Goal: Transaction & Acquisition: Obtain resource

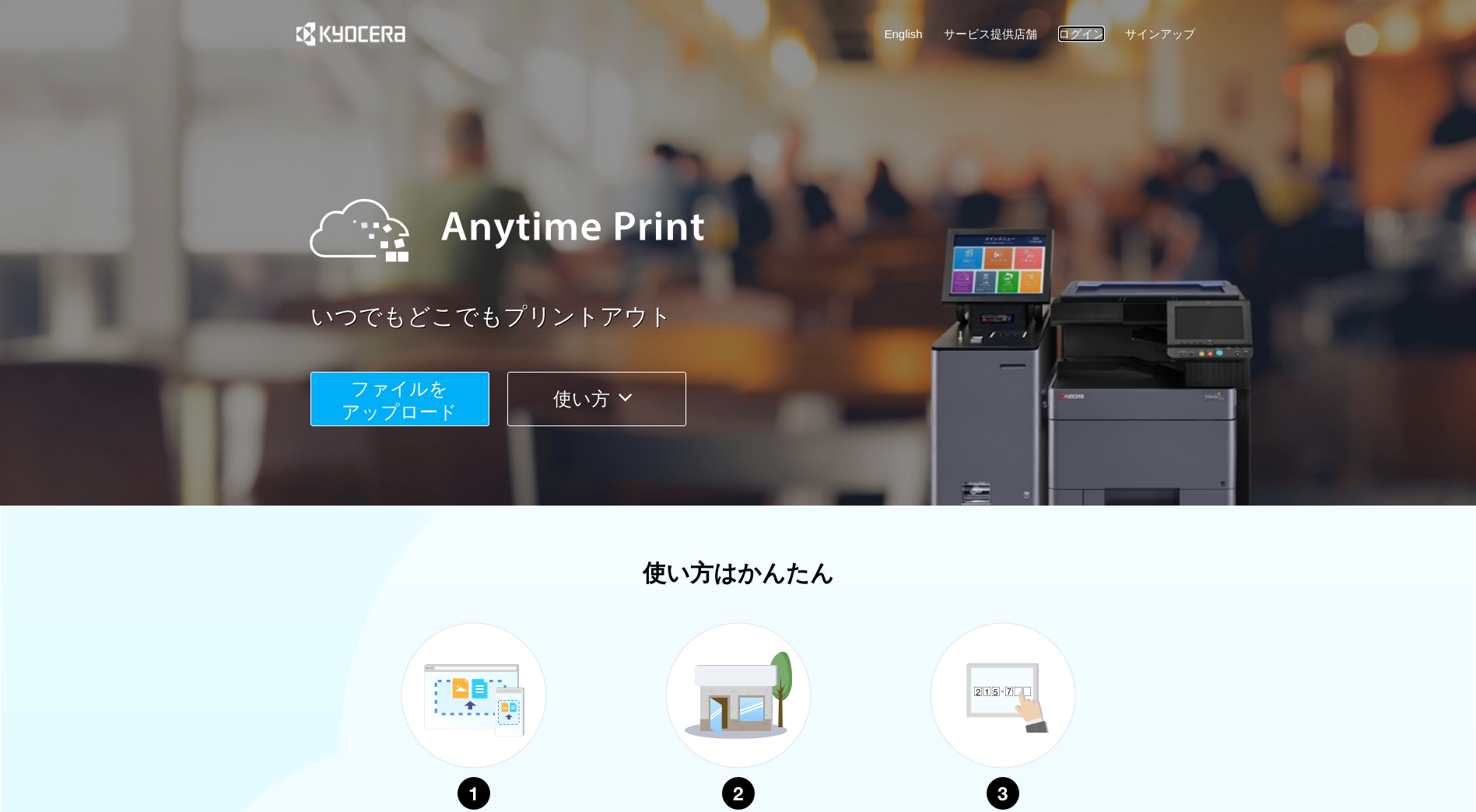
click at [1084, 30] on link "ログイン" at bounding box center [1082, 34] width 47 height 16
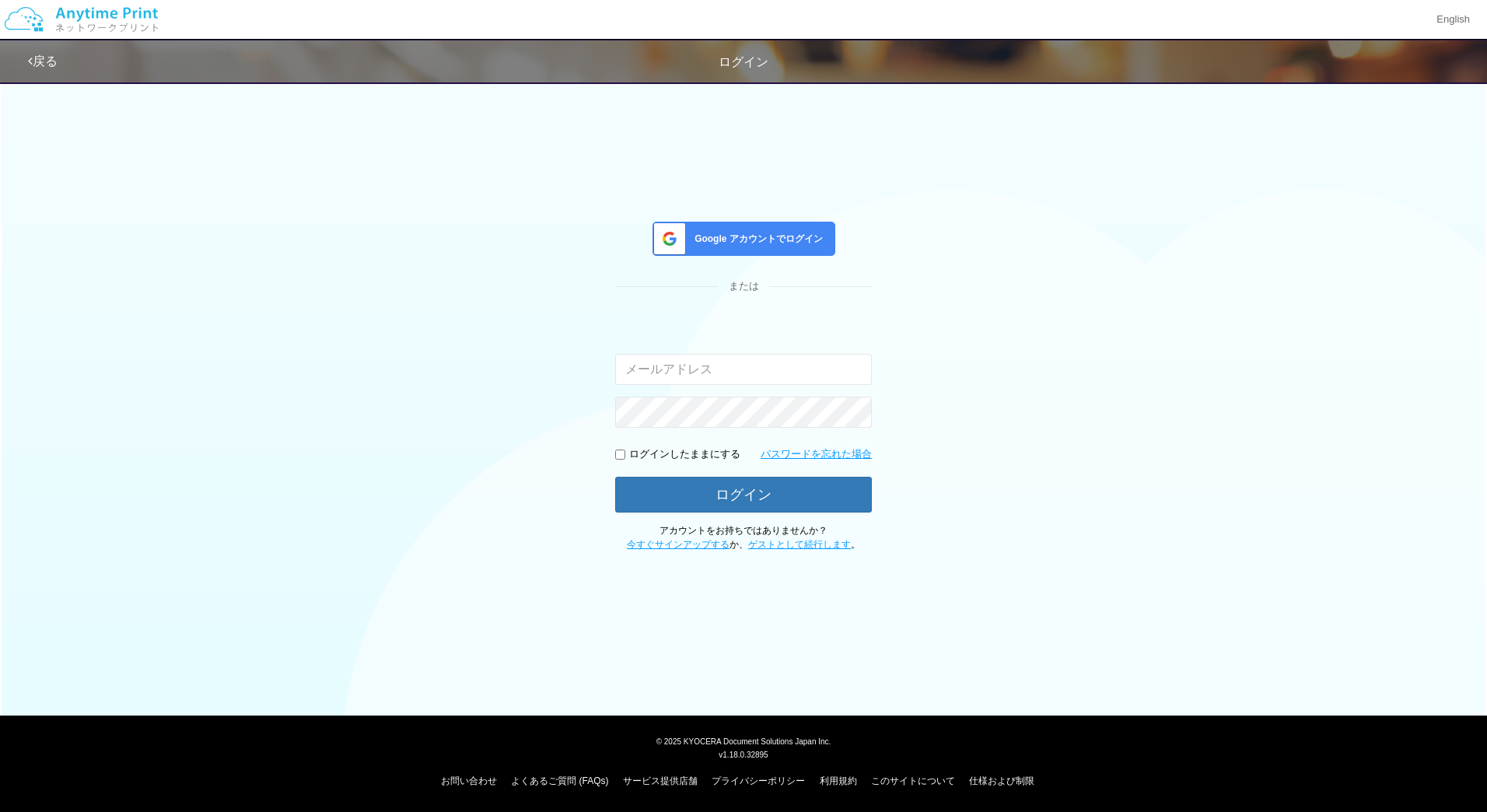
type input "jp-atp-admin@dj.kyocera.com"
click at [782, 229] on div "Google アカウントでログイン" at bounding box center [743, 238] width 183 height 34
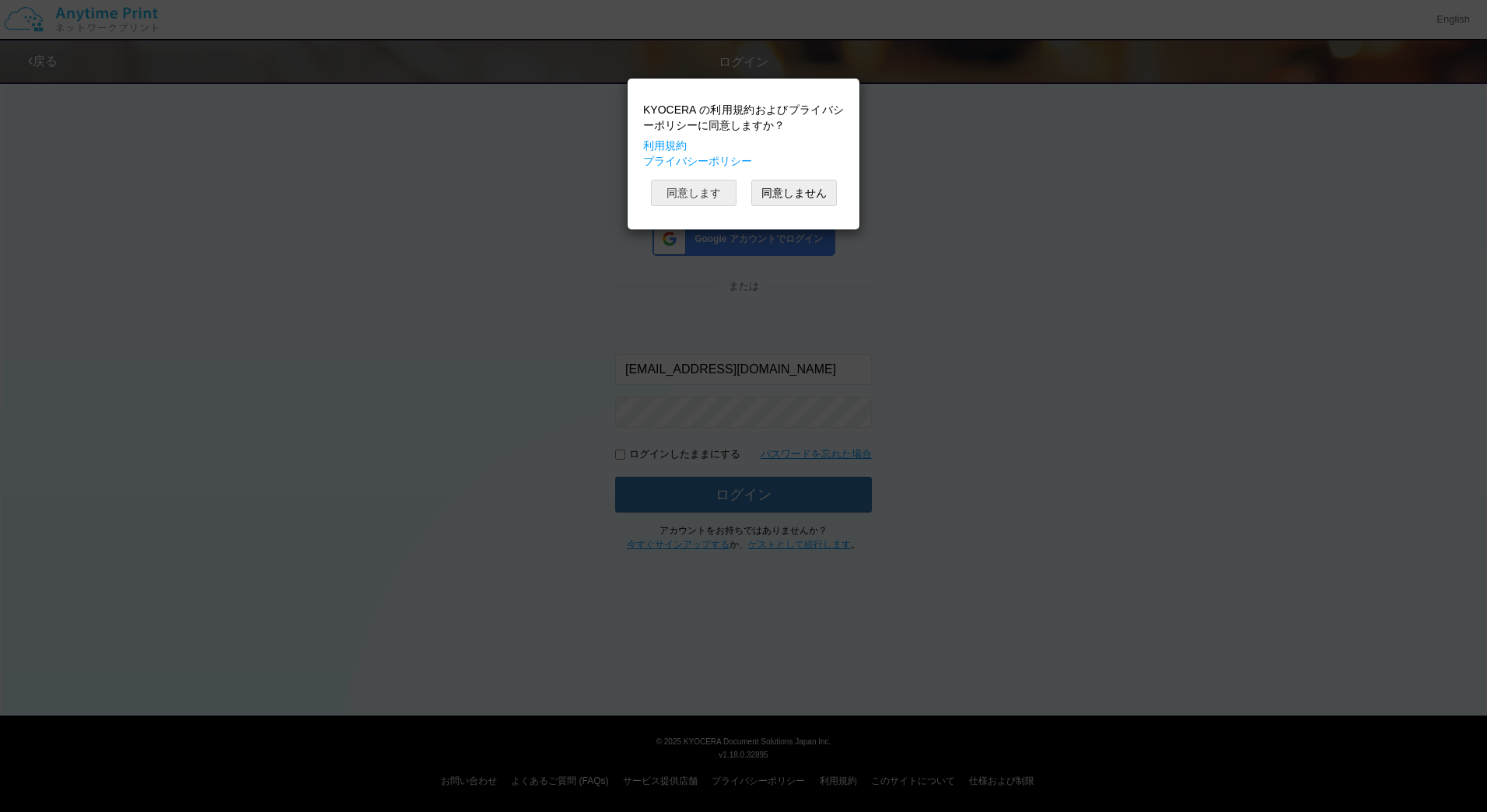
click at [690, 193] on button "同意します" at bounding box center [693, 192] width 85 height 27
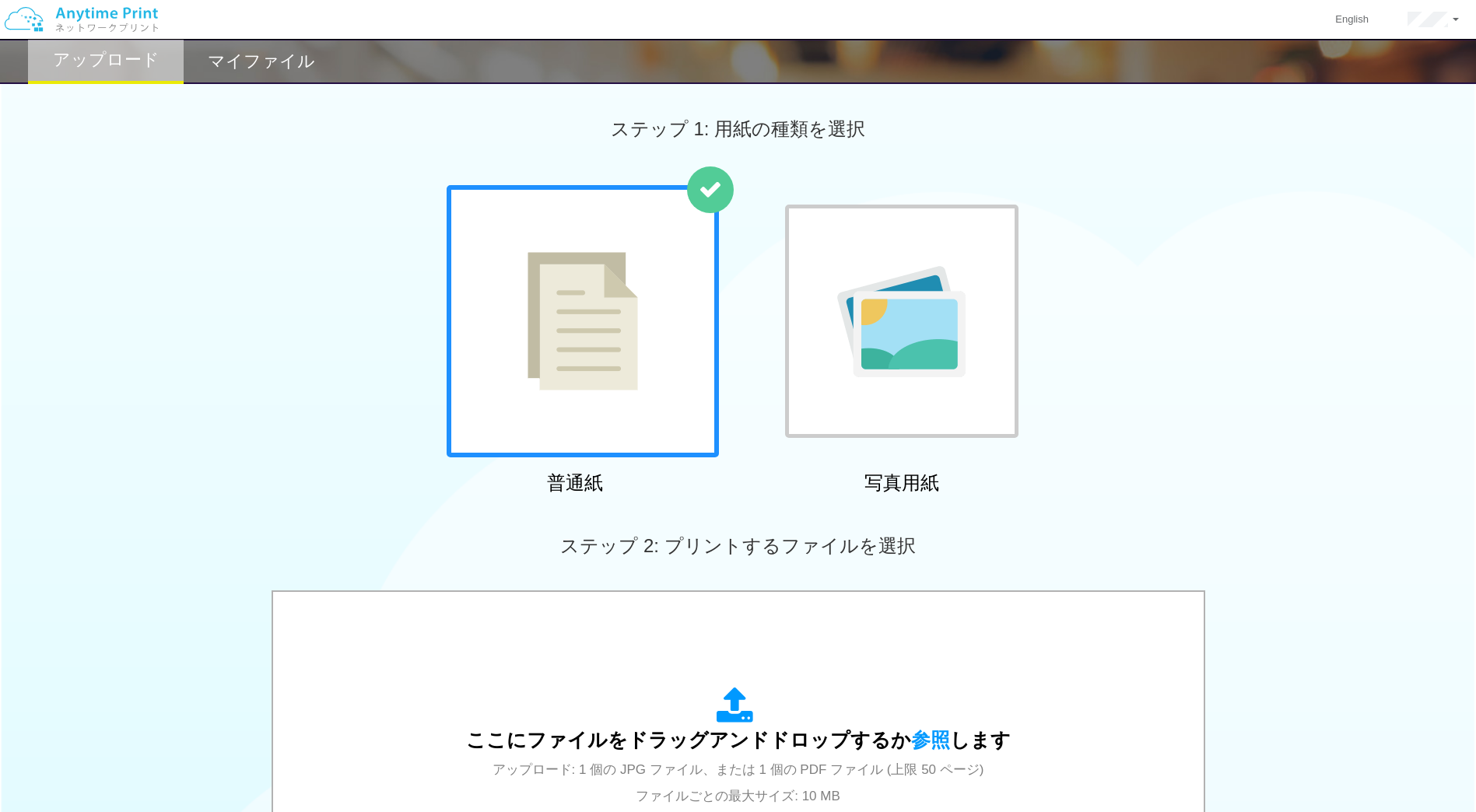
click at [271, 71] on h2 "マイファイル" at bounding box center [261, 61] width 107 height 19
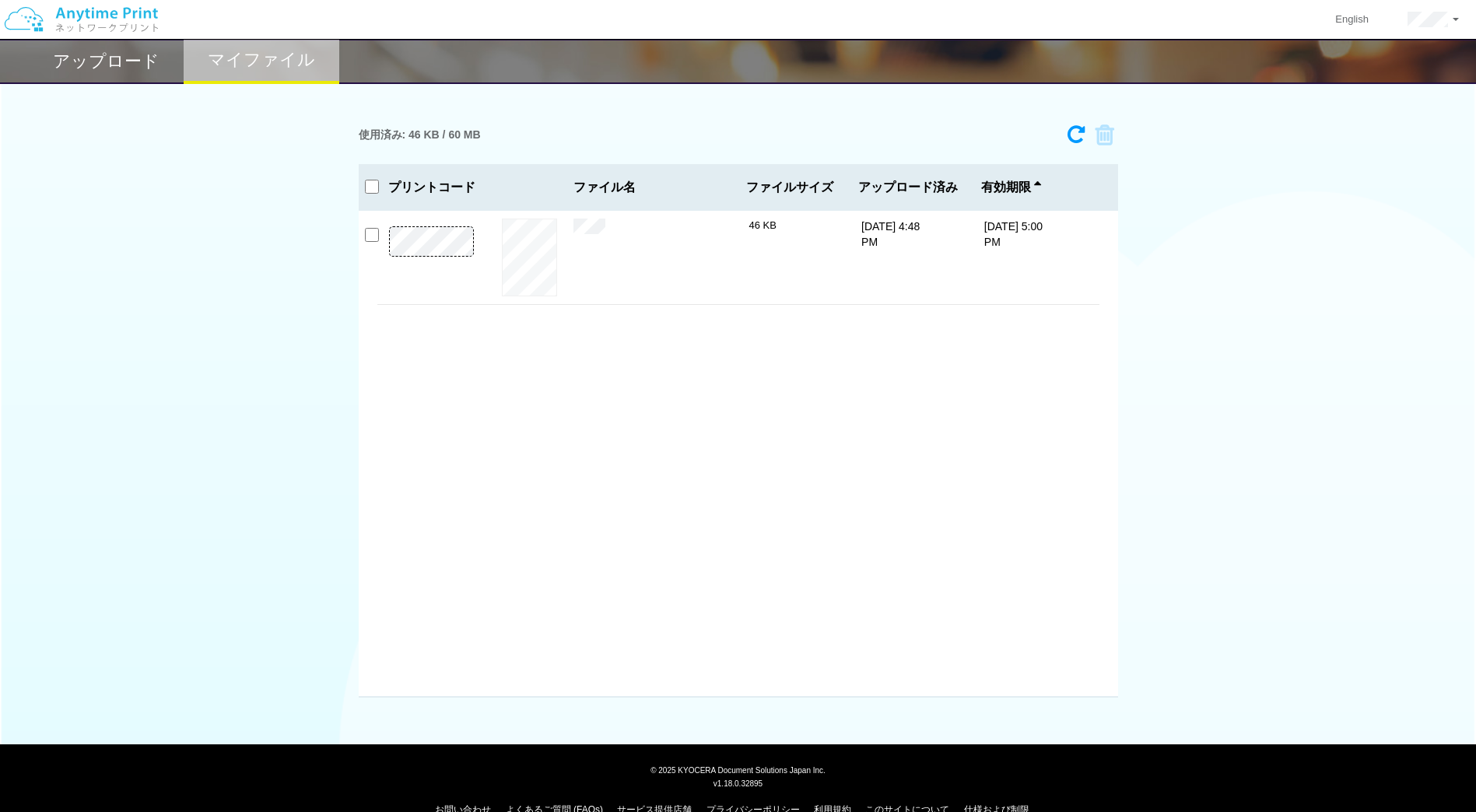
click at [123, 56] on h2 "アップロード" at bounding box center [105, 61] width 106 height 19
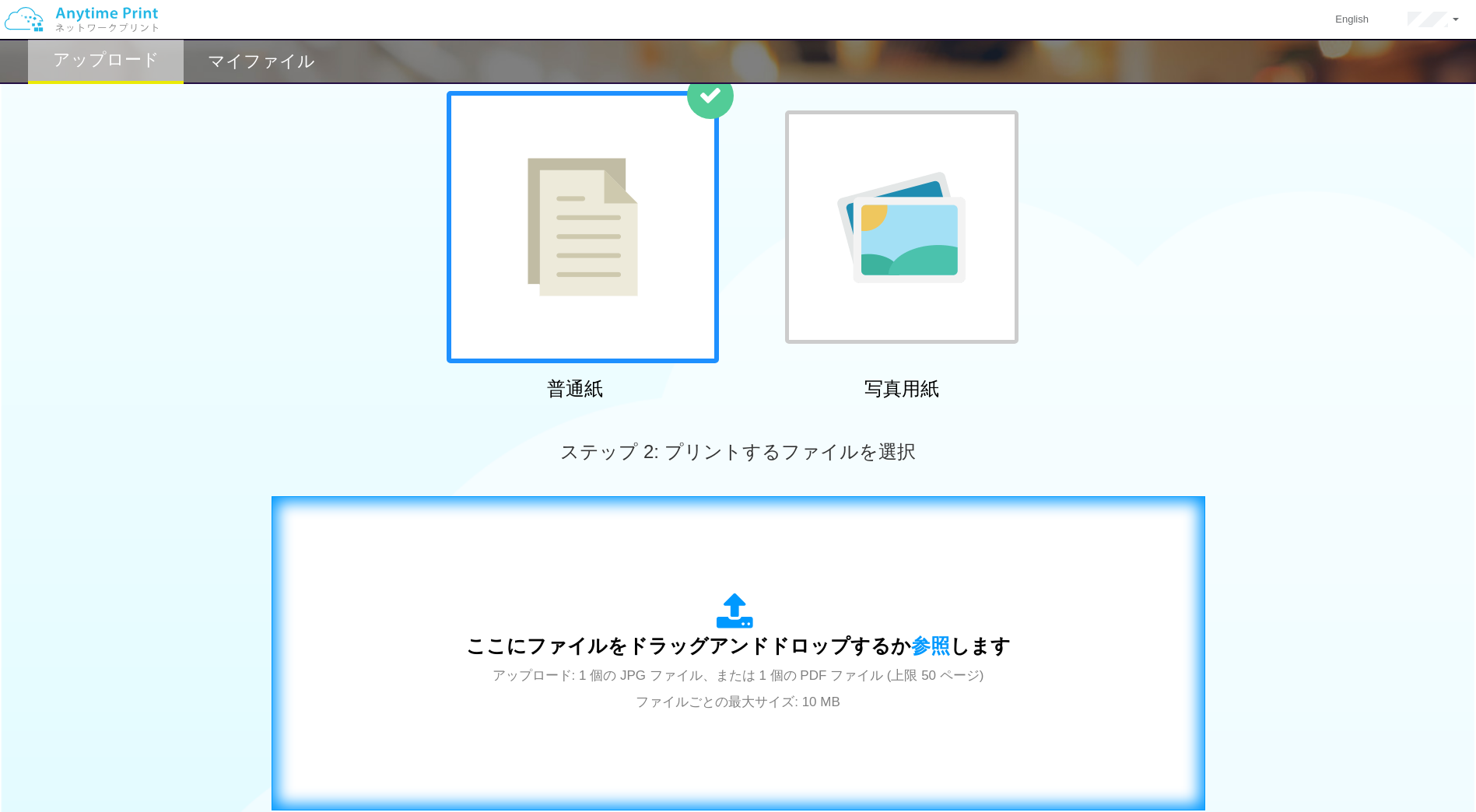
scroll to position [95, 0]
click at [928, 645] on span "参照" at bounding box center [931, 644] width 39 height 22
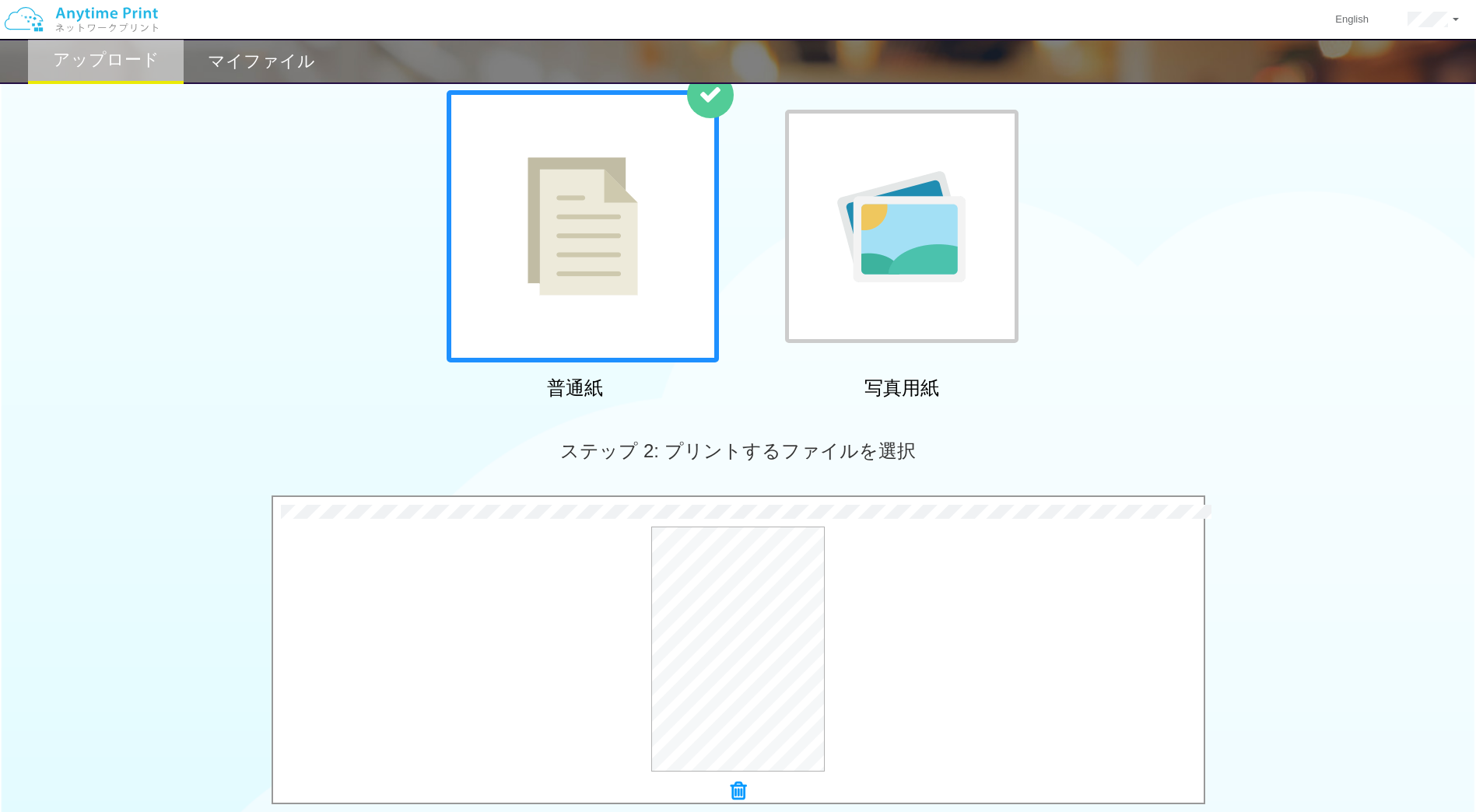
scroll to position [371, 0]
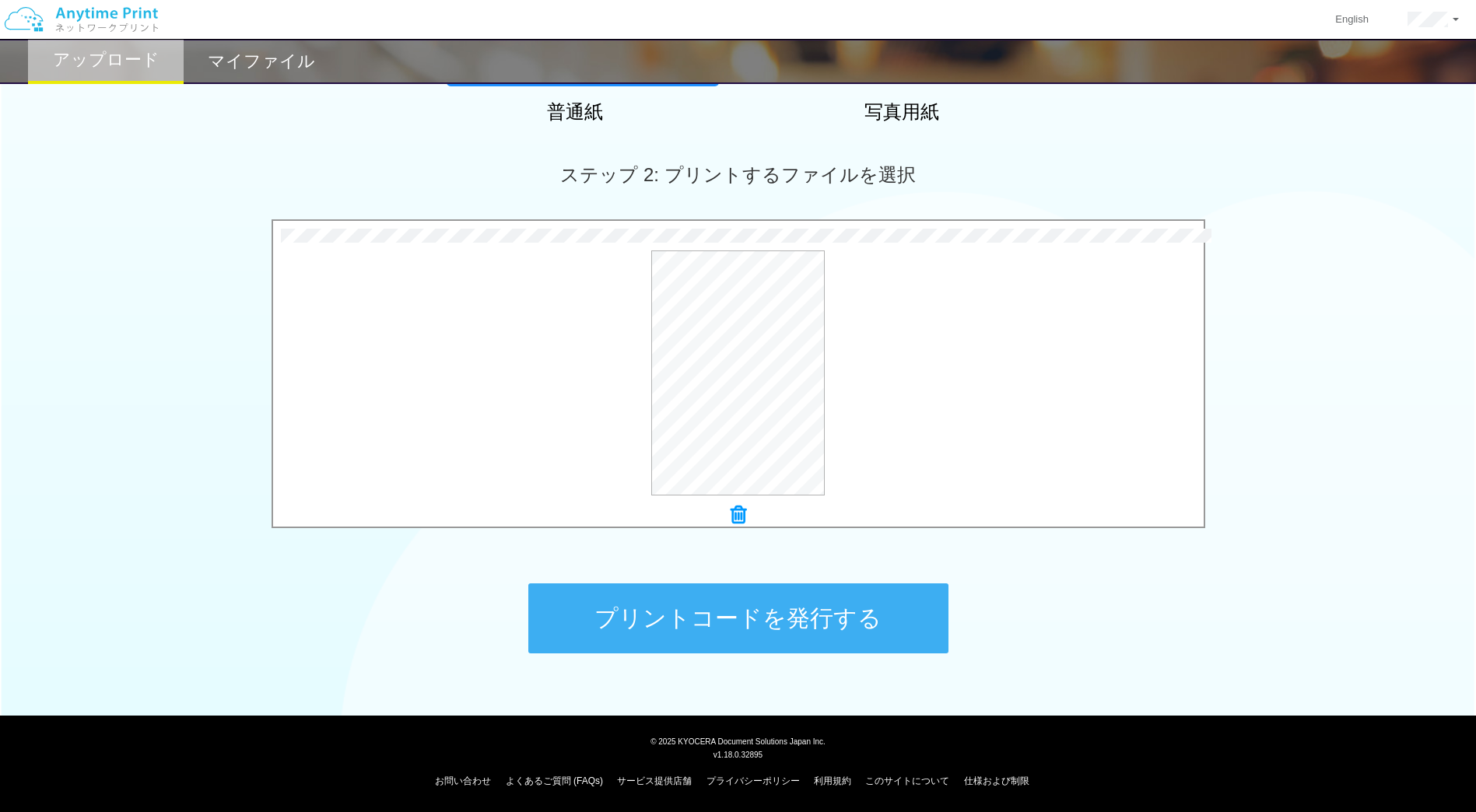
click at [761, 618] on button "プリントコードを発行する" at bounding box center [738, 618] width 420 height 70
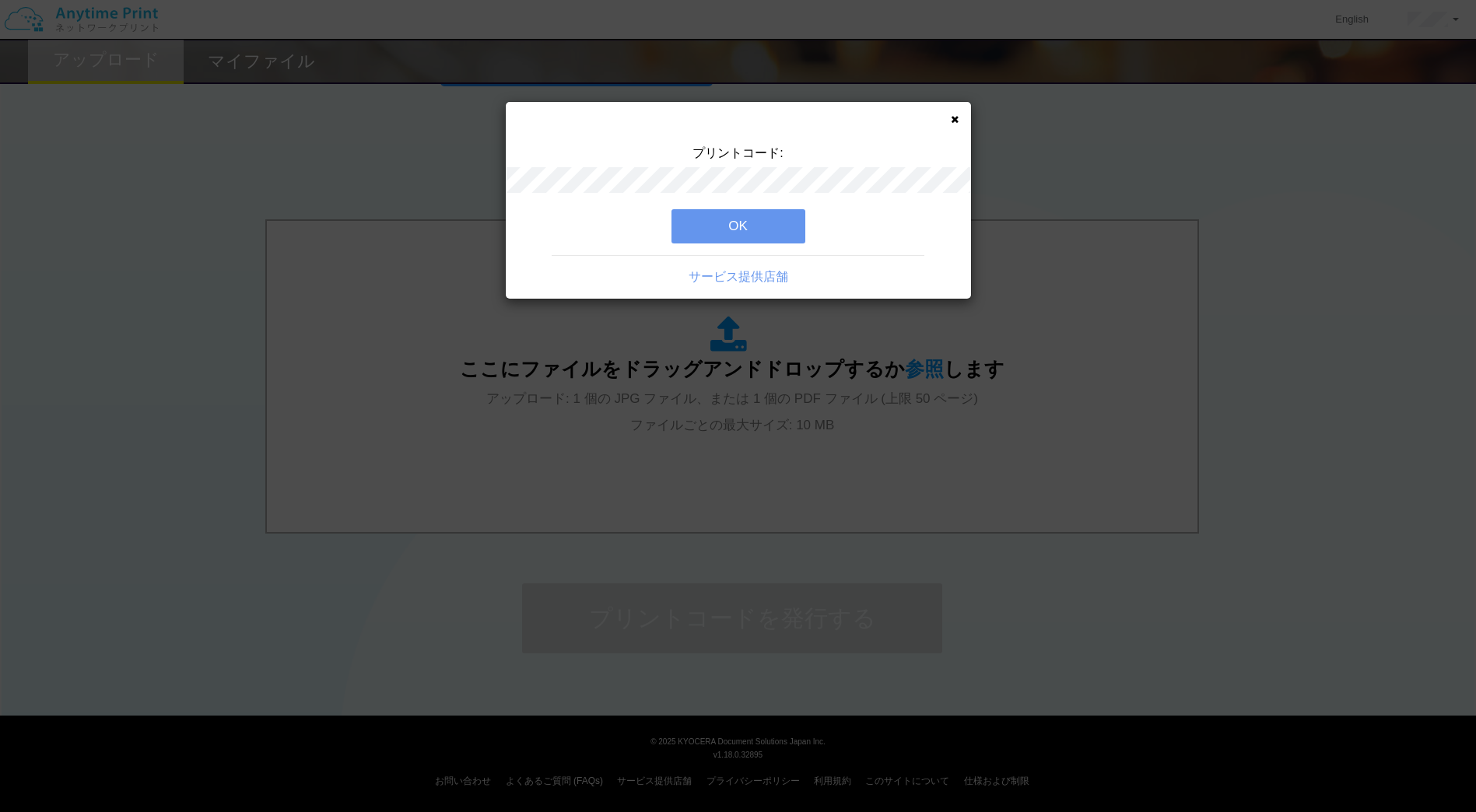
scroll to position [0, 0]
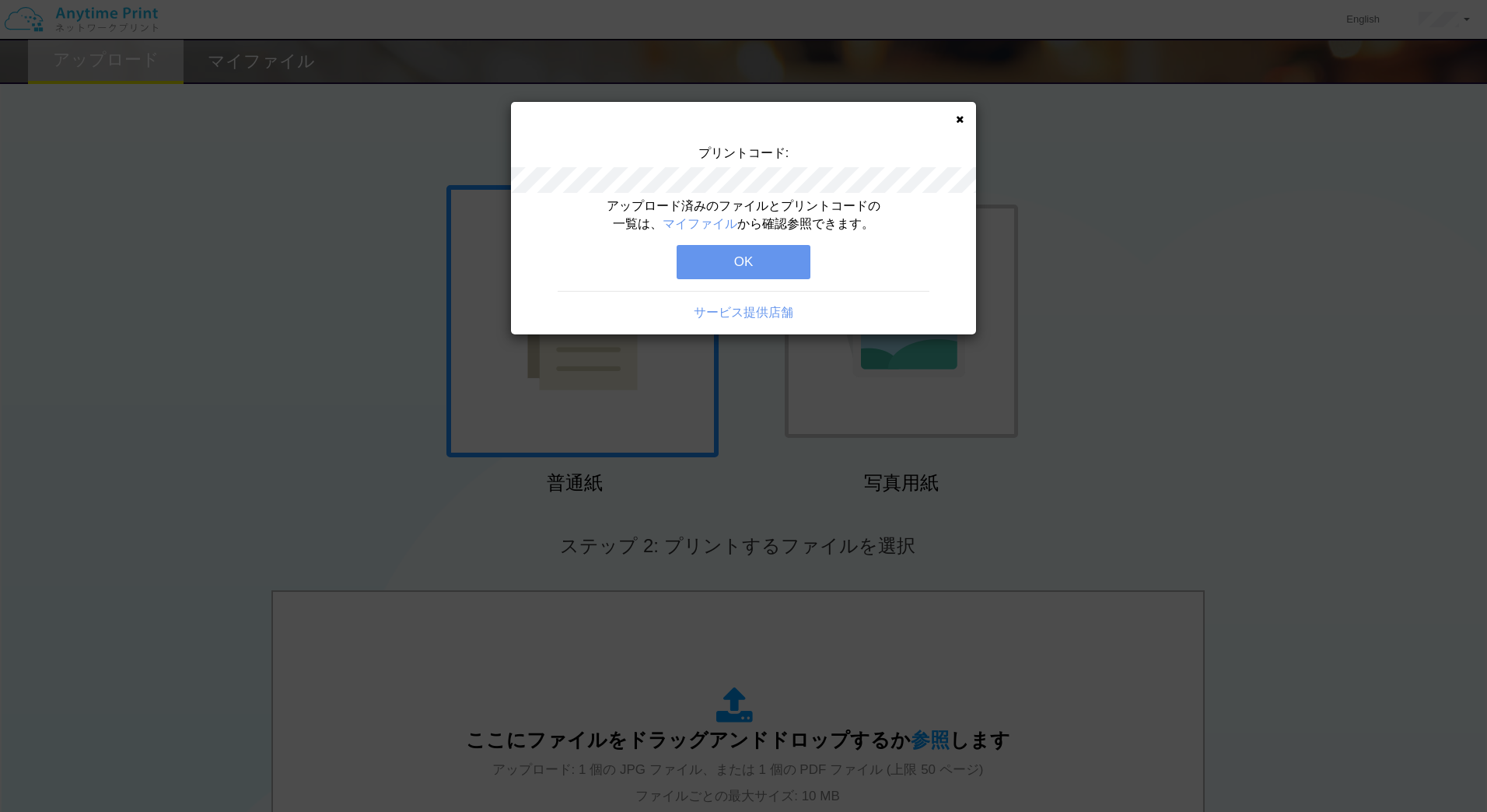
click at [746, 260] on button "OK" at bounding box center [743, 262] width 134 height 34
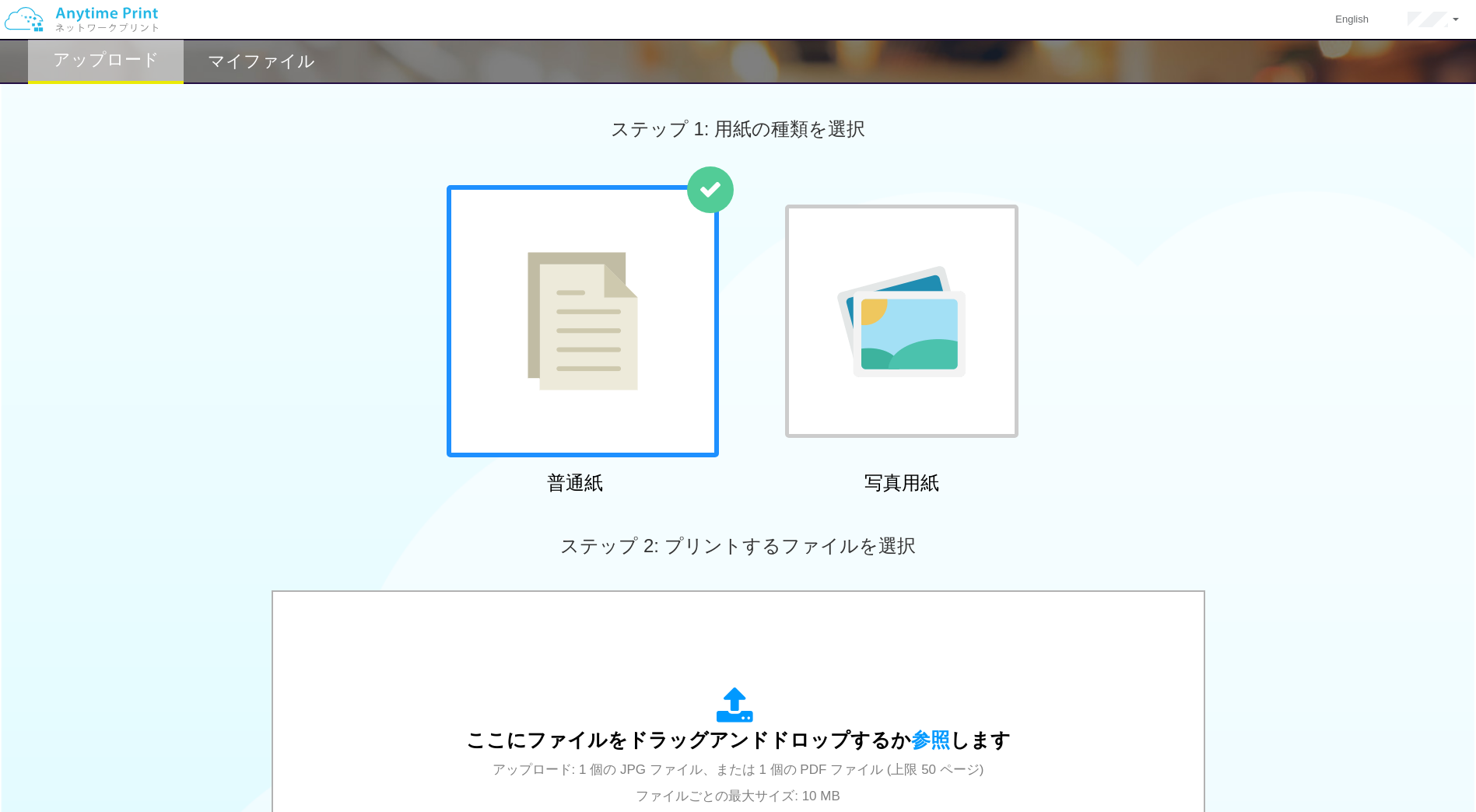
click at [235, 52] on h2 "マイファイル" at bounding box center [261, 61] width 107 height 19
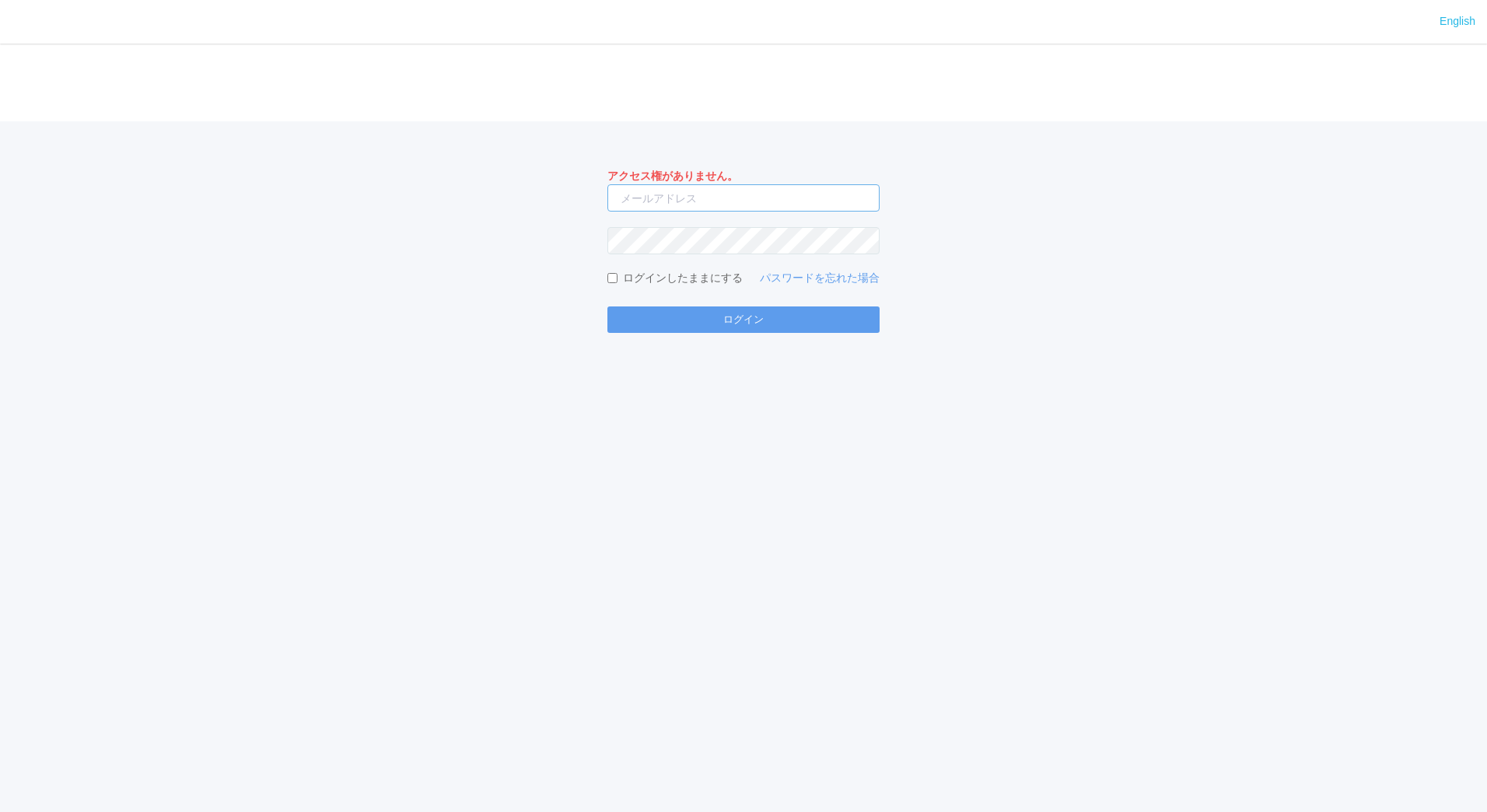
type input "[EMAIL_ADDRESS][DOMAIN_NAME]"
click at [680, 200] on input "[EMAIL_ADDRESS][DOMAIN_NAME]" at bounding box center [744, 198] width 273 height 28
click at [570, 412] on div "English ログイン アクセス権がありません。 jp-atp-admin@dj.kyocera.com ログインしたままにする パスワードを忘れた場合 ロ…" at bounding box center [743, 406] width 1487 height 812
click at [680, 325] on button "ログイン" at bounding box center [744, 320] width 273 height 27
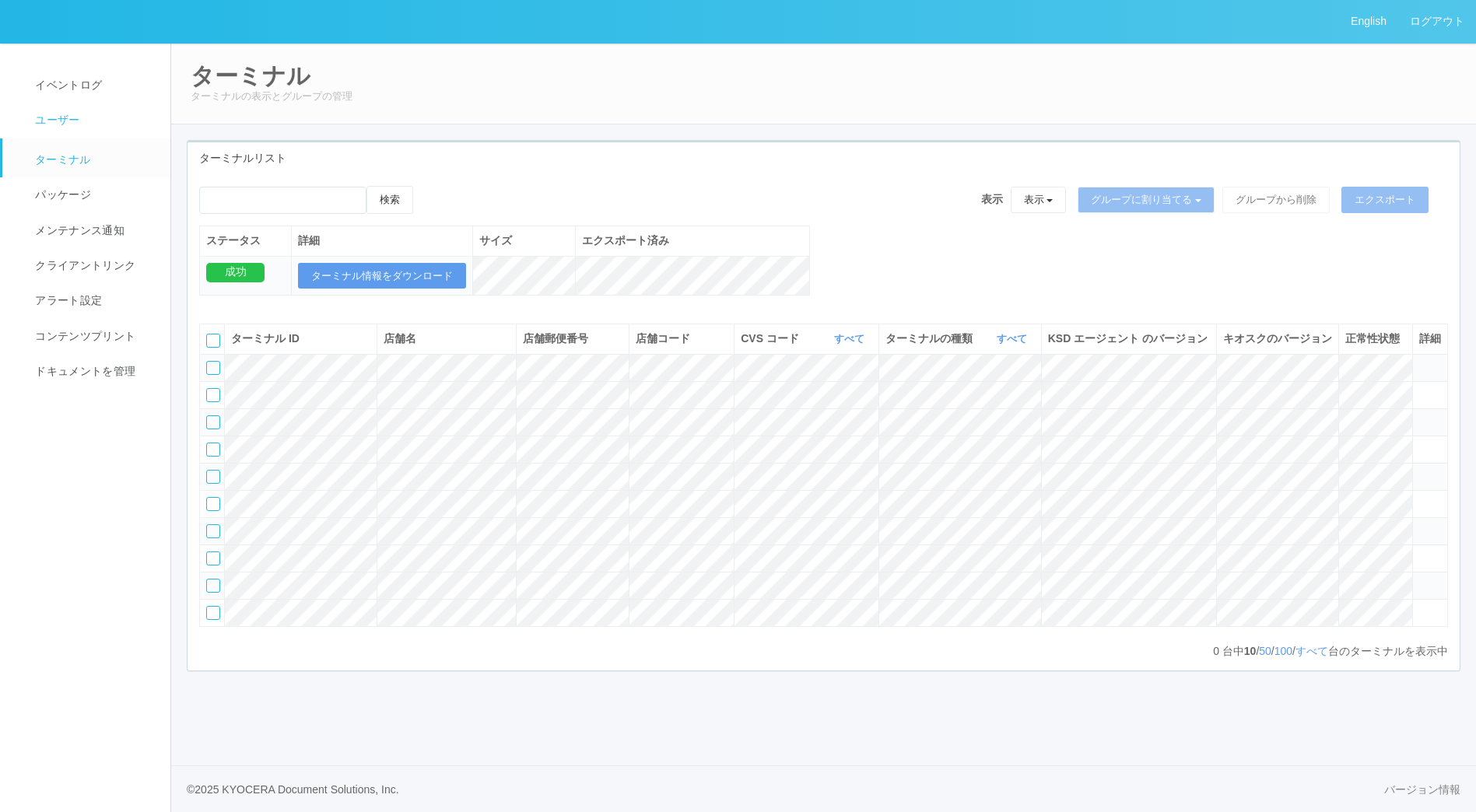
click at [64, 121] on span "ユーザー" at bounding box center [54, 119] width 48 height 12
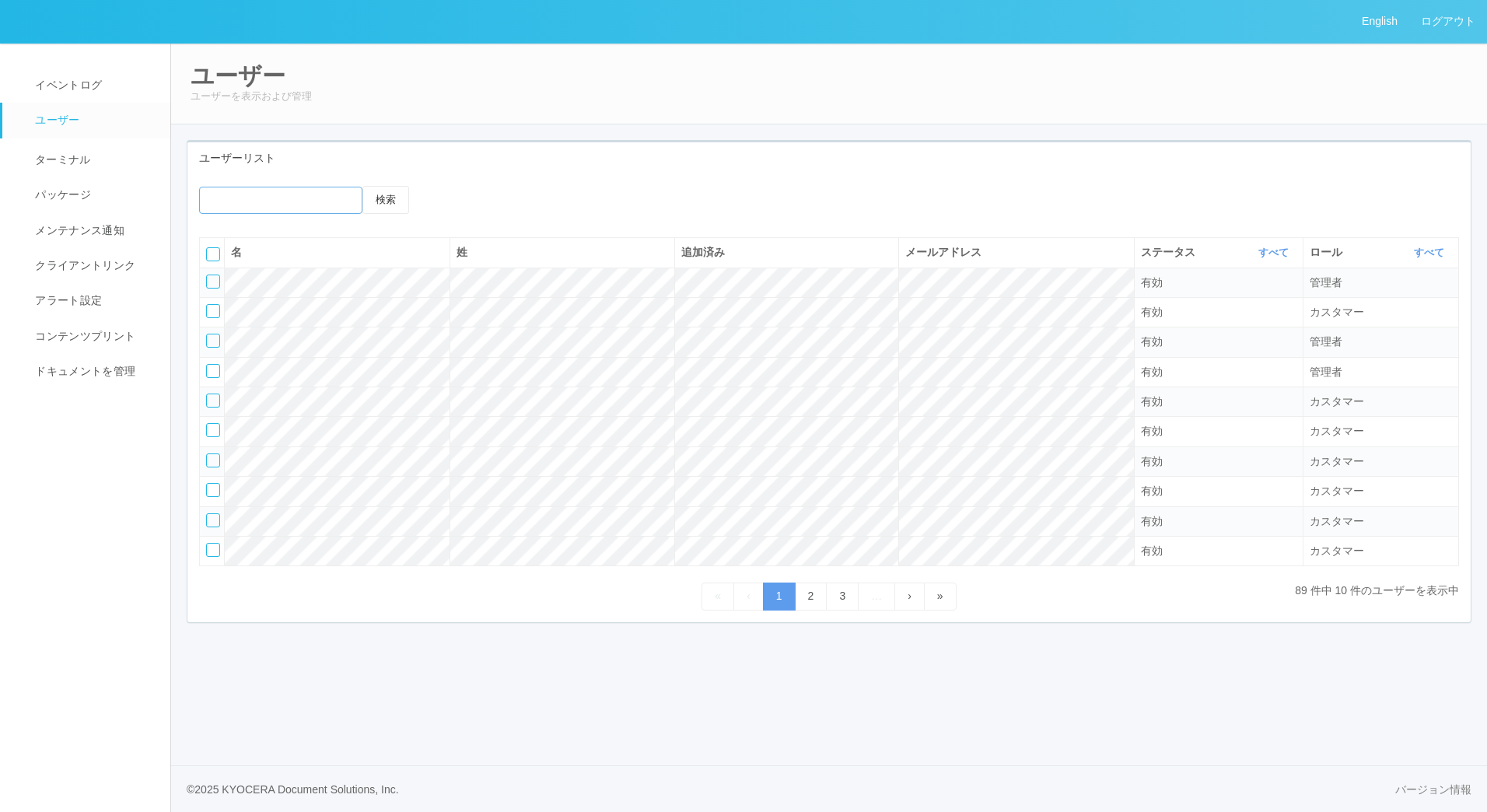
click at [290, 200] on input "emailSearch" at bounding box center [280, 200] width 163 height 28
type input "masaya"
click at [363, 186] on button "検索" at bounding box center [386, 200] width 47 height 28
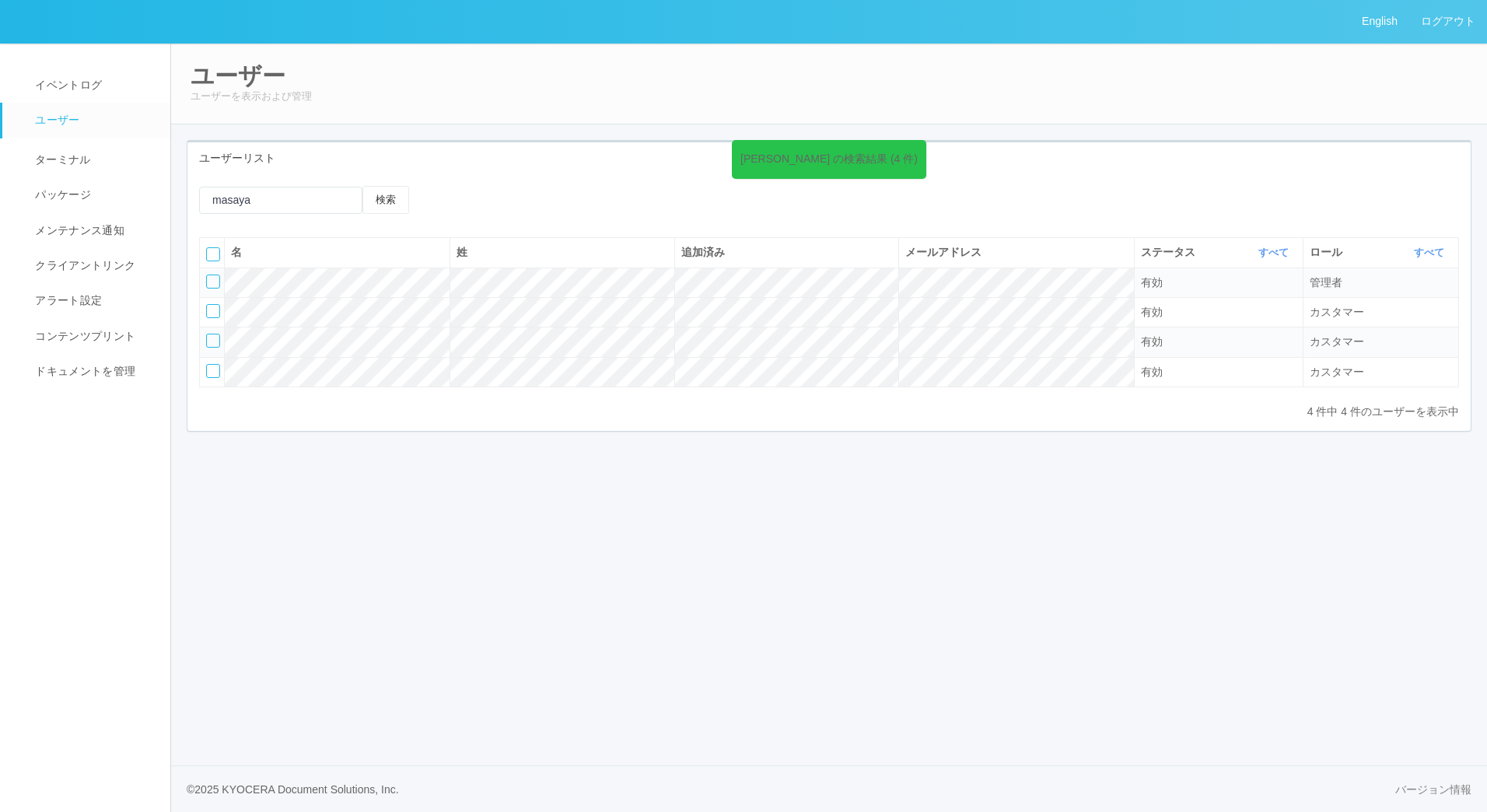
click at [429, 509] on div "English ログアウト イベントログ ユーザー ターミナル パッケージ メンテナンス通知 クライアントリンク アラート設定 コンテンツプリント ドキュメン…" at bounding box center [743, 406] width 1487 height 812
click at [211, 373] on div at bounding box center [213, 371] width 14 height 14
click at [211, 318] on td at bounding box center [212, 311] width 25 height 29
click at [211, 310] on div at bounding box center [213, 311] width 14 height 14
click at [208, 335] on div at bounding box center [213, 340] width 14 height 14
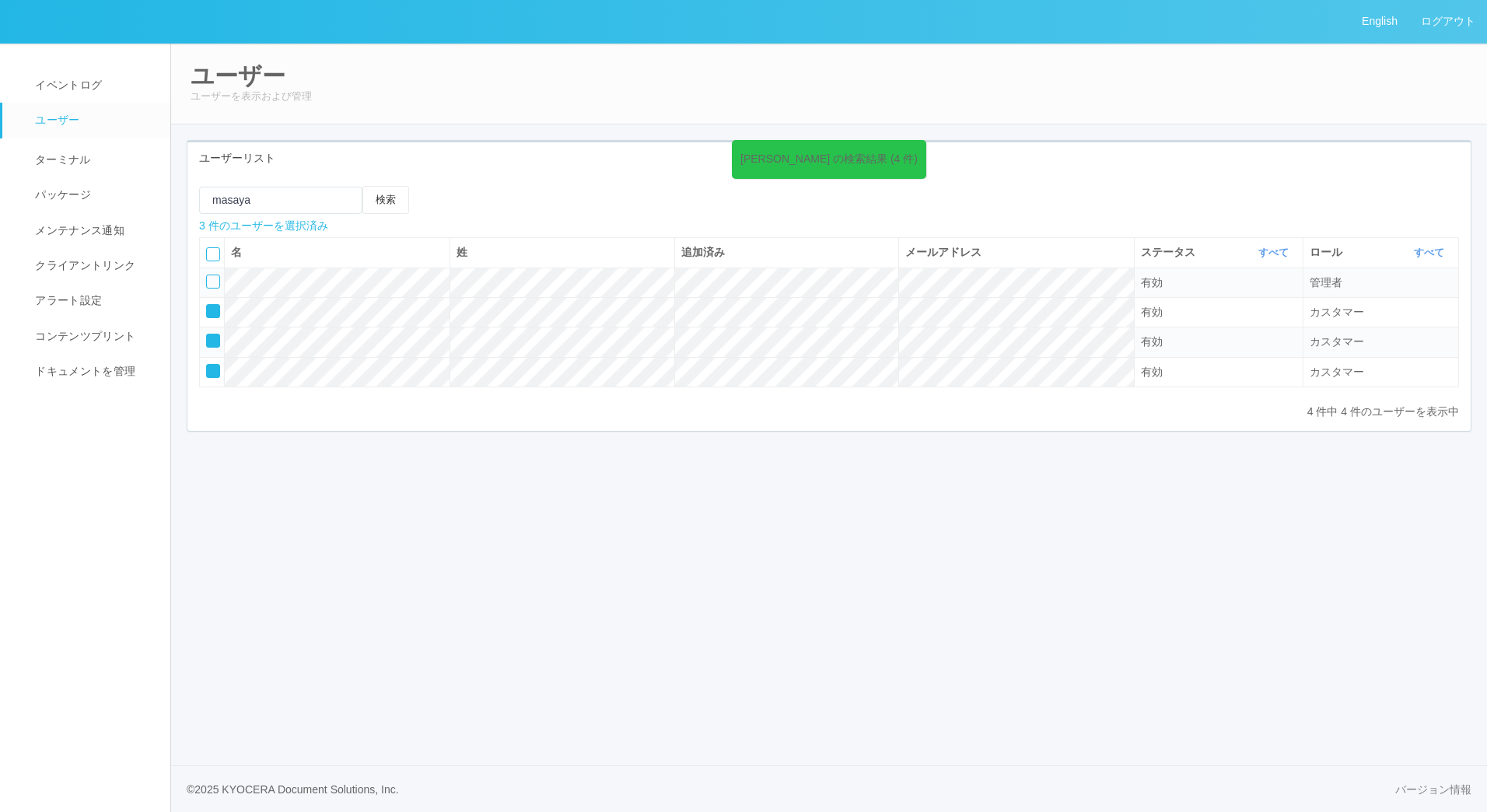
click at [505, 199] on icon at bounding box center [505, 199] width 0 height 0
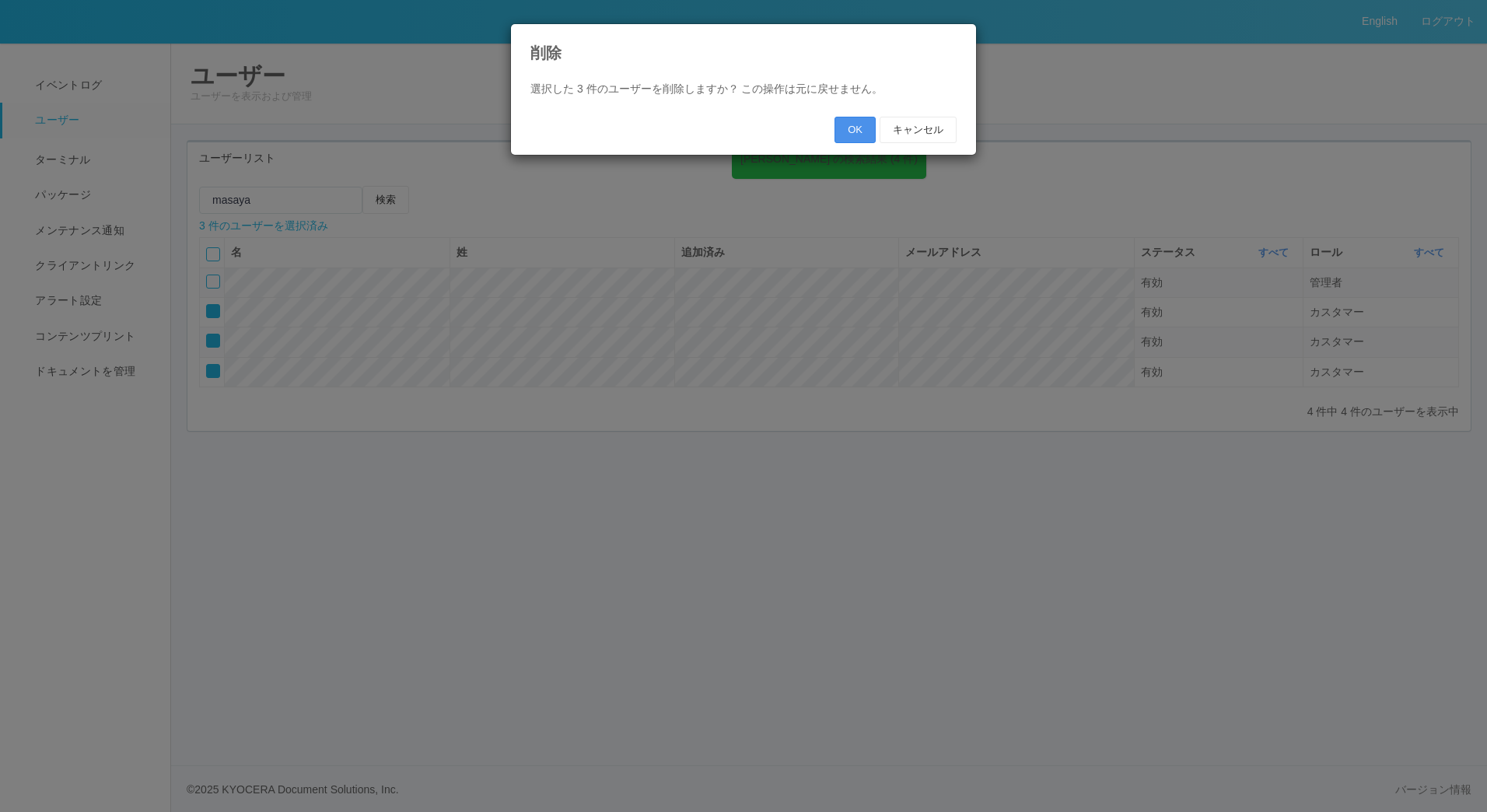
click at [857, 127] on button "OK" at bounding box center [855, 130] width 41 height 27
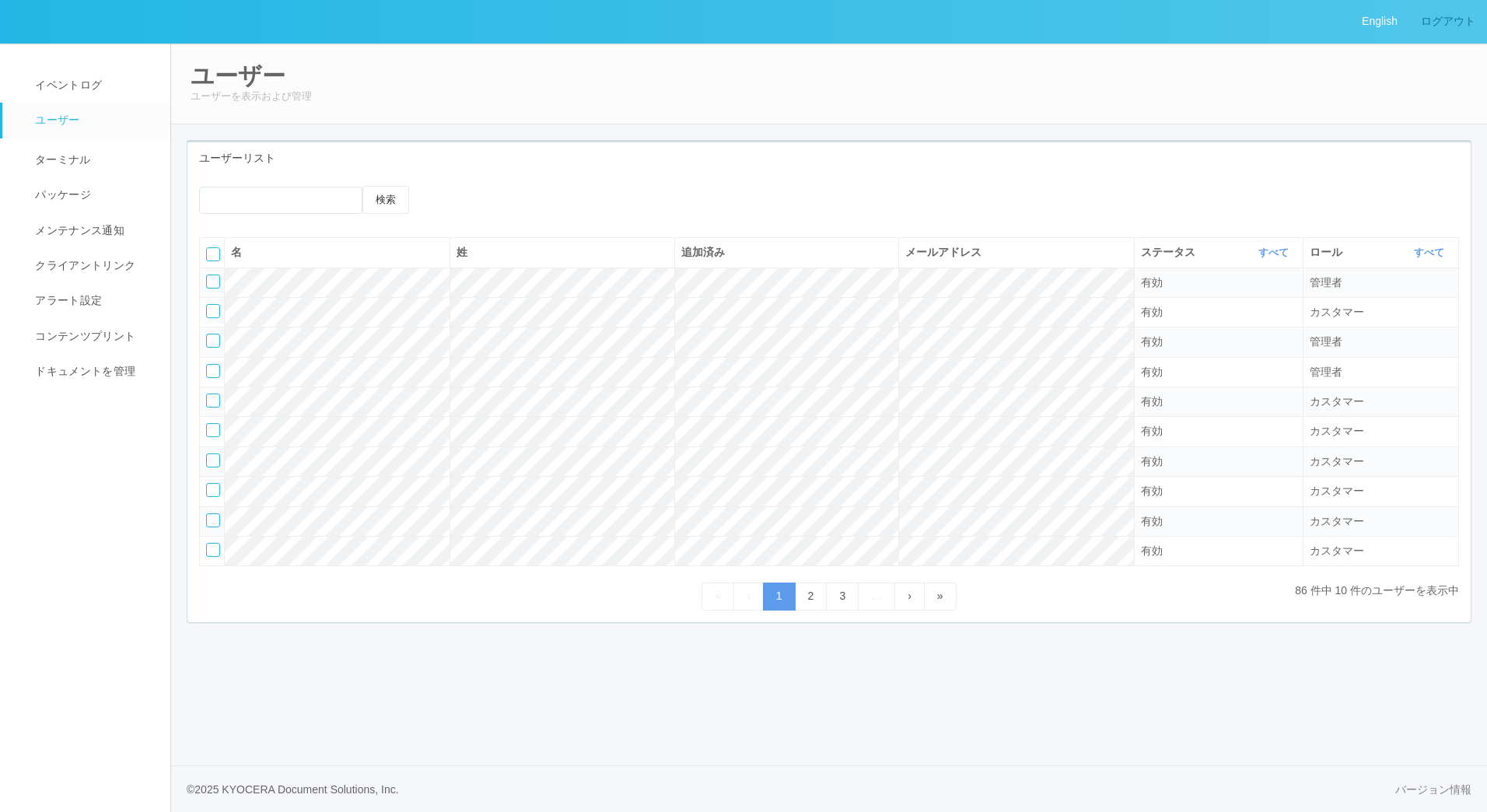
click at [1452, 17] on link "ログアウト" at bounding box center [1448, 21] width 78 height 43
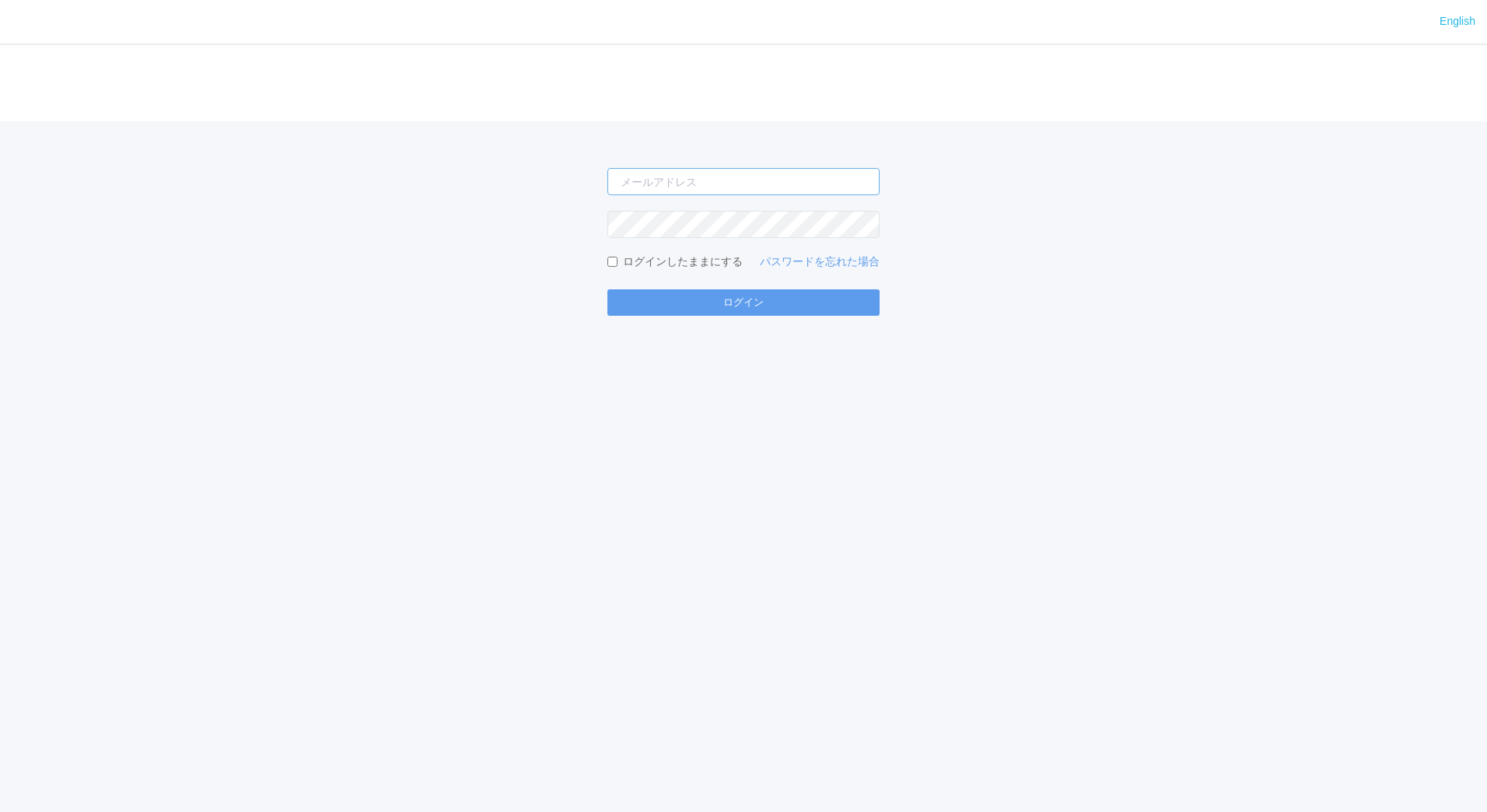
type input "jp-atp-admin@dj.kyocera.com"
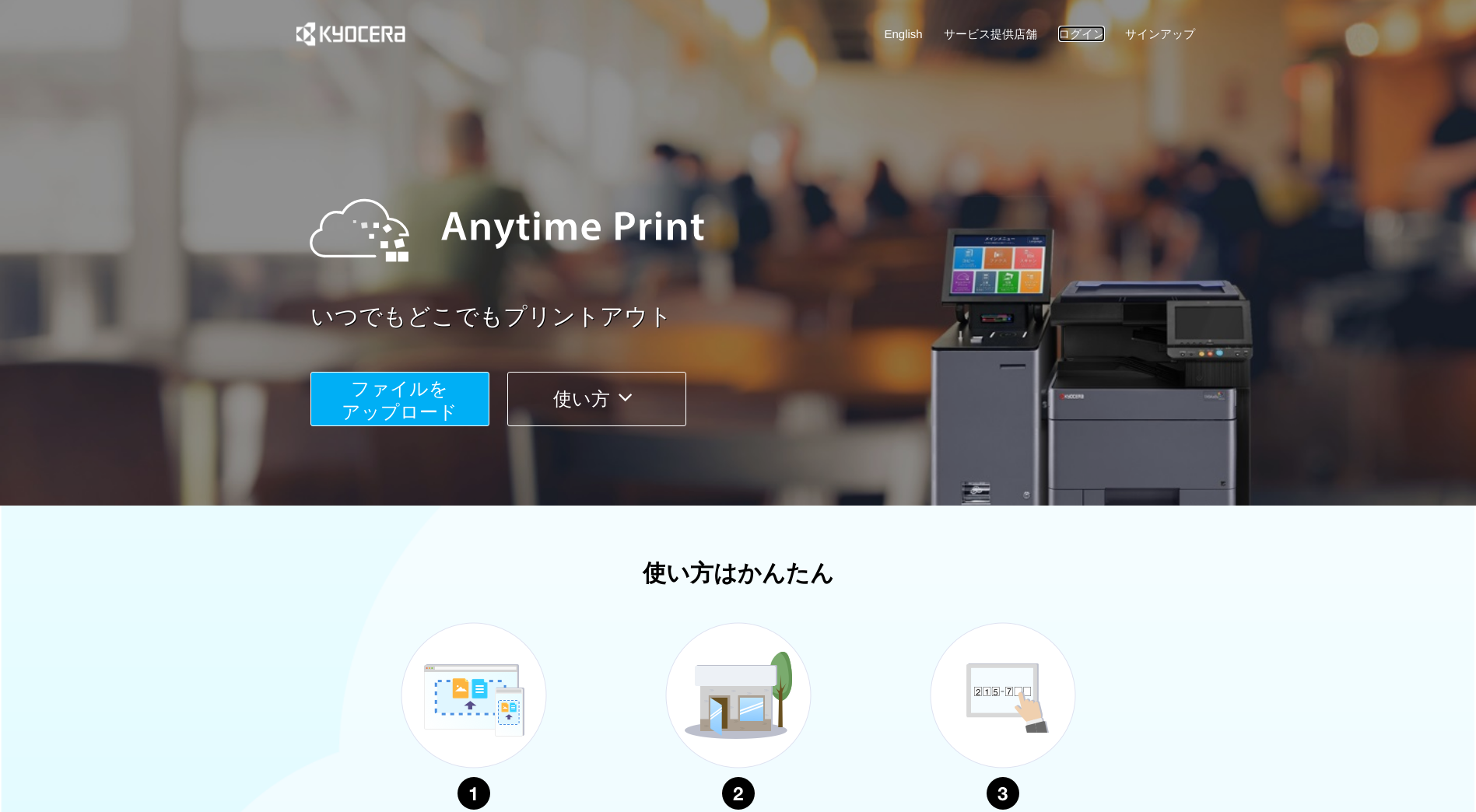
click at [1092, 28] on link "ログイン" at bounding box center [1082, 34] width 47 height 16
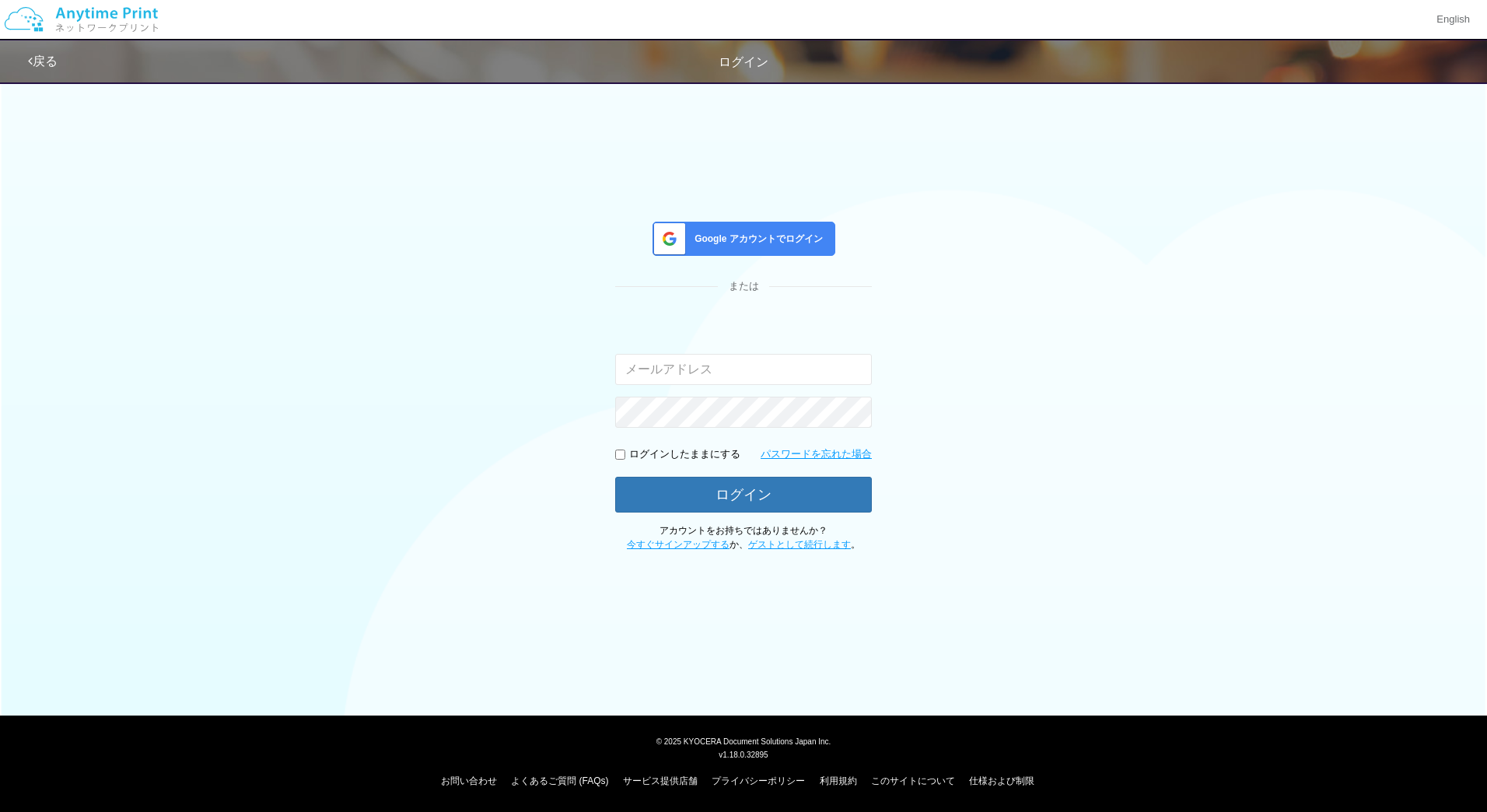
type input "jp-atp-admin@dj.kyocera.com"
click at [776, 376] on input "jp-atp-admin@dj.kyocera.com" at bounding box center [743, 369] width 256 height 31
click at [789, 252] on div "Google アカウントでログイン" at bounding box center [743, 238] width 183 height 34
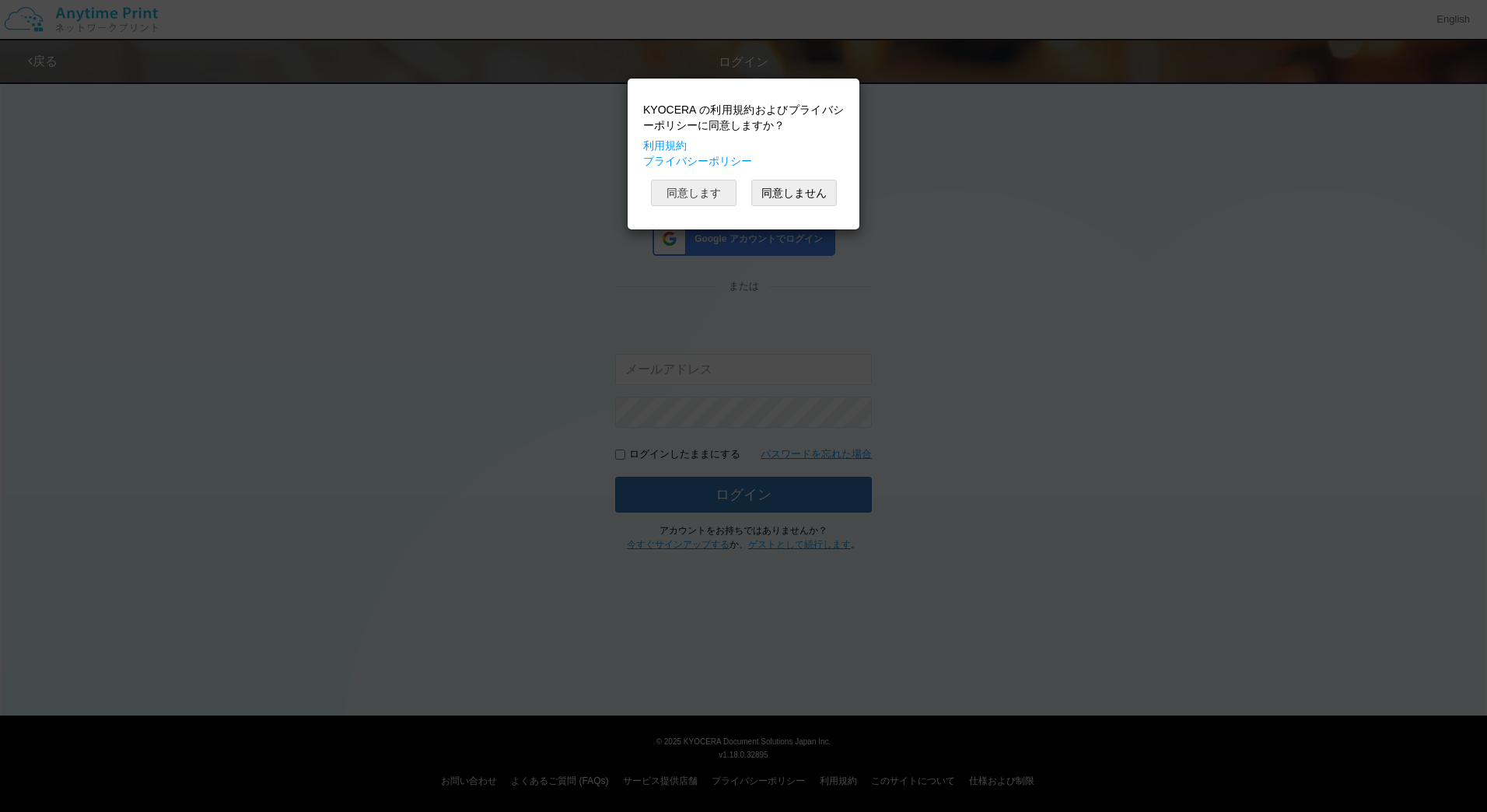
click at [691, 191] on button "同意します" at bounding box center [693, 192] width 85 height 27
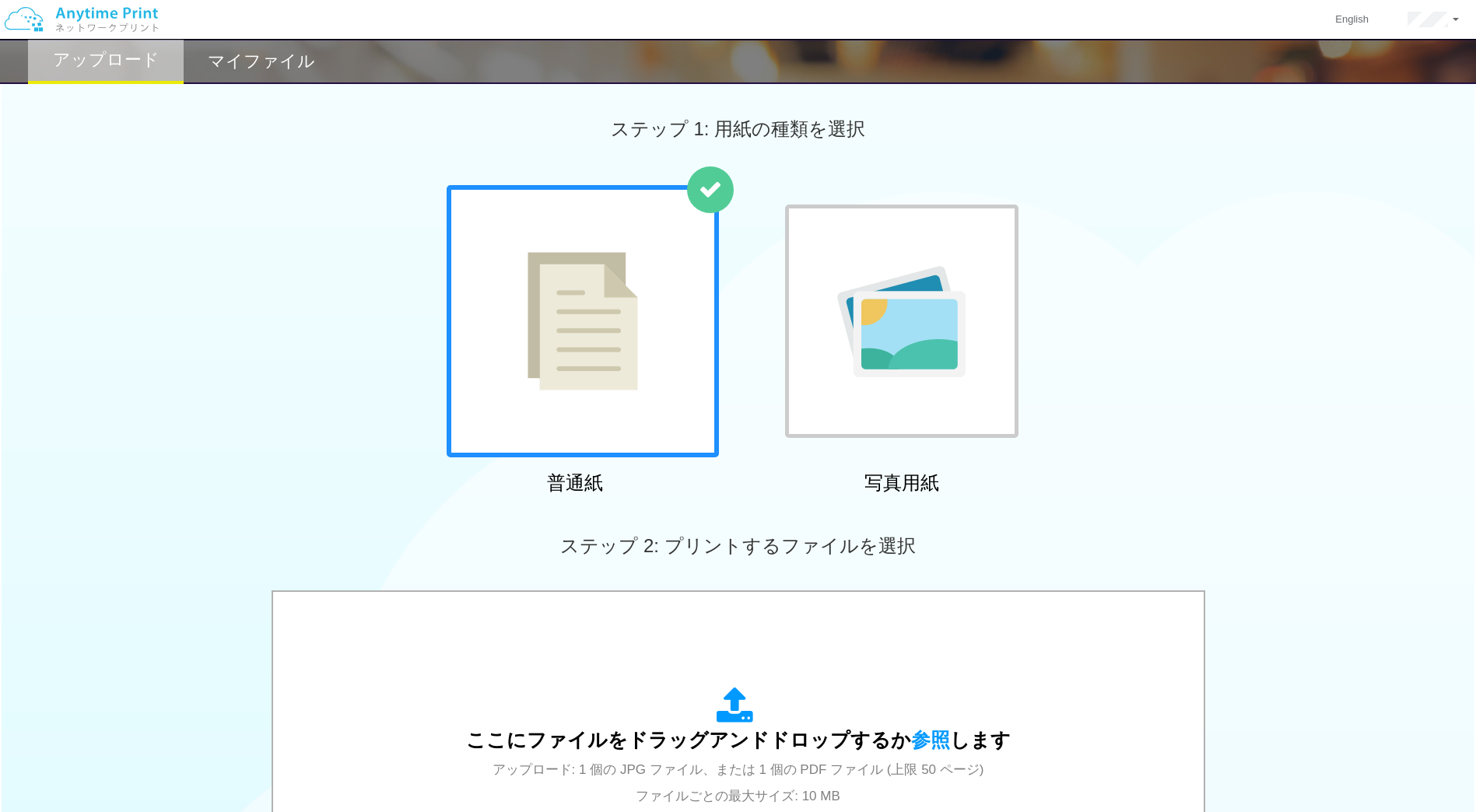
click at [278, 70] on h2 "マイファイル" at bounding box center [261, 61] width 107 height 19
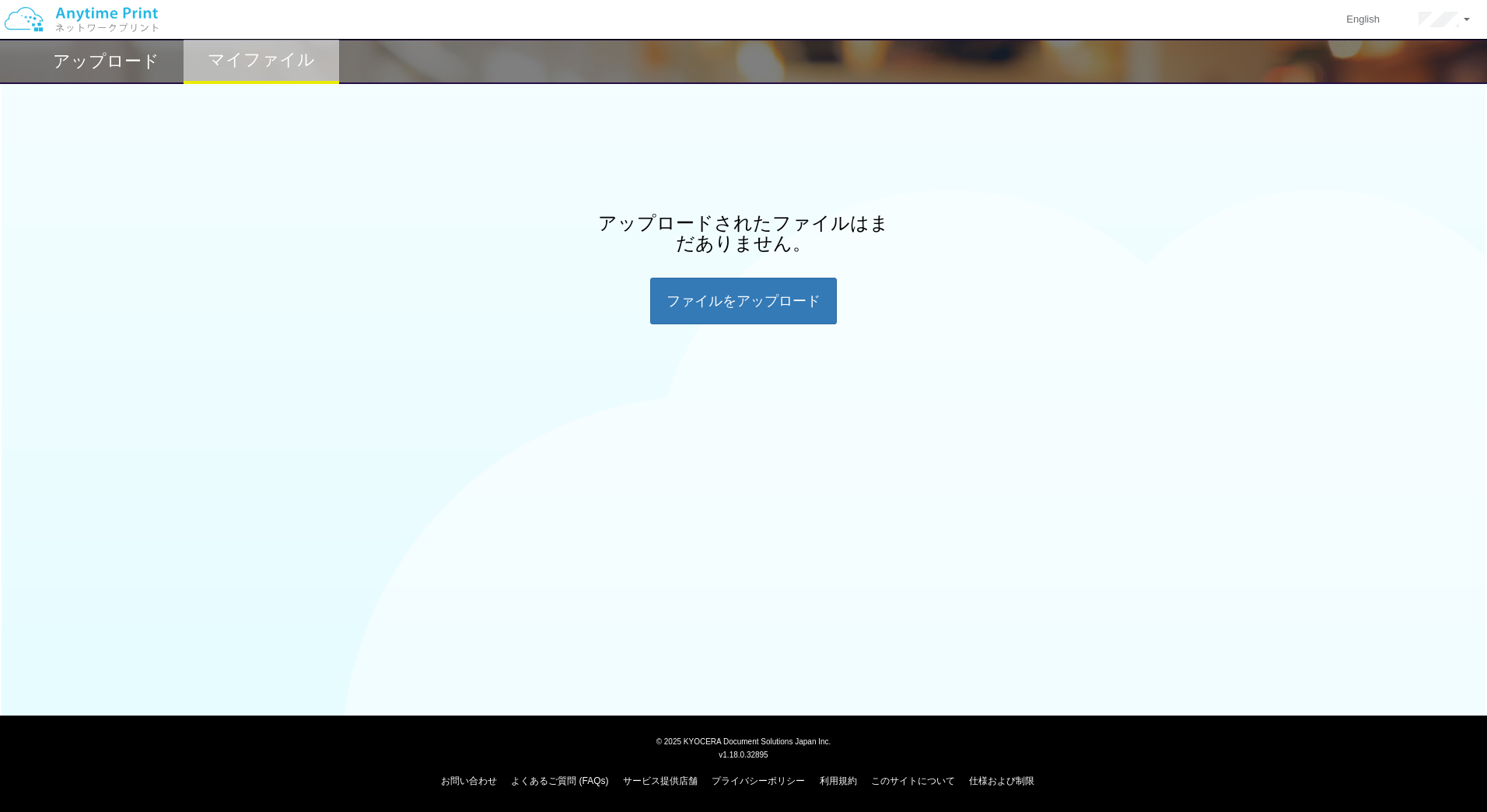
click at [128, 58] on h2 "アップロード" at bounding box center [105, 61] width 106 height 19
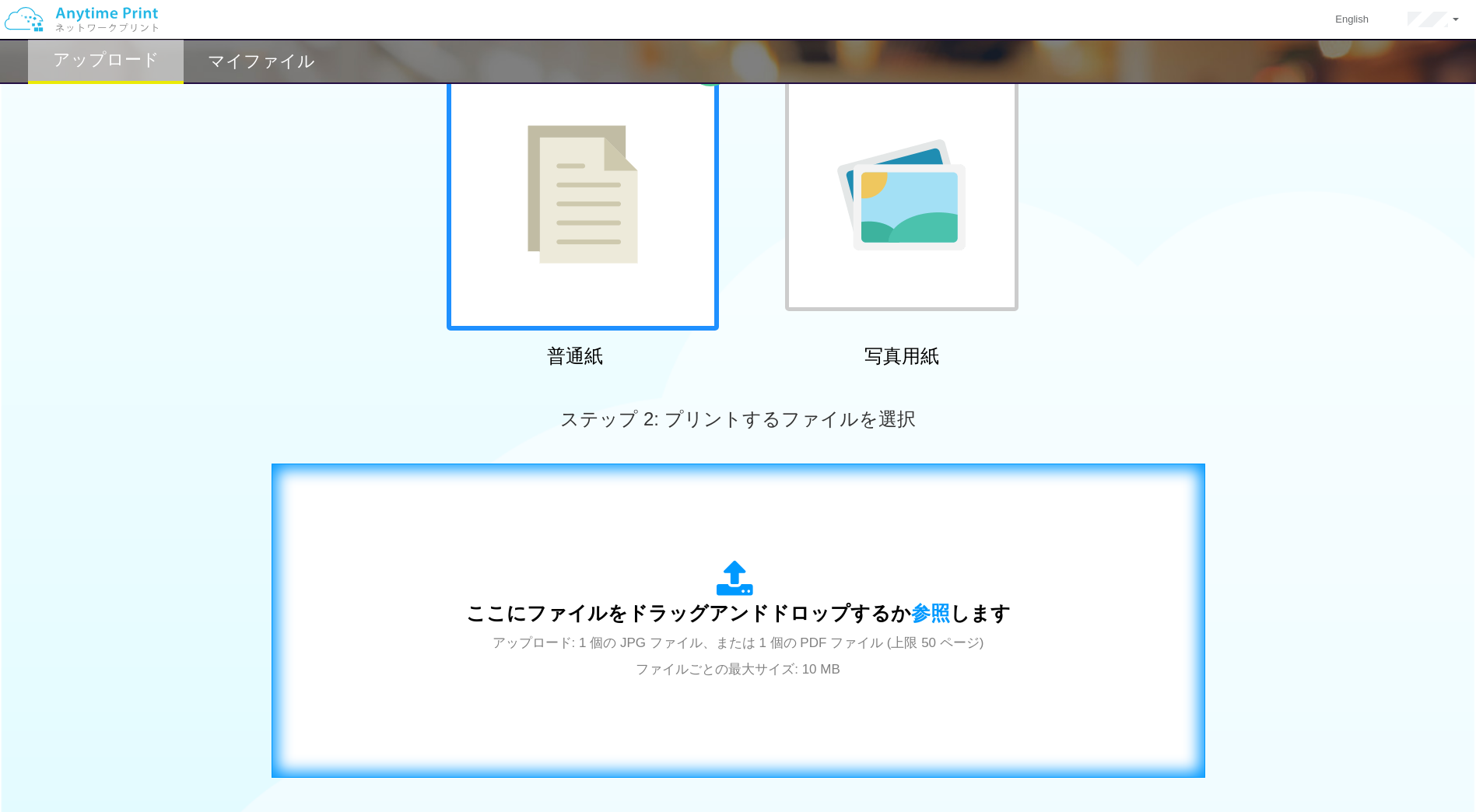
scroll to position [184, 0]
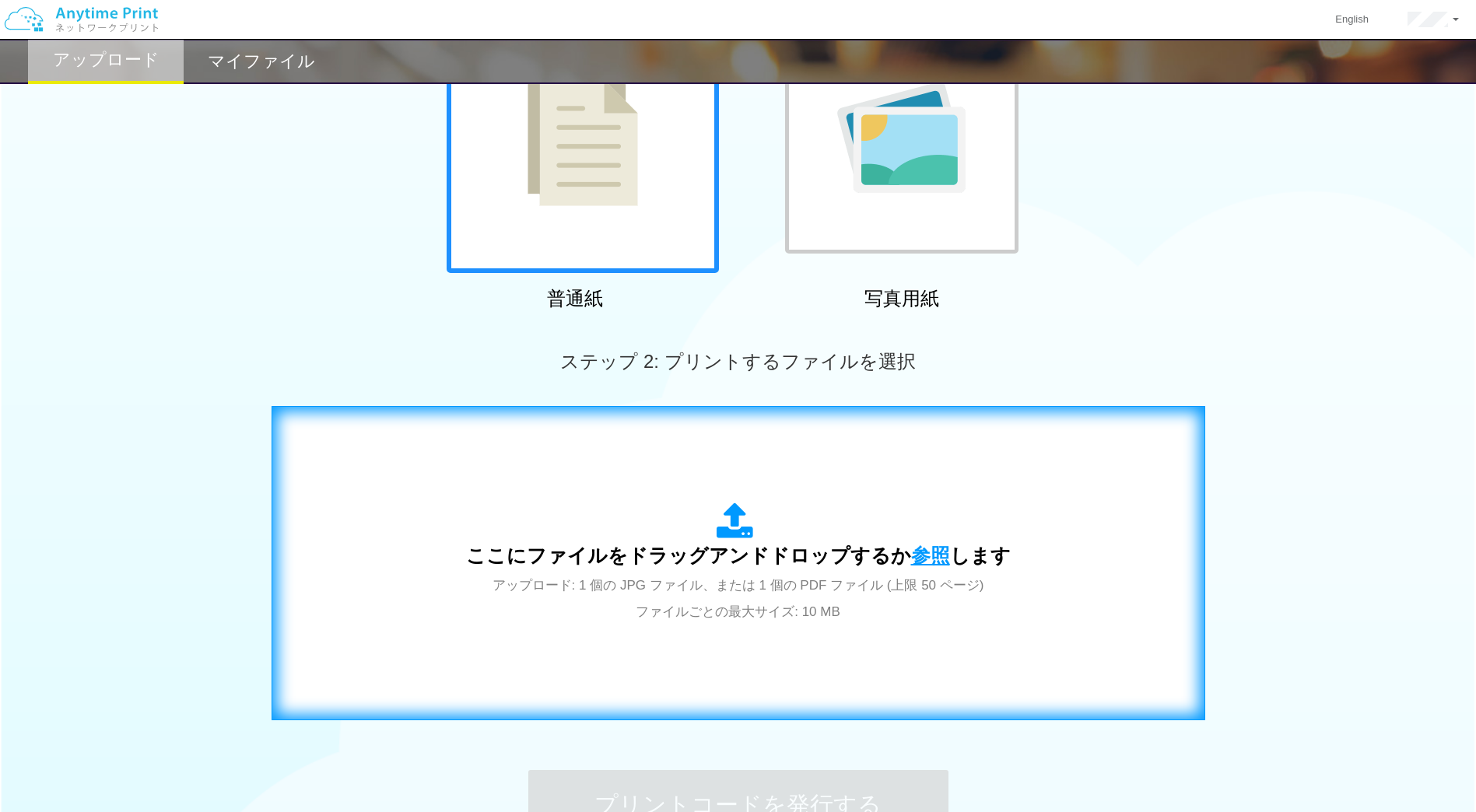
click at [926, 561] on span "参照" at bounding box center [931, 555] width 39 height 22
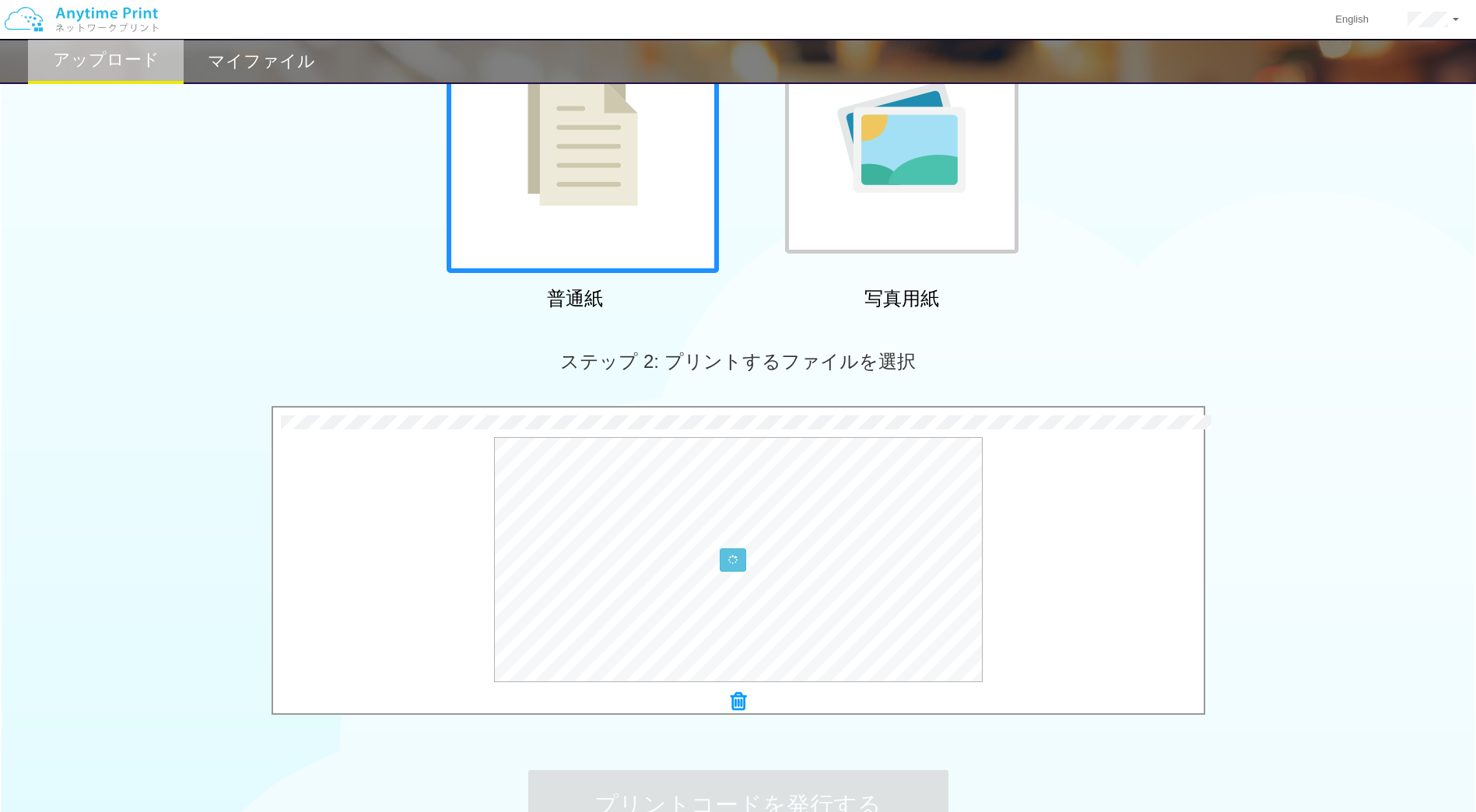
scroll to position [371, 0]
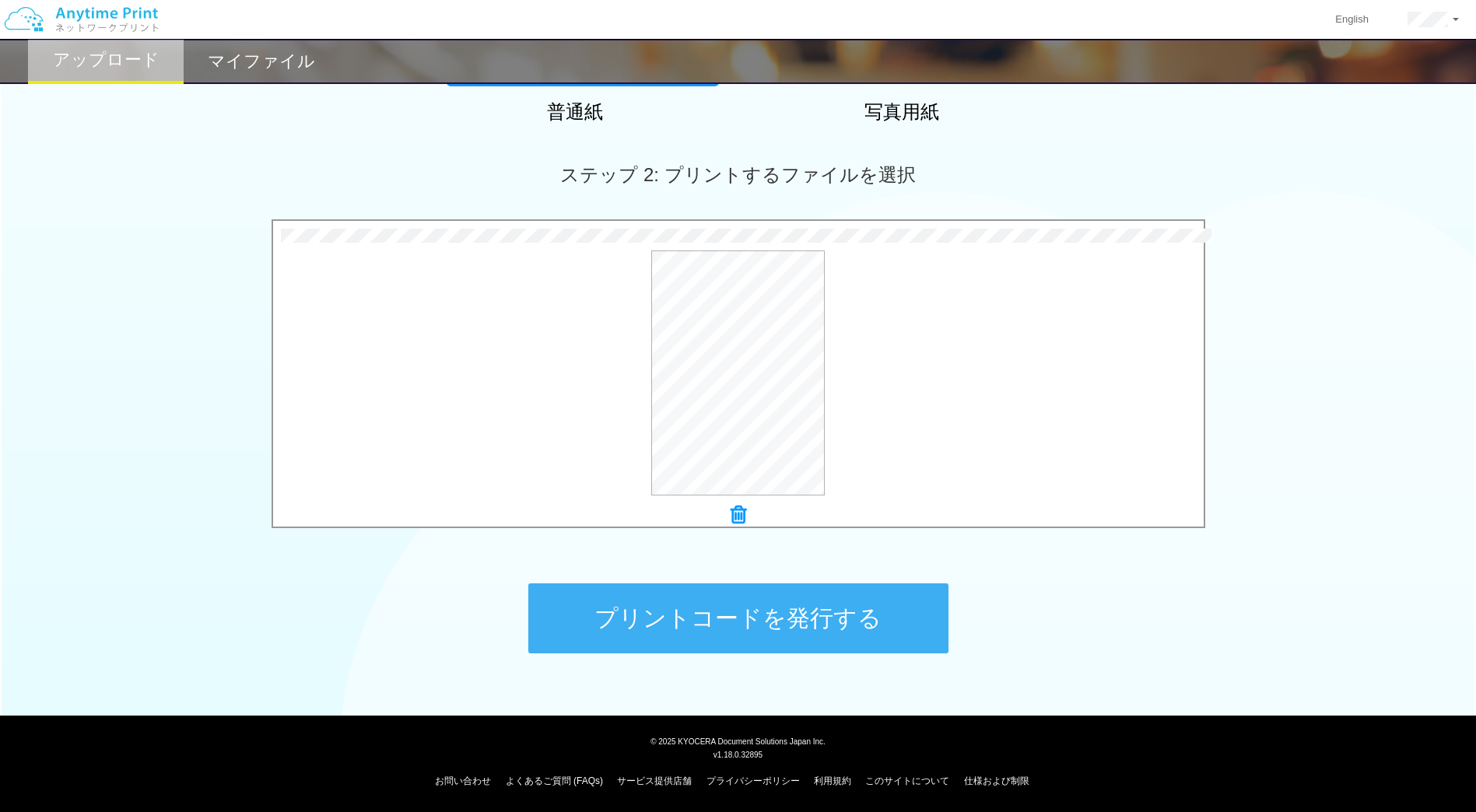
click at [821, 599] on button "プリントコードを発行する" at bounding box center [738, 618] width 420 height 70
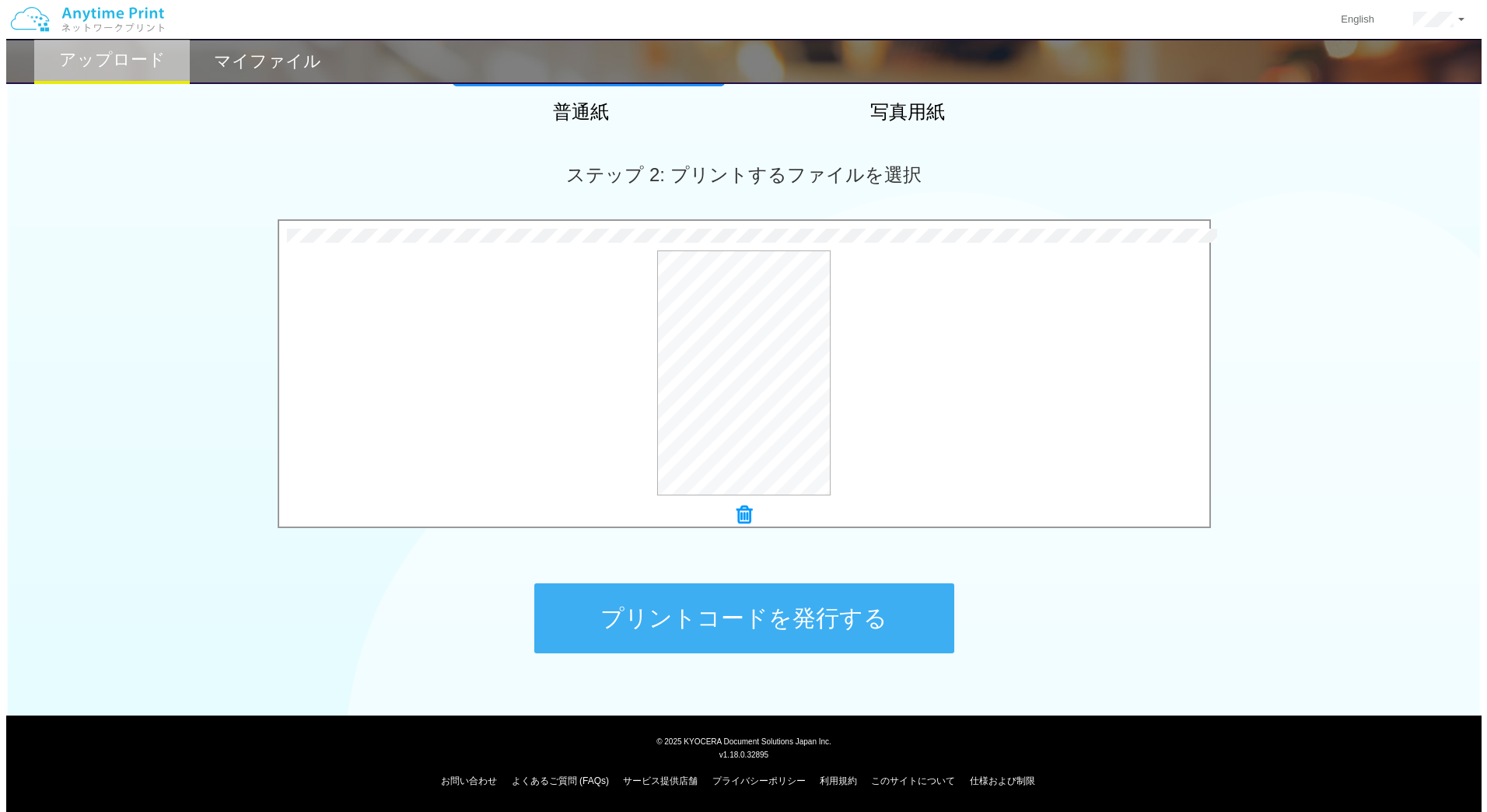
scroll to position [0, 0]
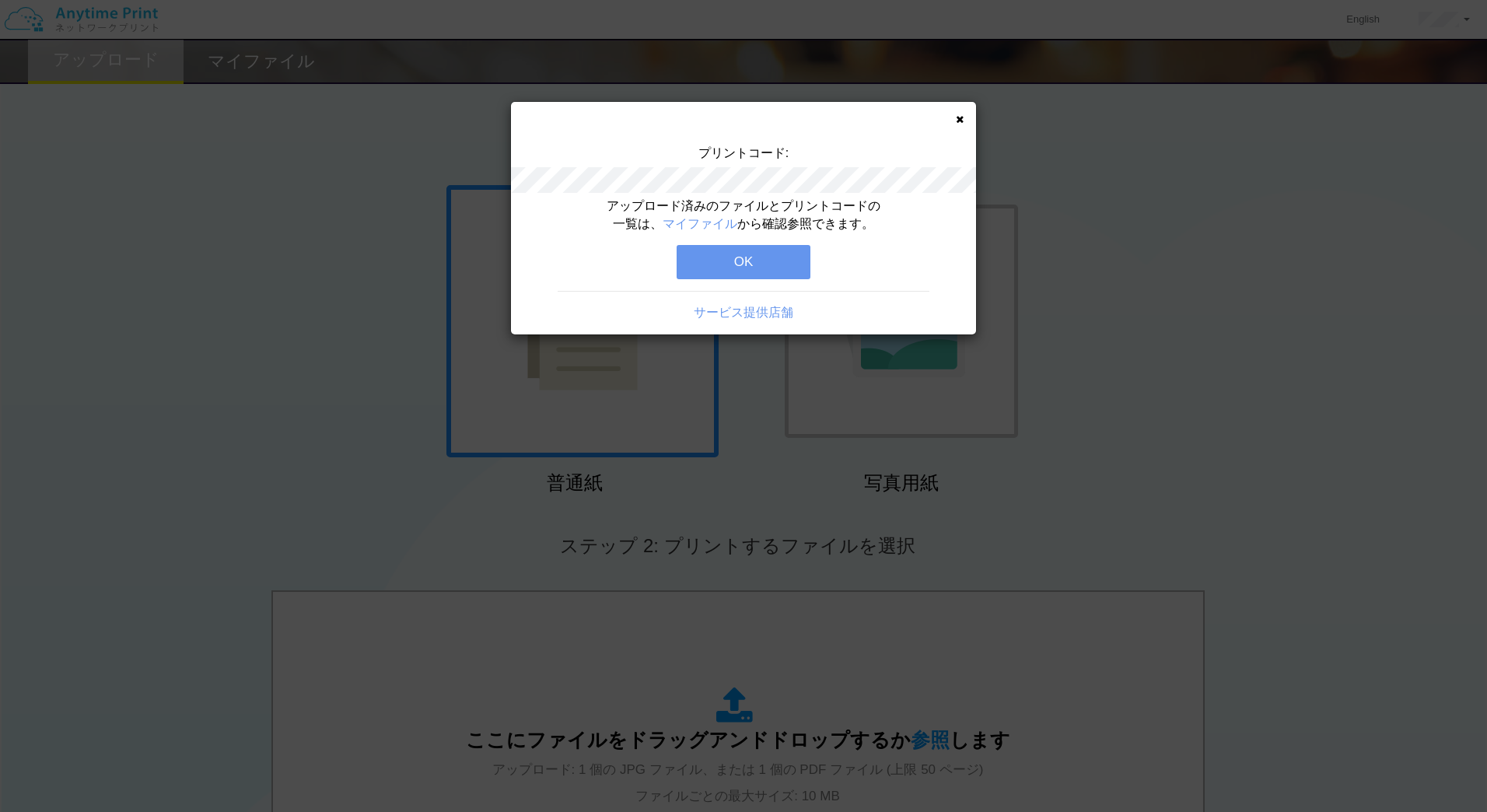
click at [726, 251] on button "OK" at bounding box center [743, 262] width 134 height 34
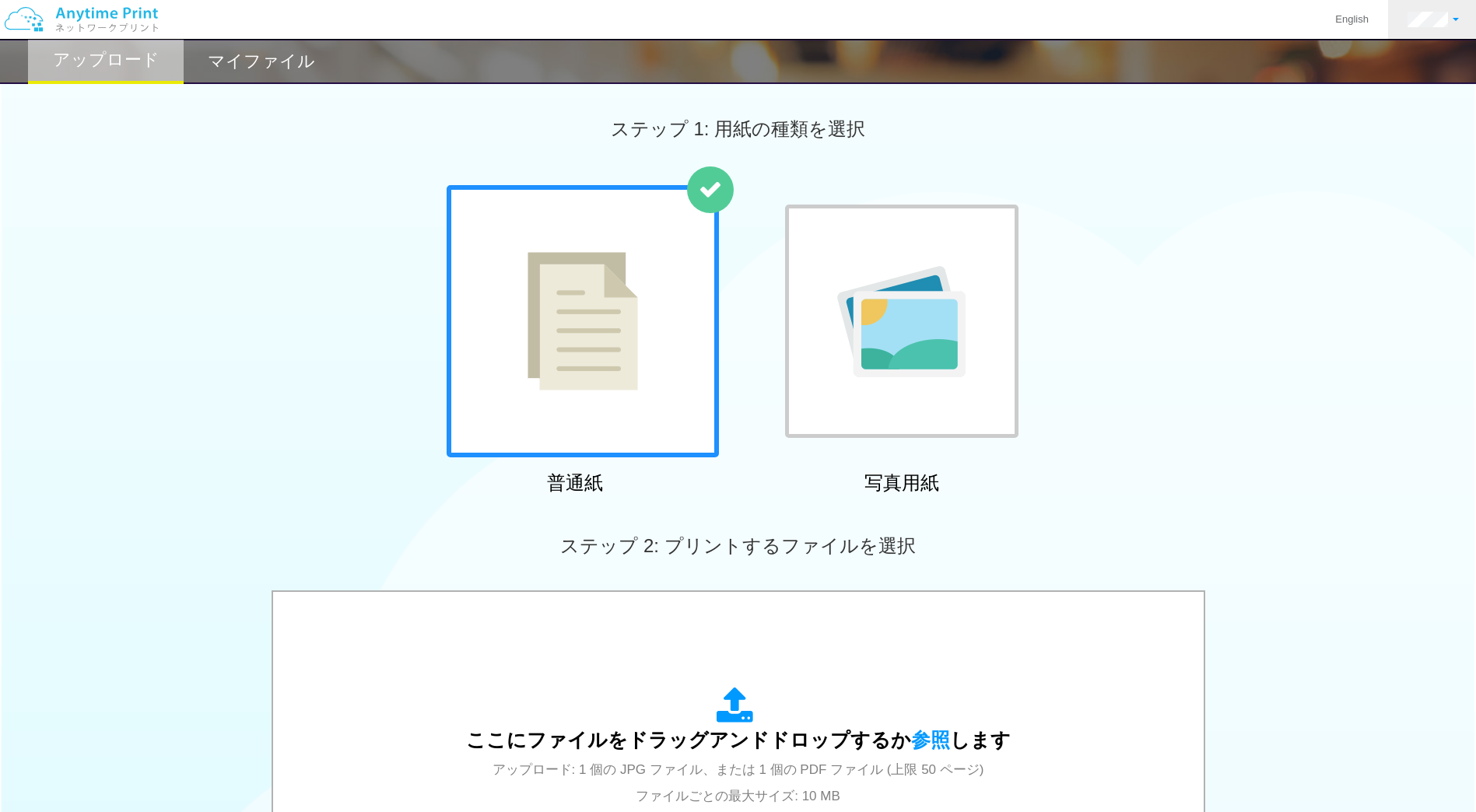
click at [1419, 11] on link at bounding box center [1432, 19] width 90 height 39
click at [1388, 103] on link "ログアウト" at bounding box center [1404, 101] width 123 height 27
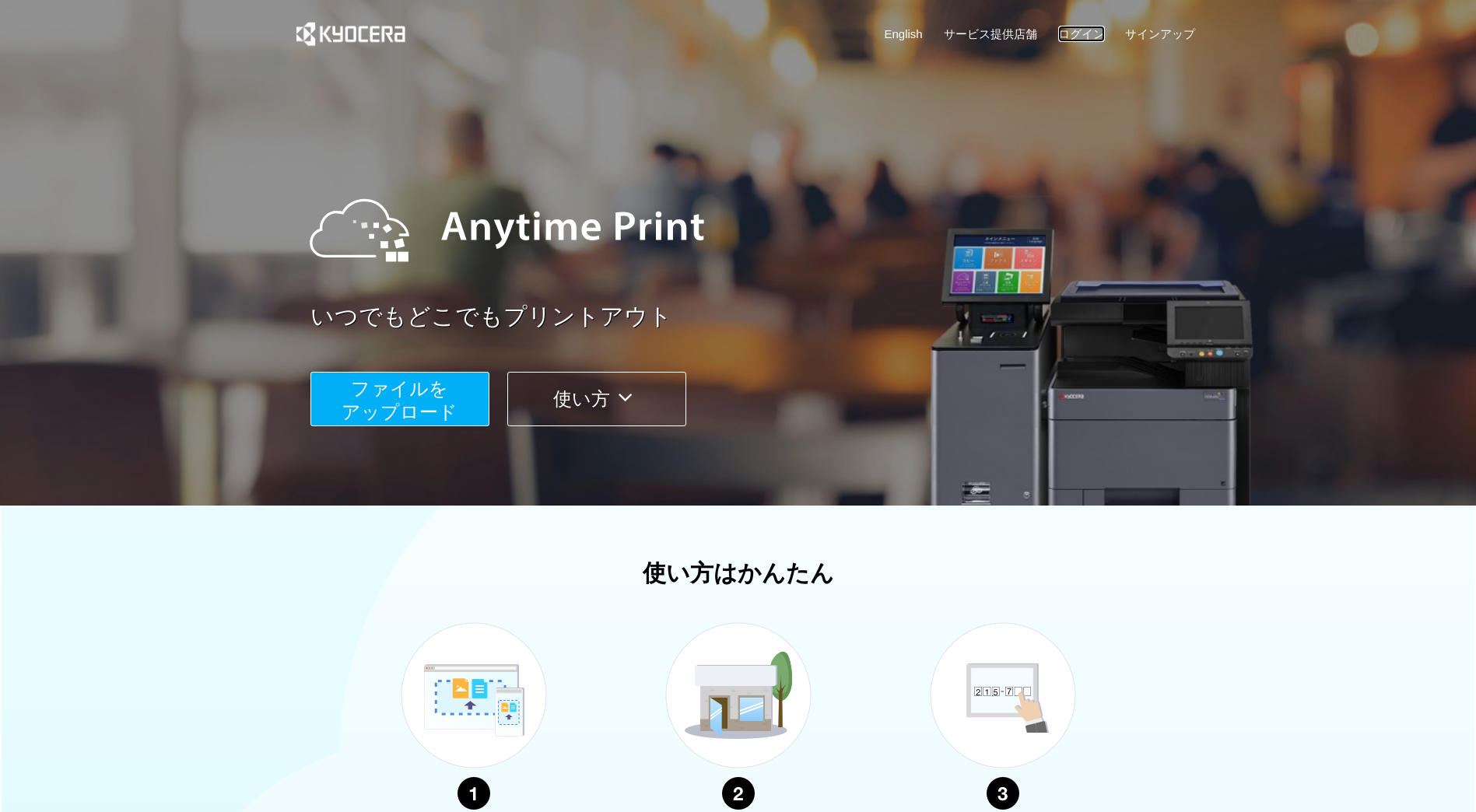
click at [1065, 34] on link "ログイン" at bounding box center [1082, 34] width 47 height 16
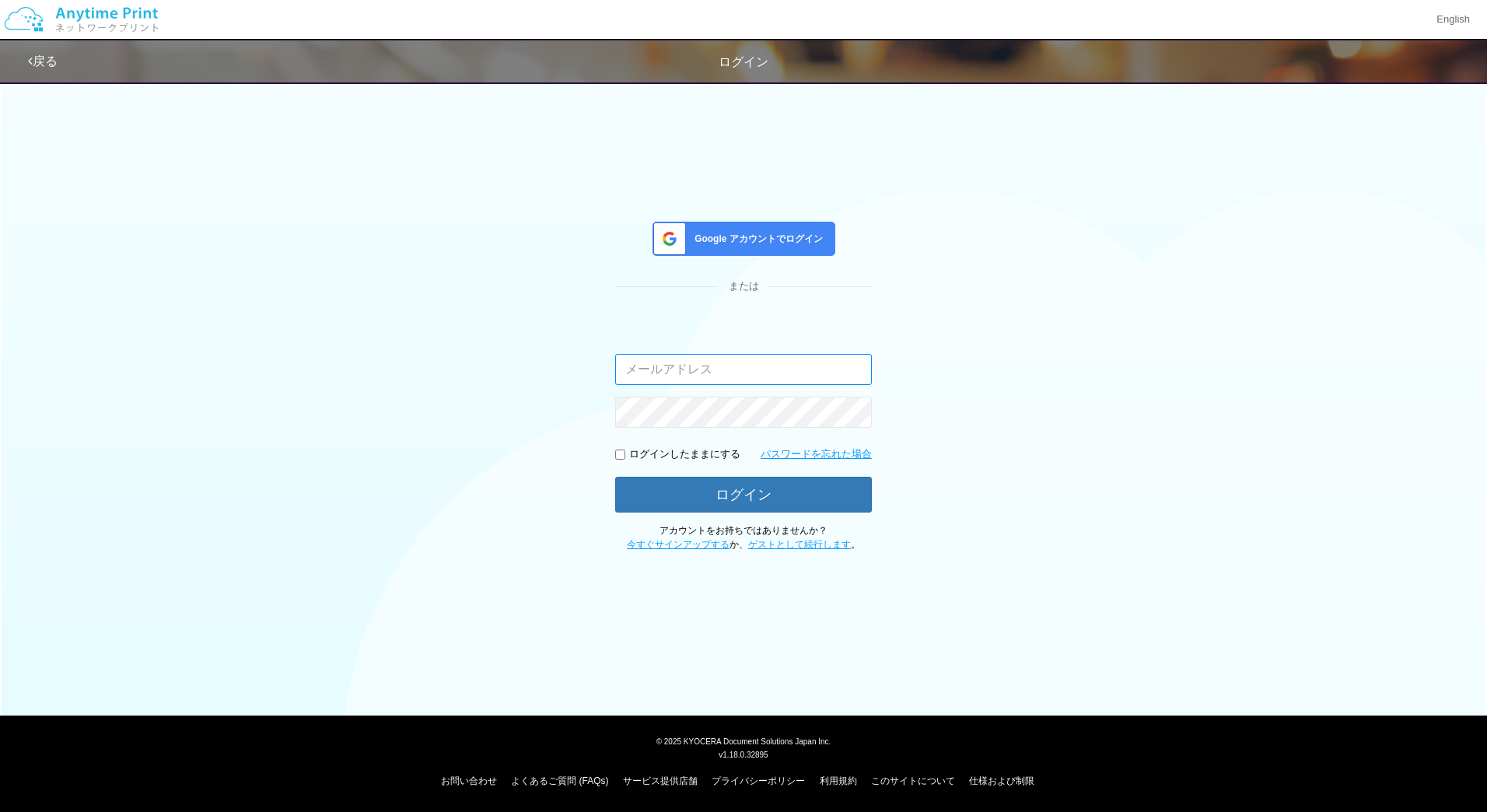
type input "[EMAIL_ADDRESS][DOMAIN_NAME]"
click at [54, 67] on link "戻る" at bounding box center [43, 61] width 29 height 13
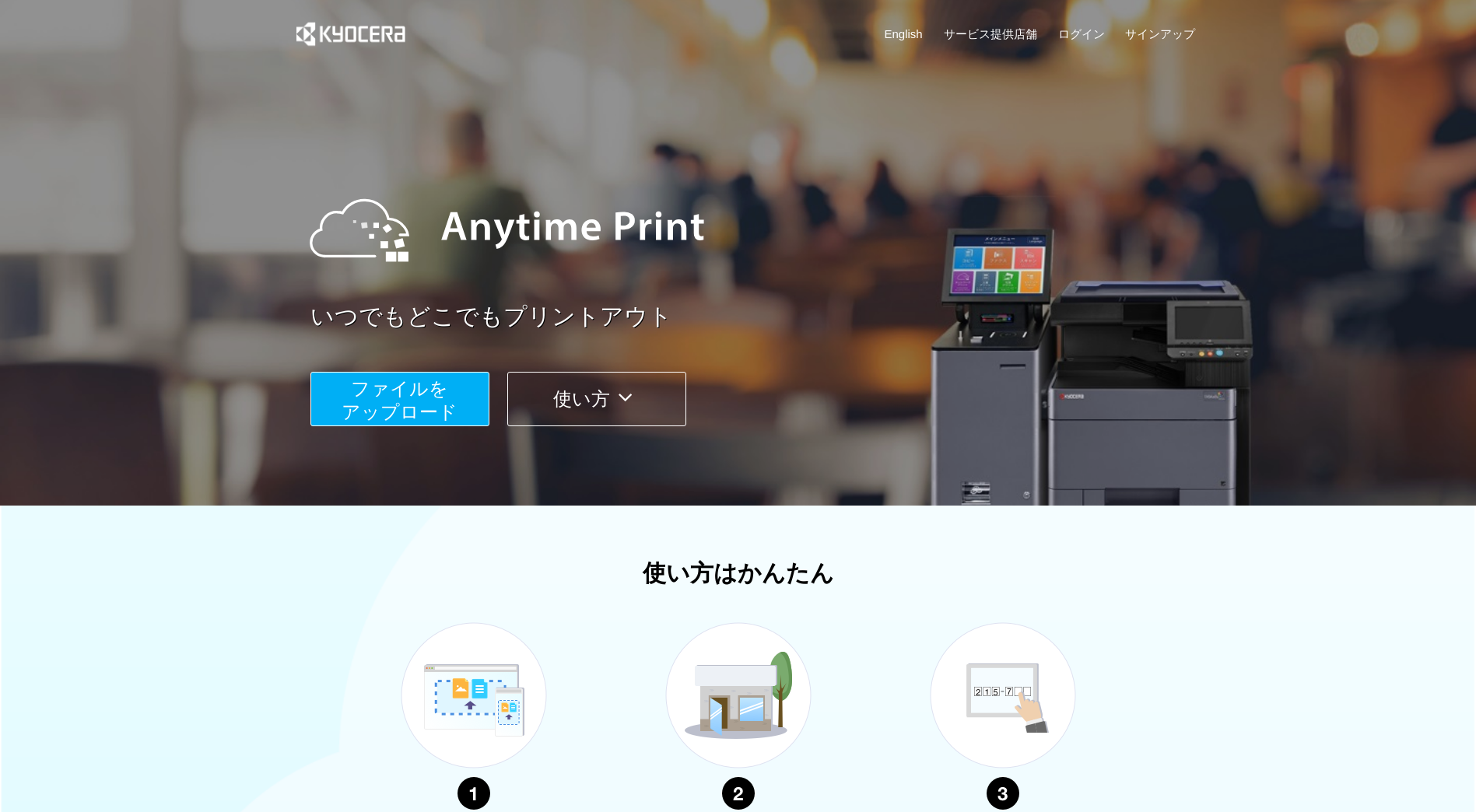
click at [416, 402] on span "ファイルを ​​アップロード" at bounding box center [399, 400] width 116 height 45
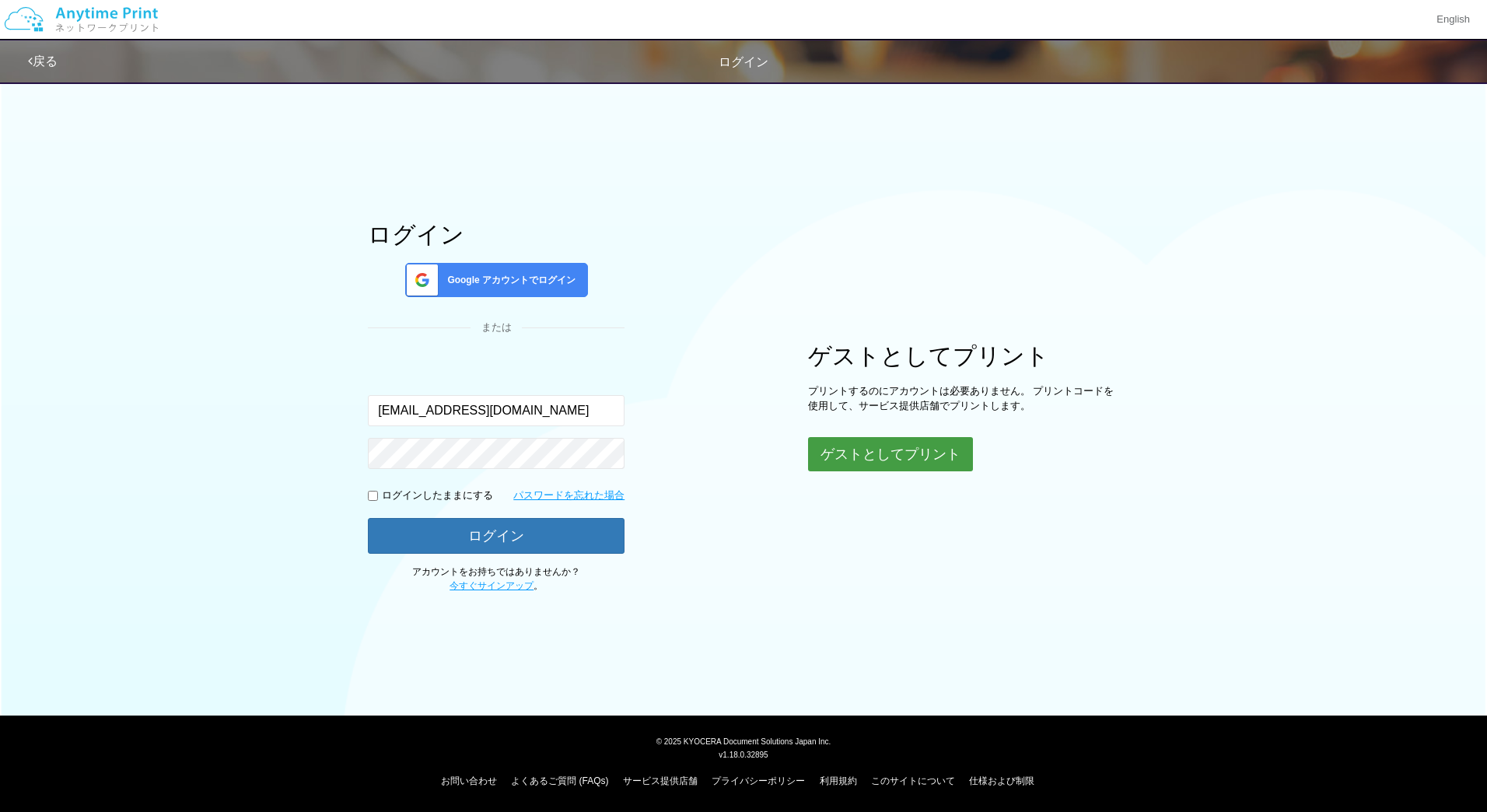
click at [832, 456] on button "ゲストとしてプリント" at bounding box center [890, 454] width 165 height 34
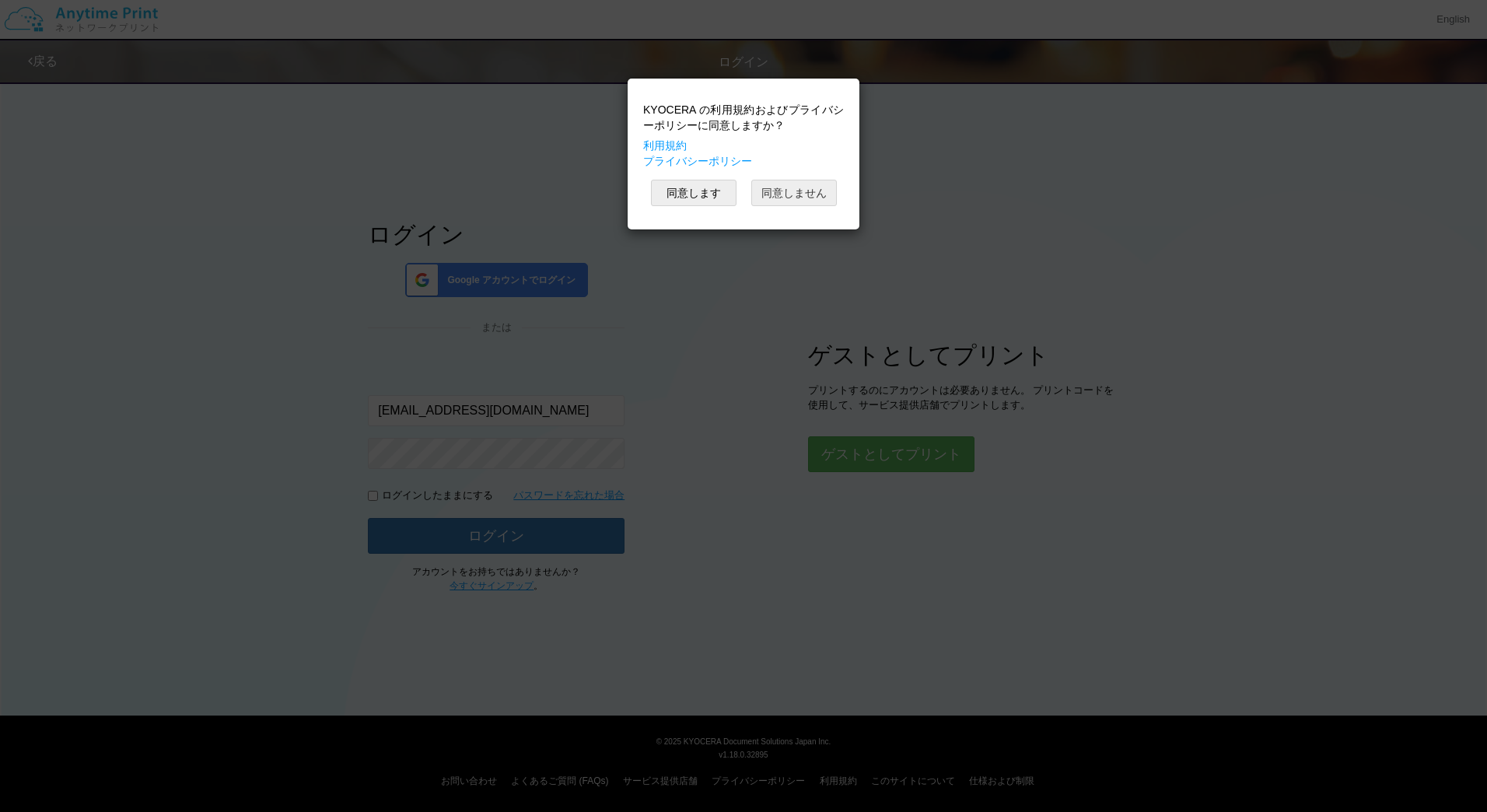
click at [786, 190] on button "同意しません" at bounding box center [793, 192] width 85 height 27
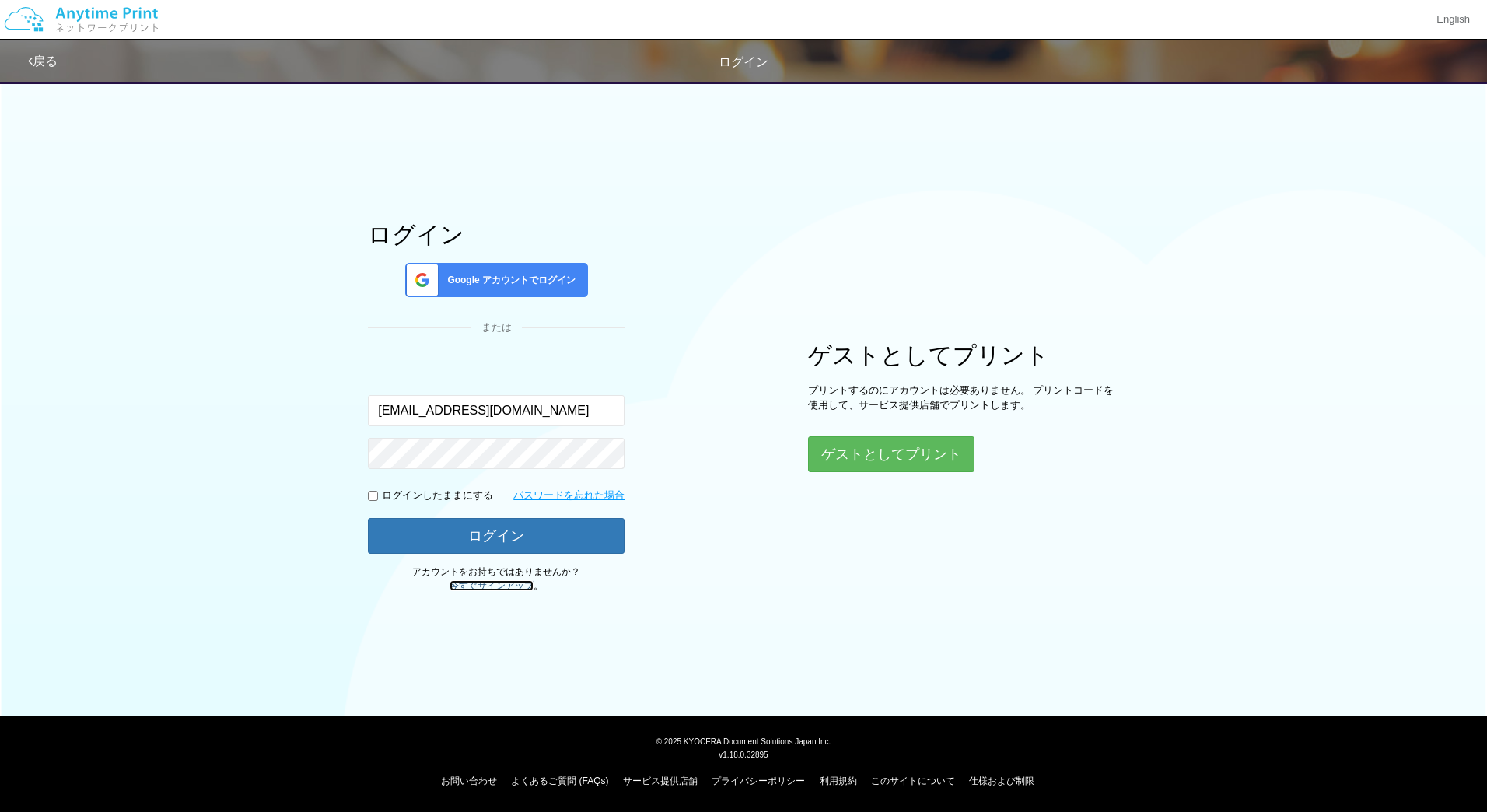
click at [492, 586] on link "今すぐサインアップ" at bounding box center [492, 585] width 84 height 11
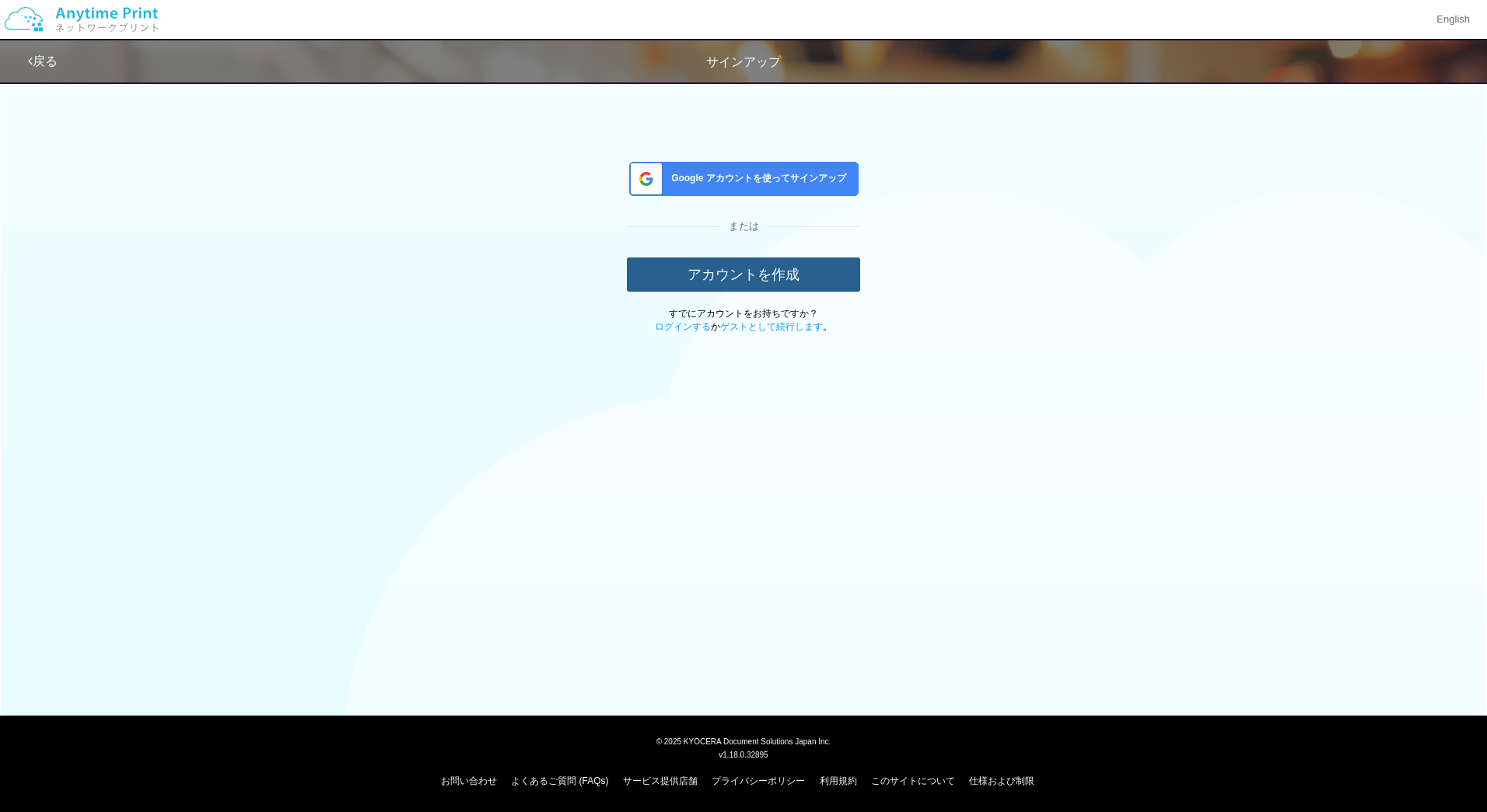
click at [719, 282] on button "アカウントを作成" at bounding box center [744, 274] width 234 height 34
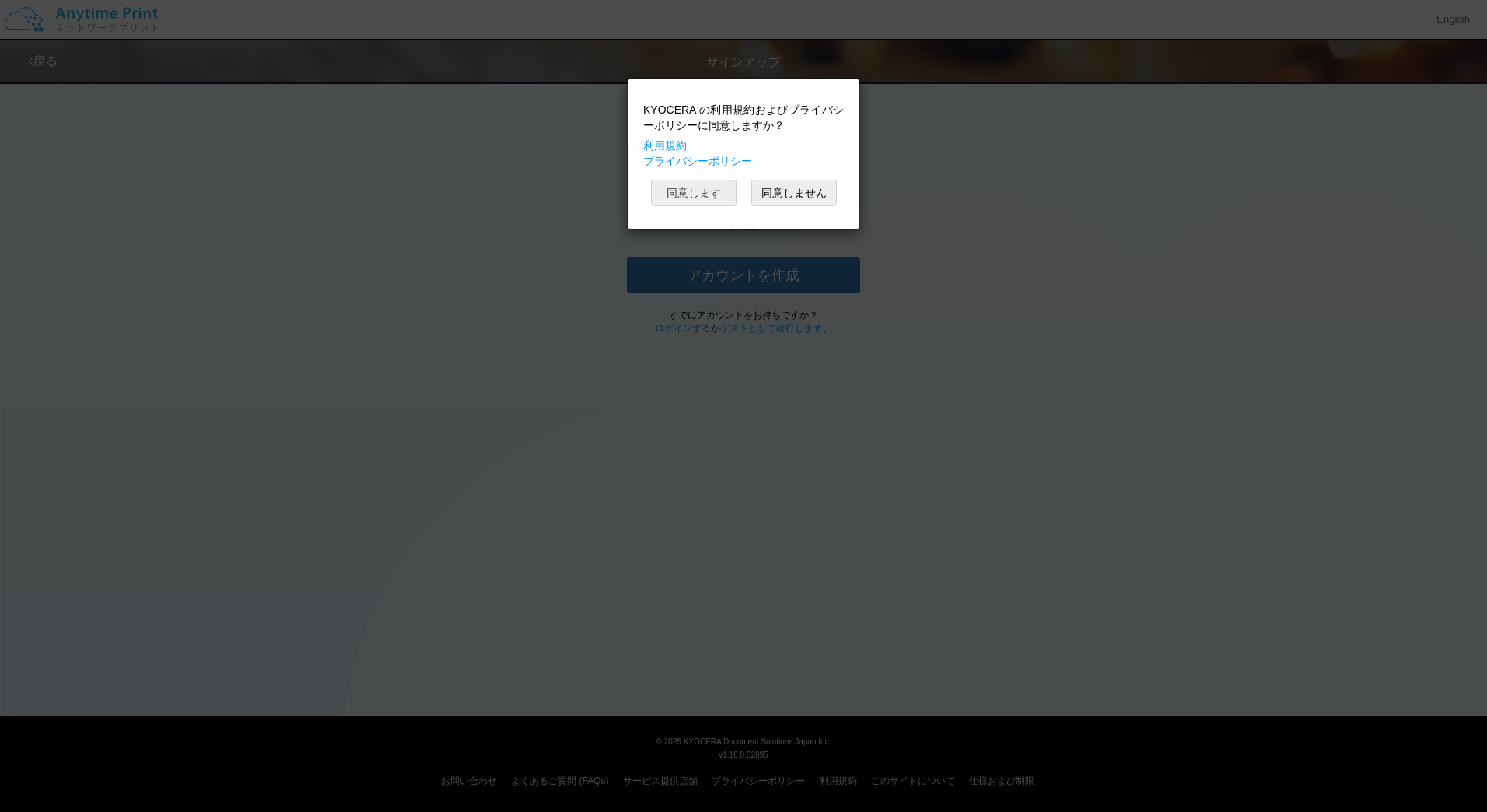
click at [705, 189] on button "同意します" at bounding box center [693, 192] width 85 height 27
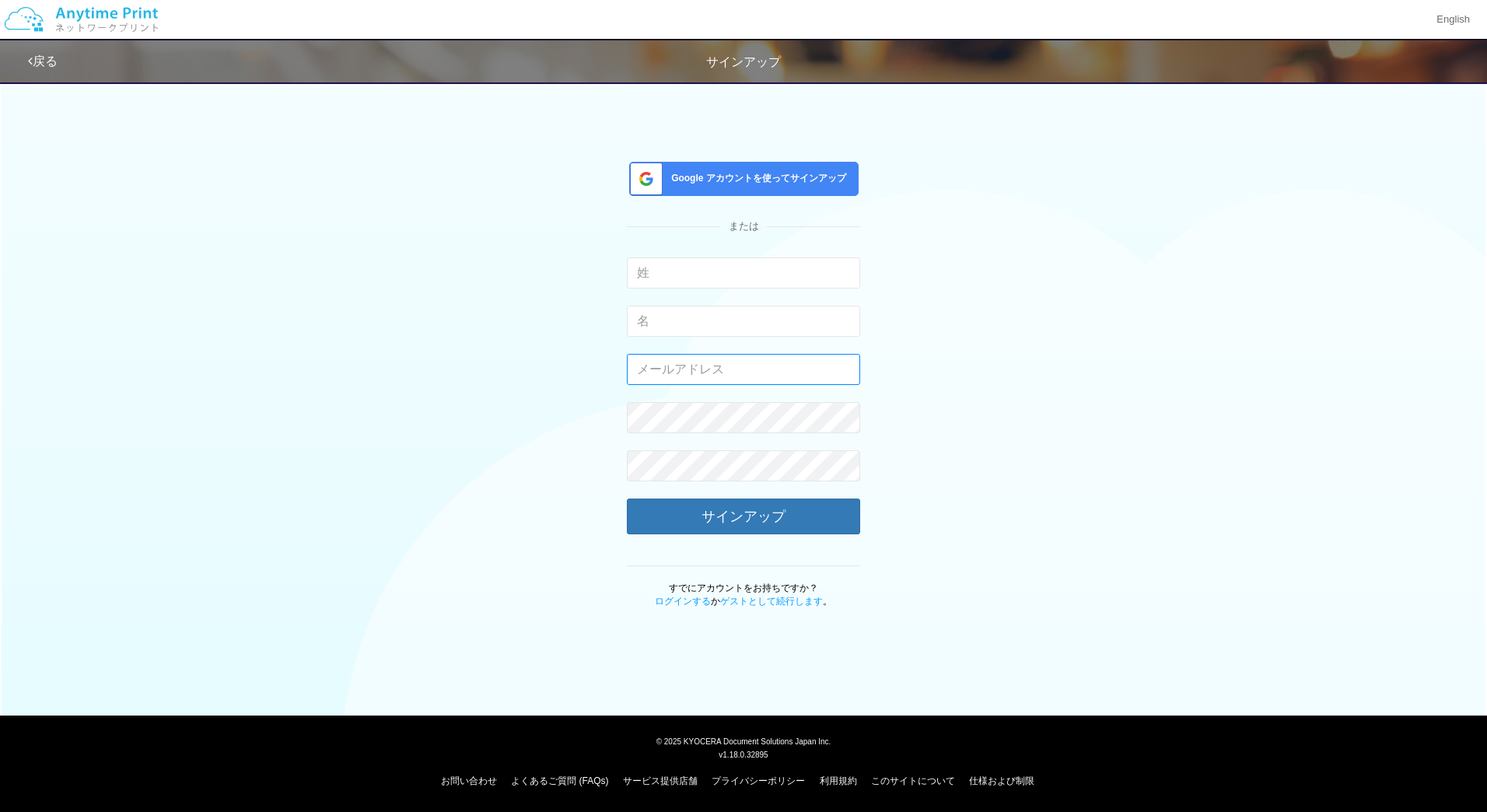
type input "jp-atp-admin@dj.kyocera.com"
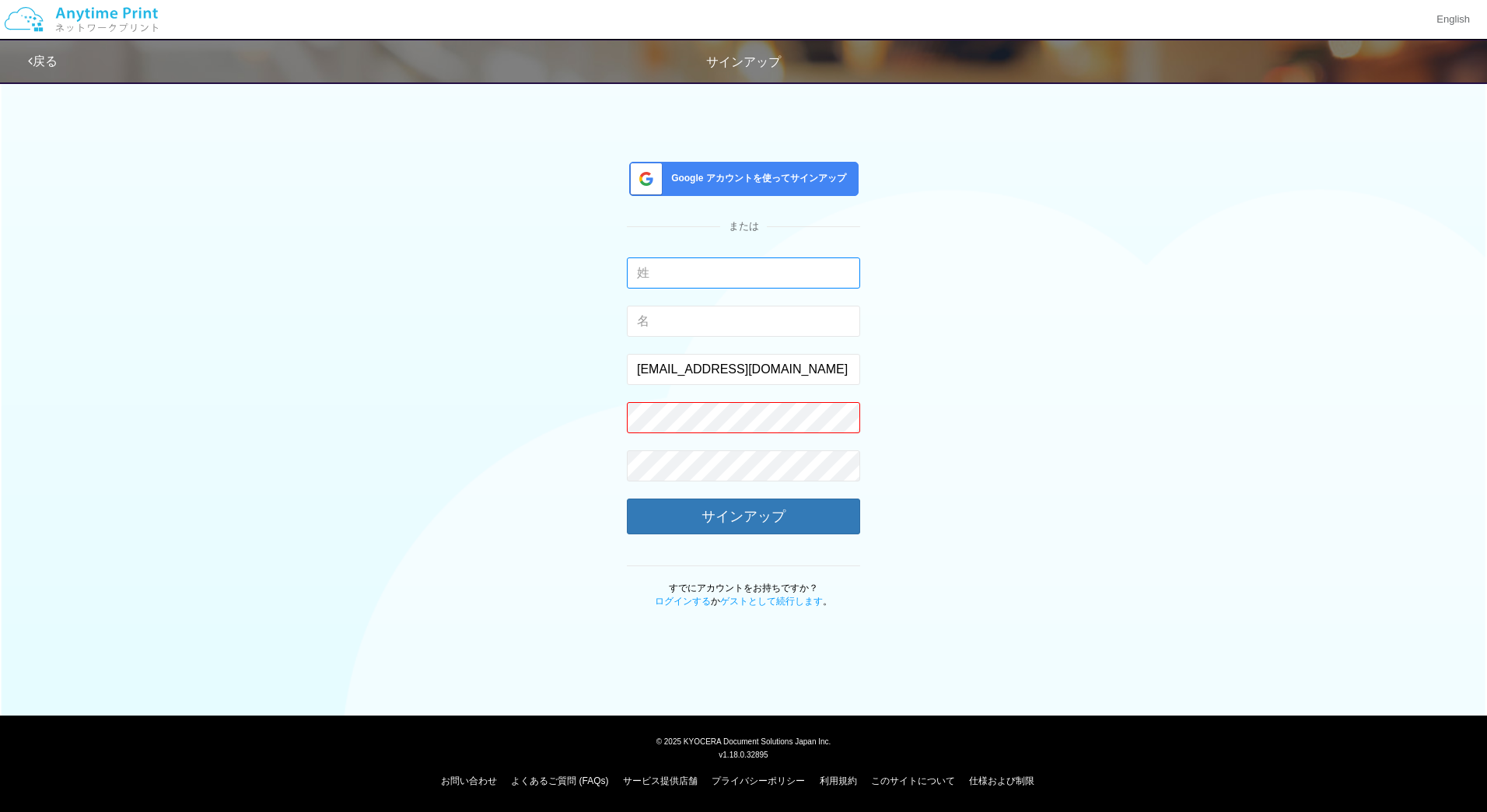
click at [770, 262] on input "text" at bounding box center [744, 273] width 234 height 31
type input "和氣"
type input "雅也"
click at [721, 365] on input "jp-atp-admin@dj.kyocera.com" at bounding box center [744, 369] width 234 height 31
type input "masaya.wake@dc.kyocera.com"
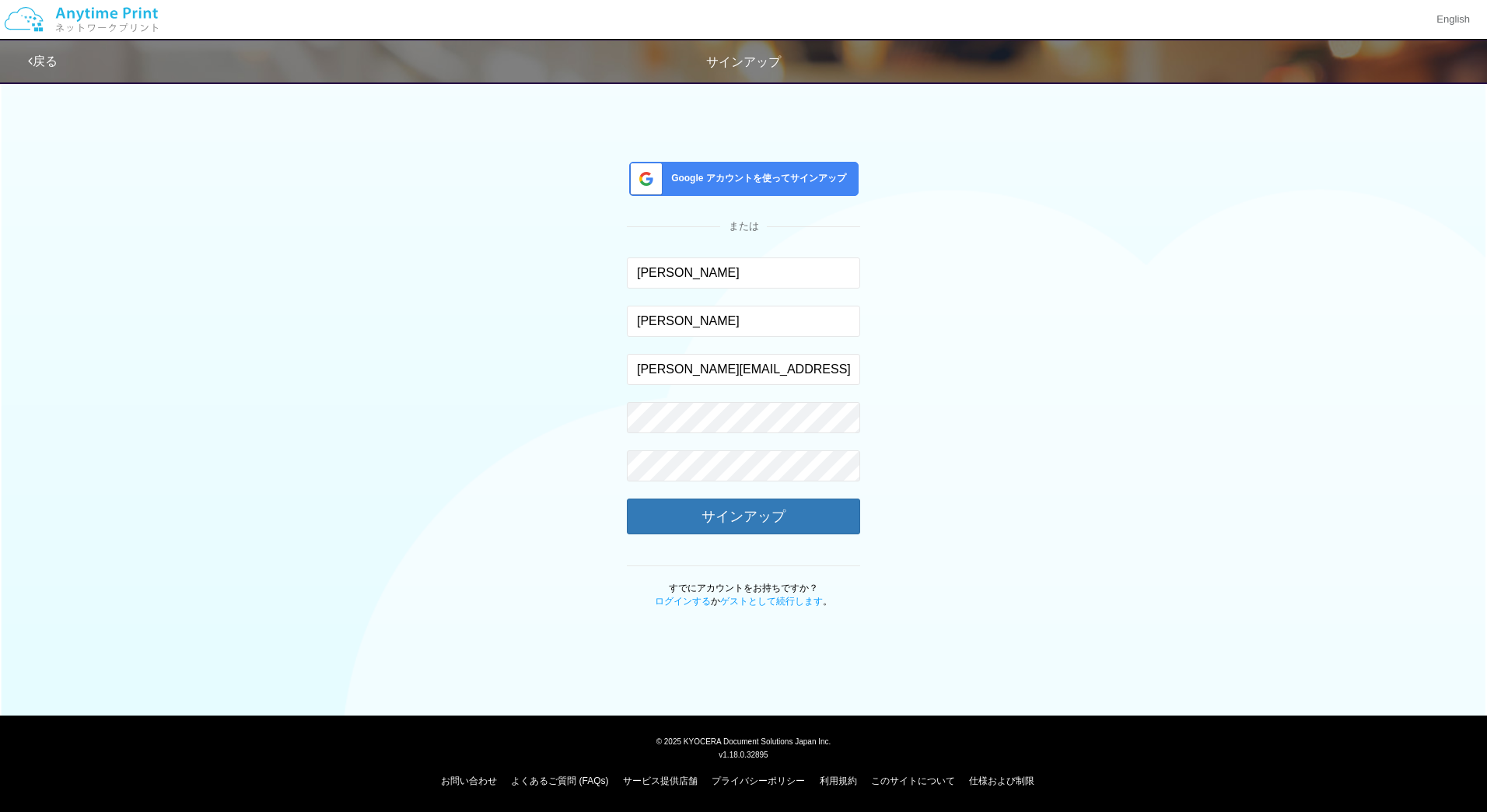
click at [1022, 430] on div "Google アカウントを使ってサインアップ または 和氣 入力できるのは文字のみです。 雅也 入力できるのは文字のみです。 masaya.wake@dc.k…" at bounding box center [744, 341] width 910 height 535
click at [761, 517] on button "サインアップ" at bounding box center [744, 516] width 234 height 34
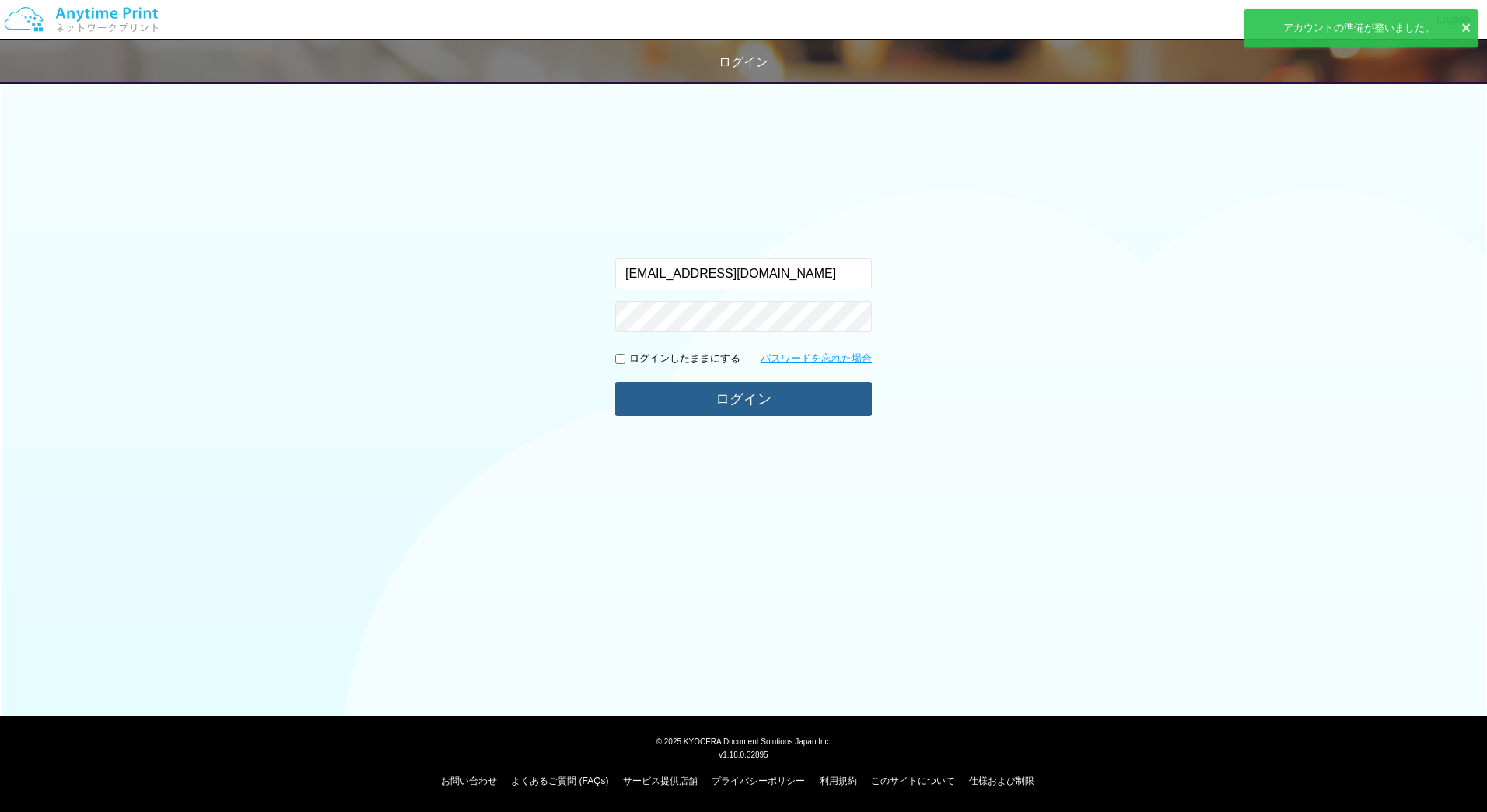
click at [717, 397] on button "ログイン" at bounding box center [743, 399] width 256 height 34
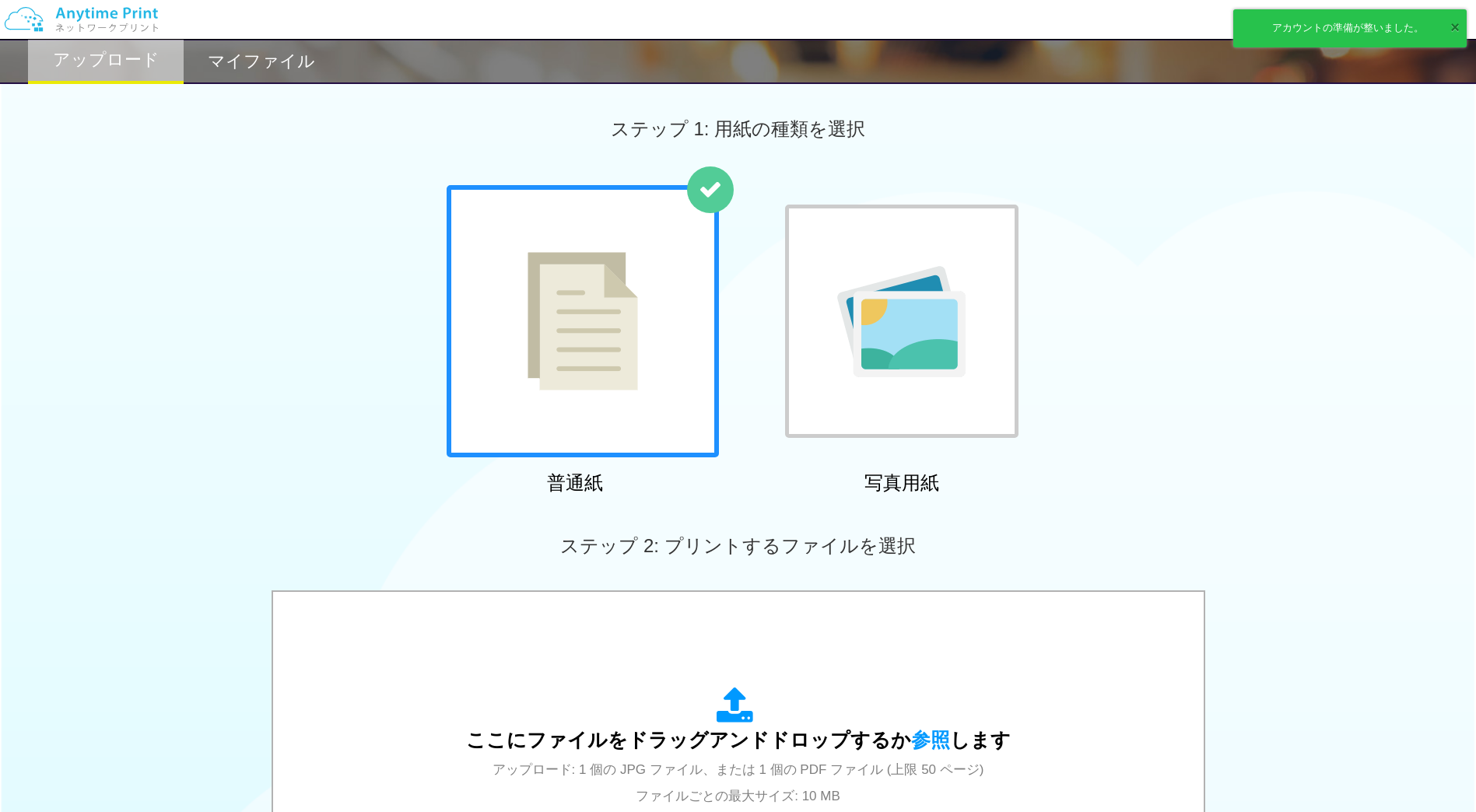
click at [1458, 26] on button "×" at bounding box center [1455, 28] width 10 height 23
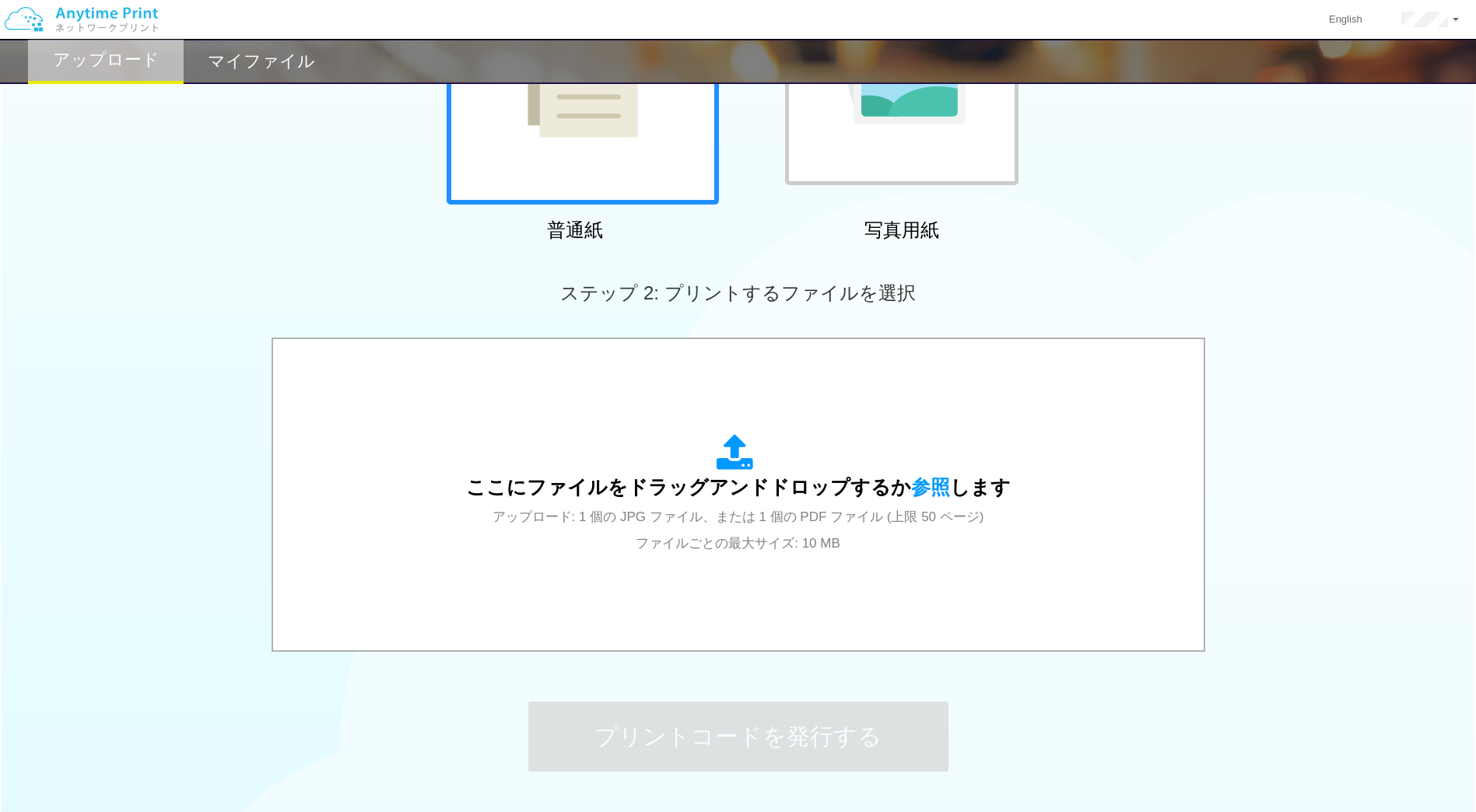
scroll to position [371, 0]
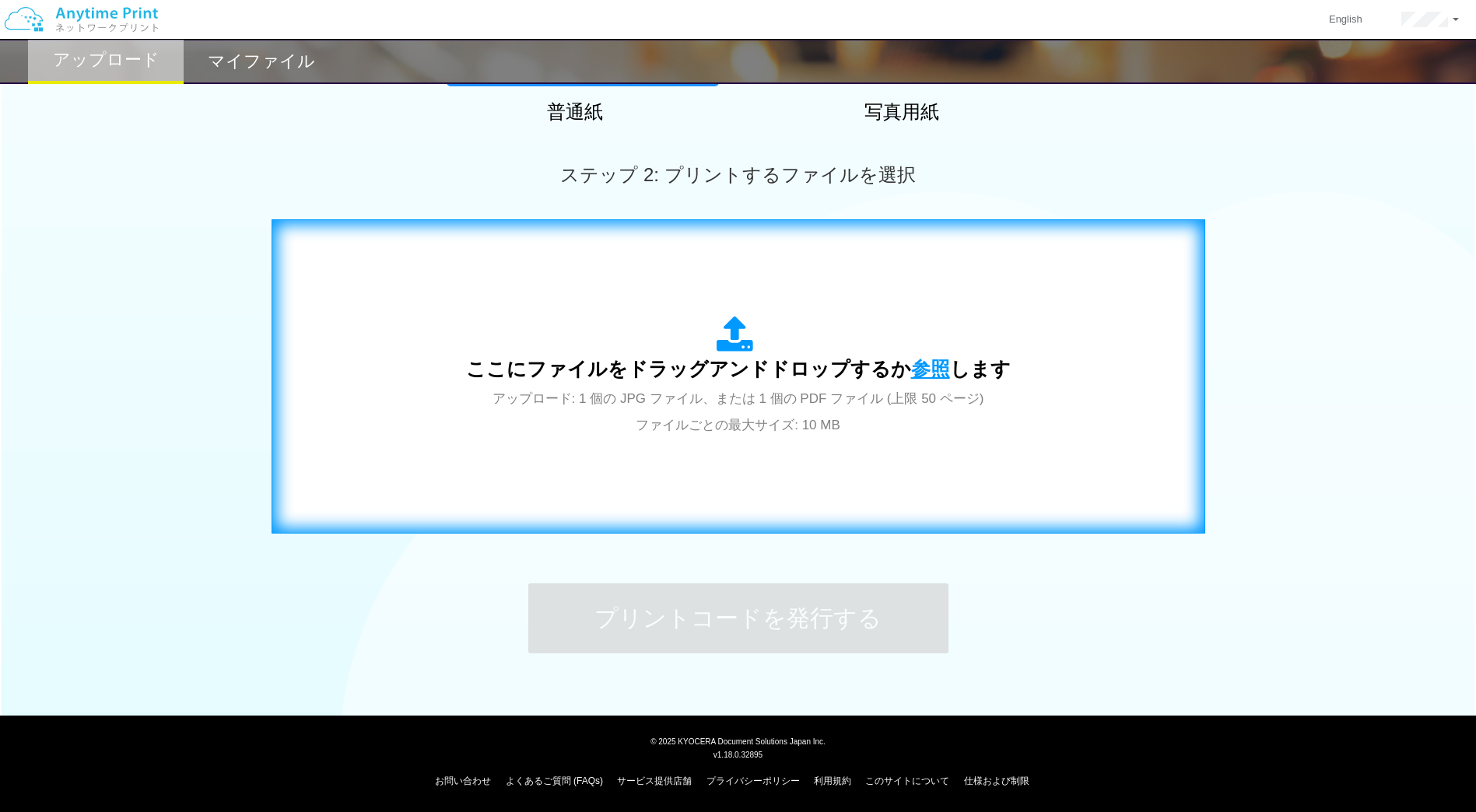
click at [924, 370] on span "参照" at bounding box center [931, 368] width 39 height 22
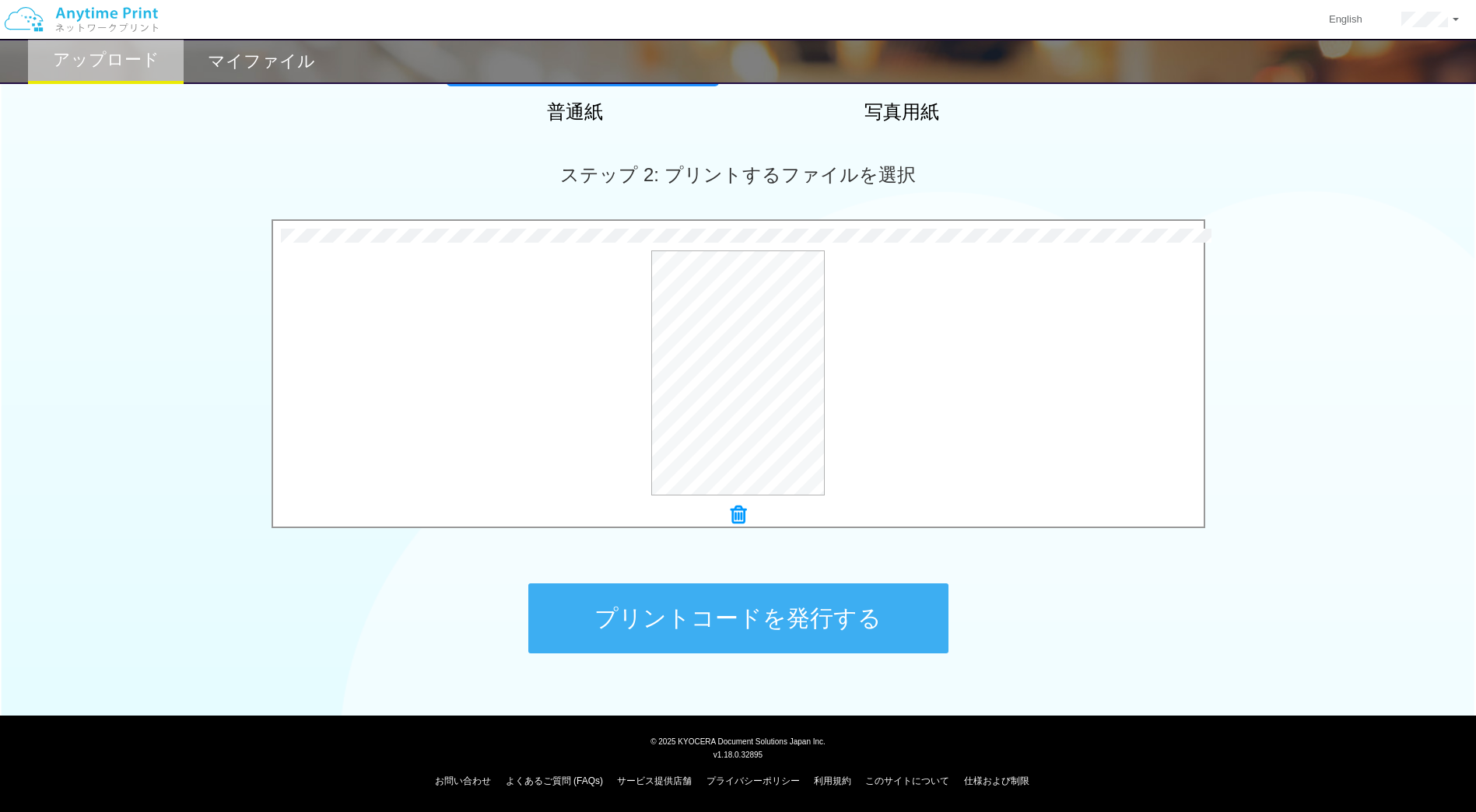
click at [754, 612] on button "プリントコードを発行する" at bounding box center [738, 618] width 420 height 70
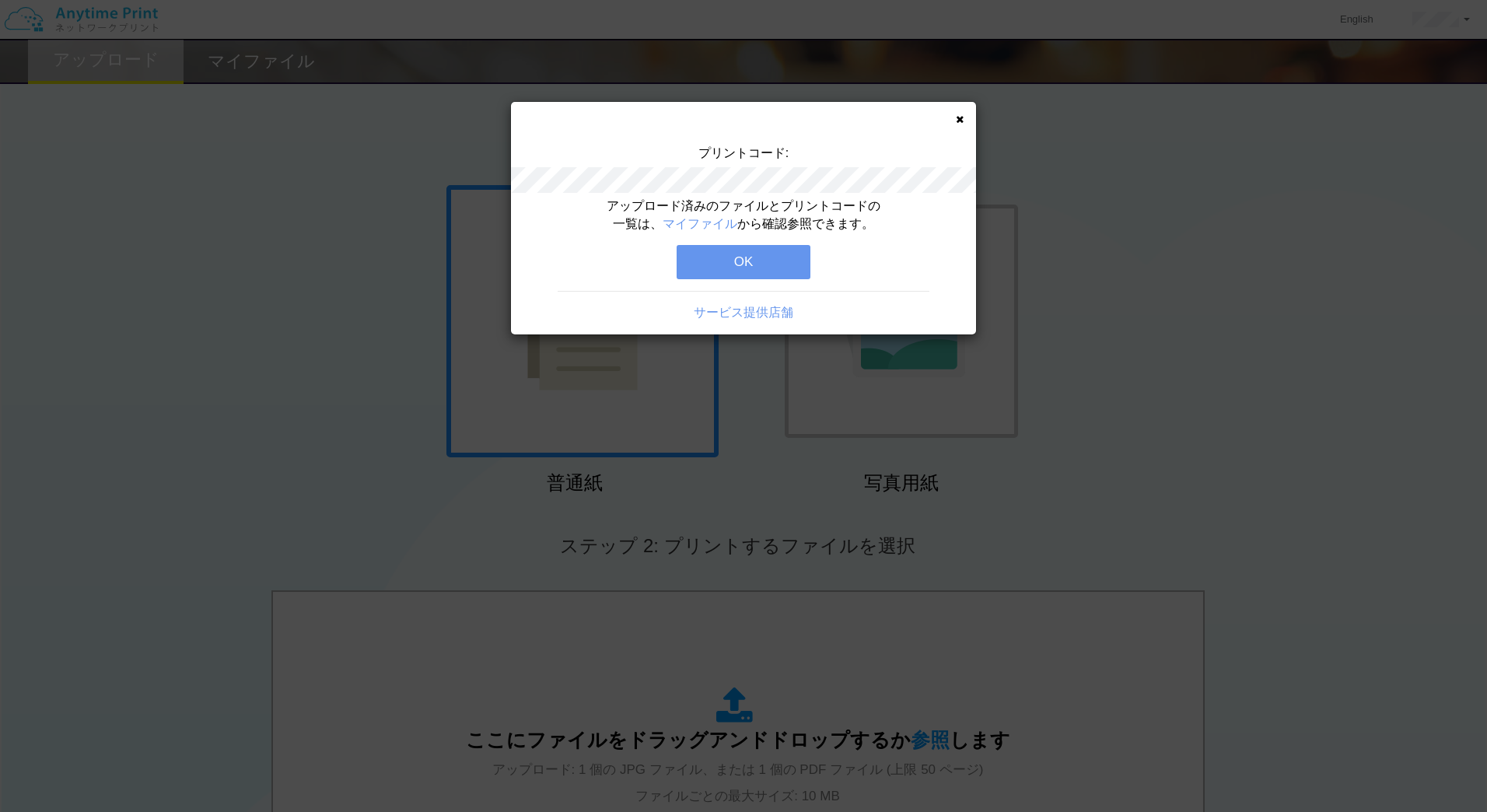
click at [956, 118] on icon at bounding box center [960, 119] width 8 height 10
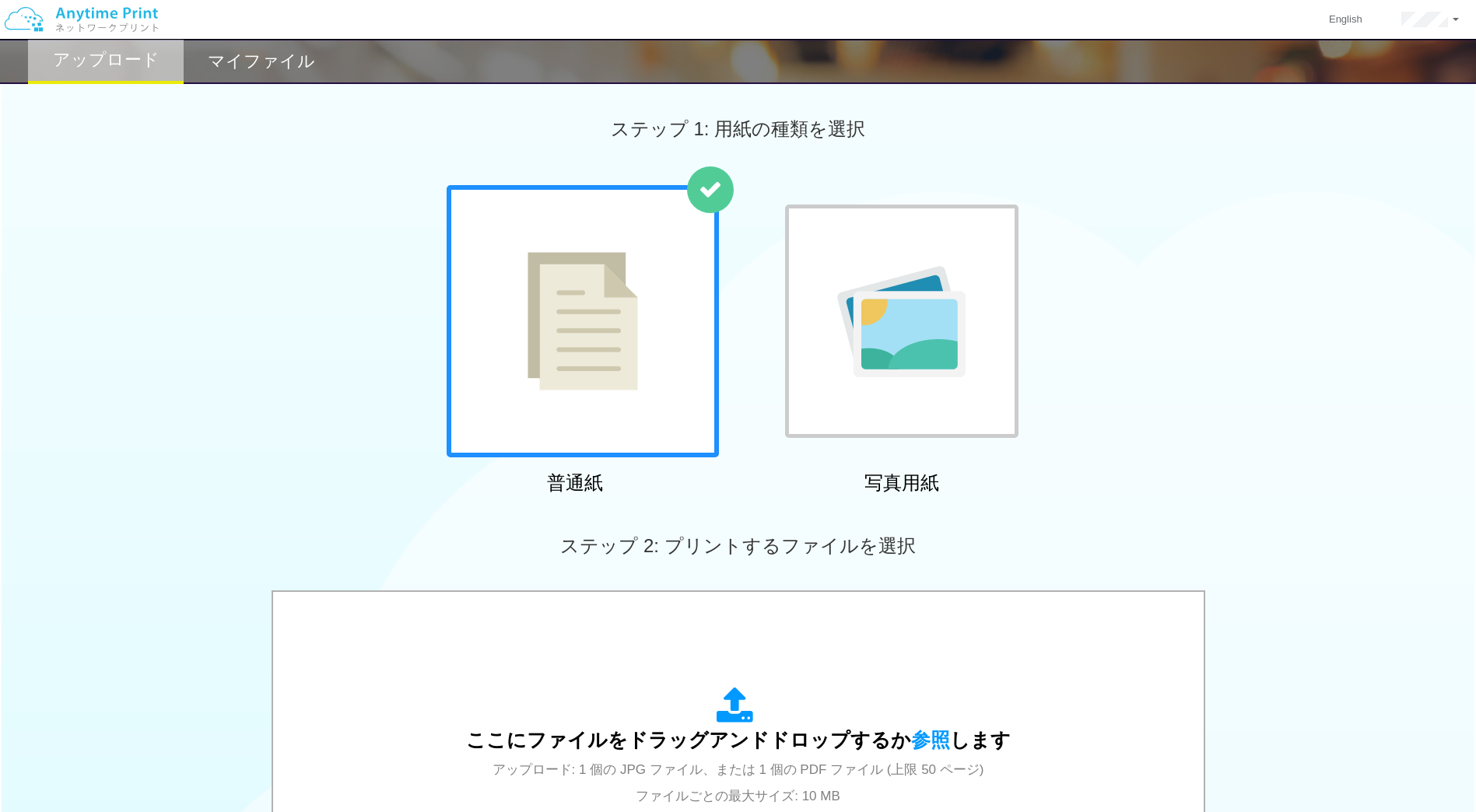
scroll to position [371, 0]
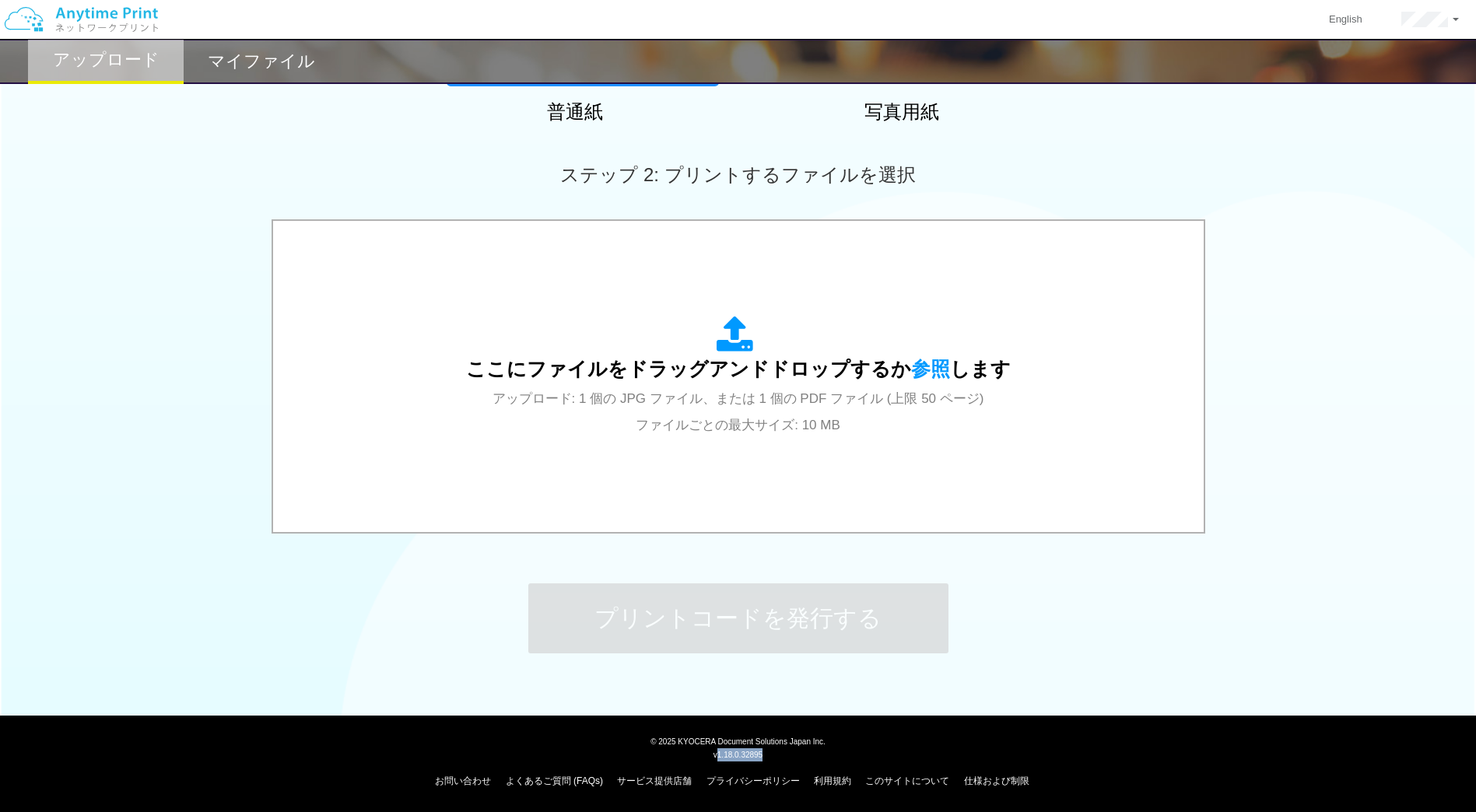
drag, startPoint x: 781, startPoint y: 757, endPoint x: 712, endPoint y: 758, distance: 69.0
click at [712, 758] on div "v1.18.0.32895" at bounding box center [738, 754] width 1457 height 13
copy span "1.18.0.32895"
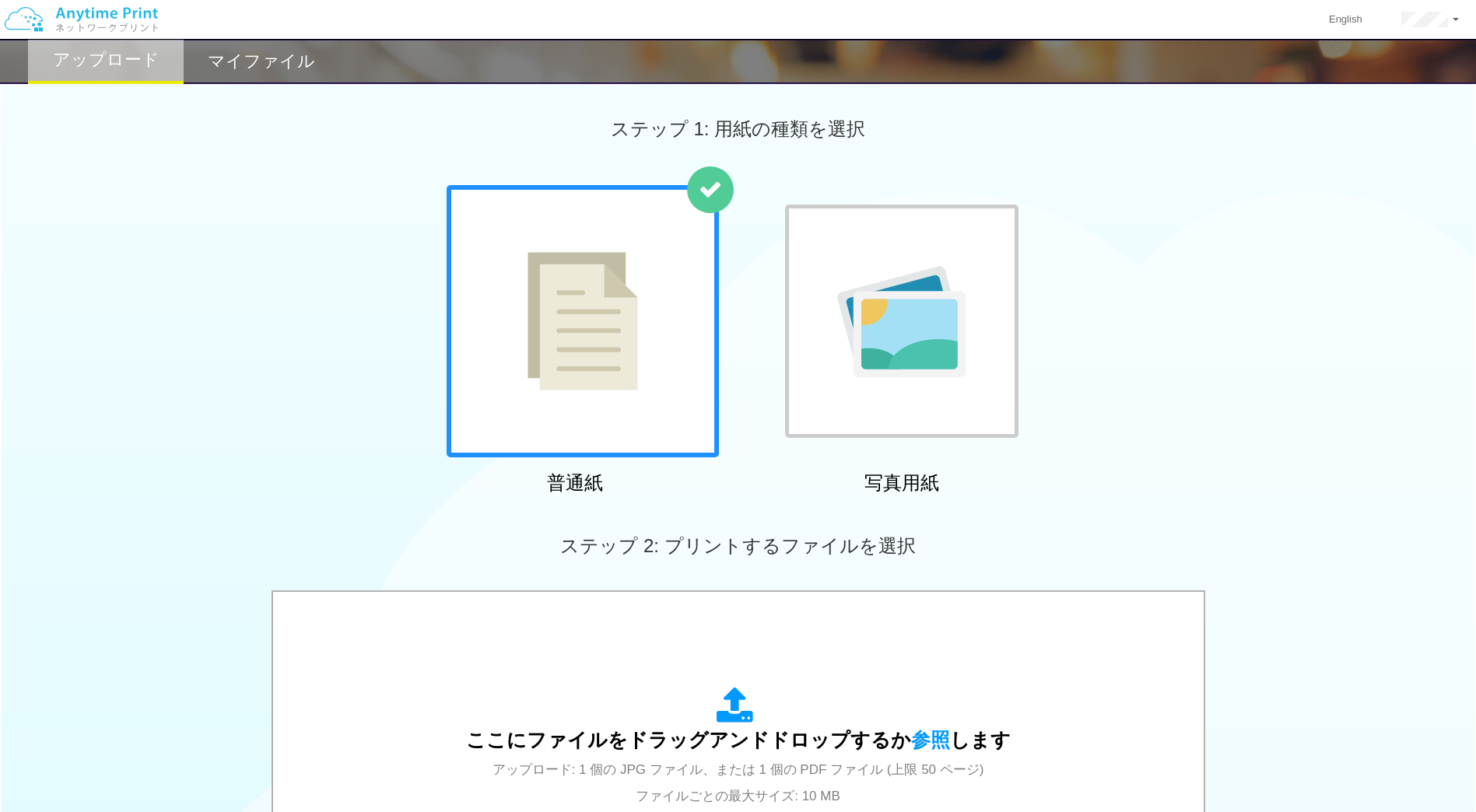
click at [290, 67] on h2 "マイファイル" at bounding box center [261, 61] width 107 height 19
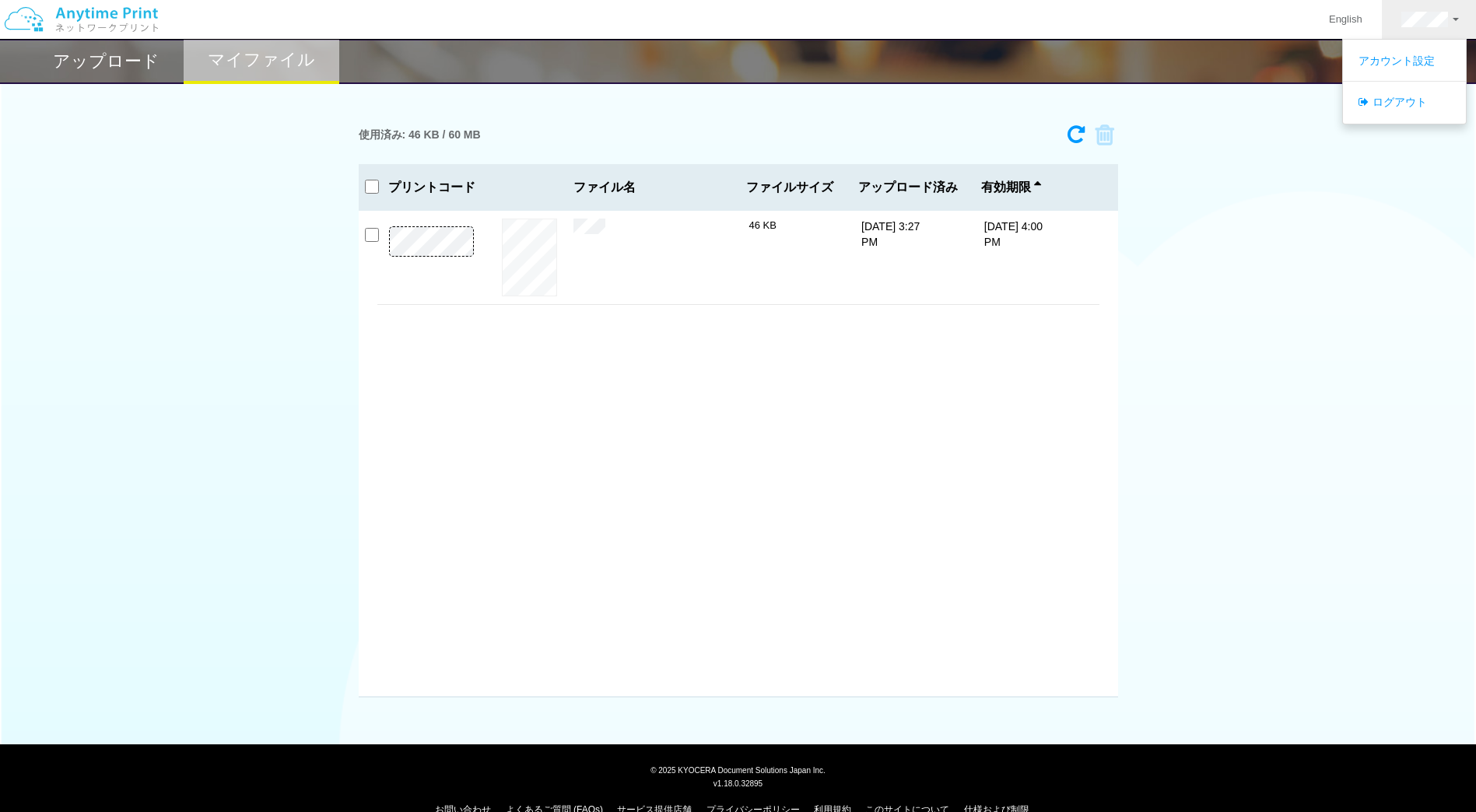
click at [127, 53] on h2 "アップロード" at bounding box center [105, 61] width 106 height 19
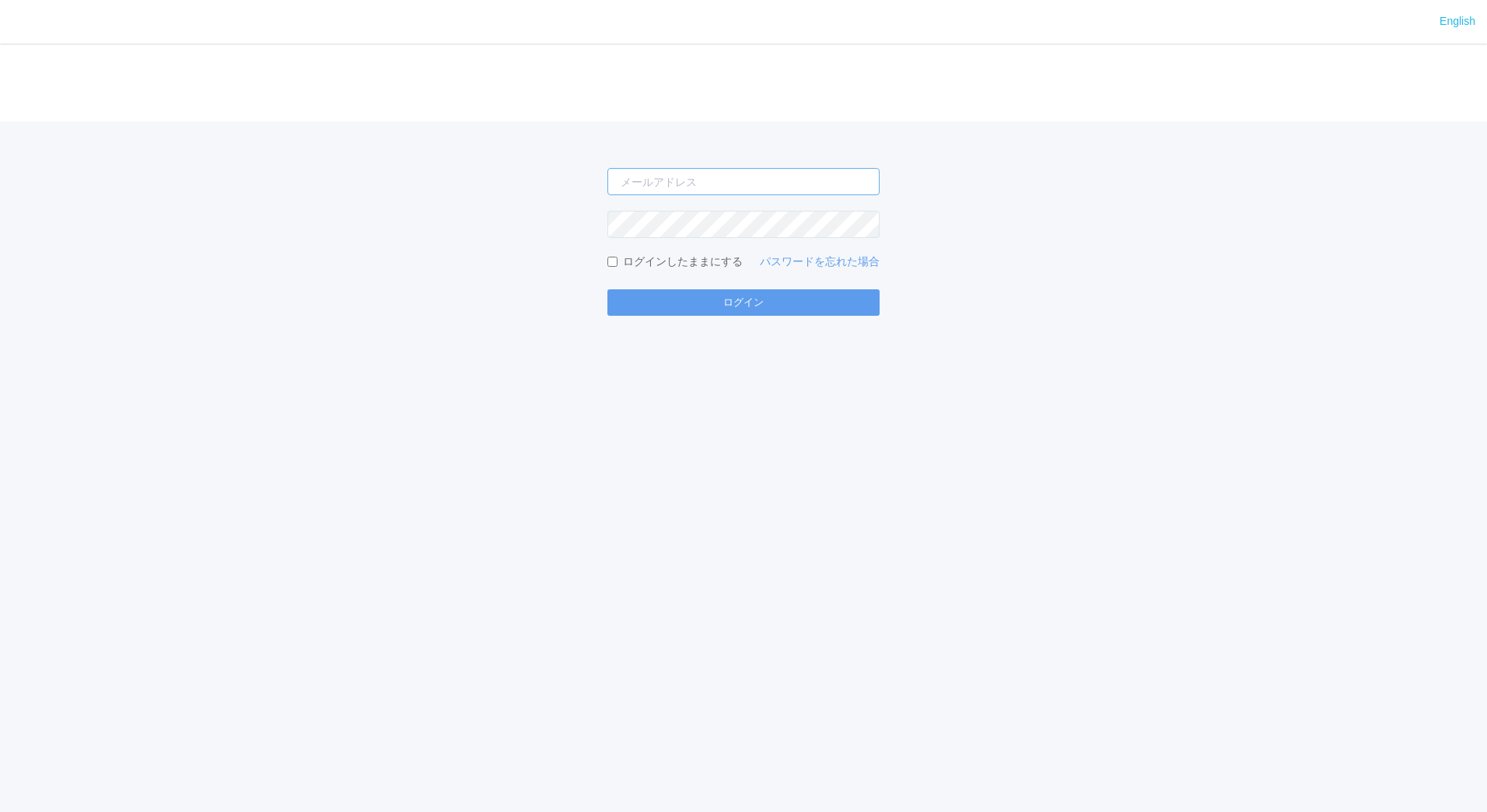
type input "masaya.wake@dc.kyocera.com"
click at [720, 186] on input "masaya.wake@dc.kyocera.com" at bounding box center [744, 182] width 273 height 28
type input "[EMAIL_ADDRESS][DOMAIN_NAME]"
click at [722, 302] on button "ログイン" at bounding box center [744, 303] width 273 height 27
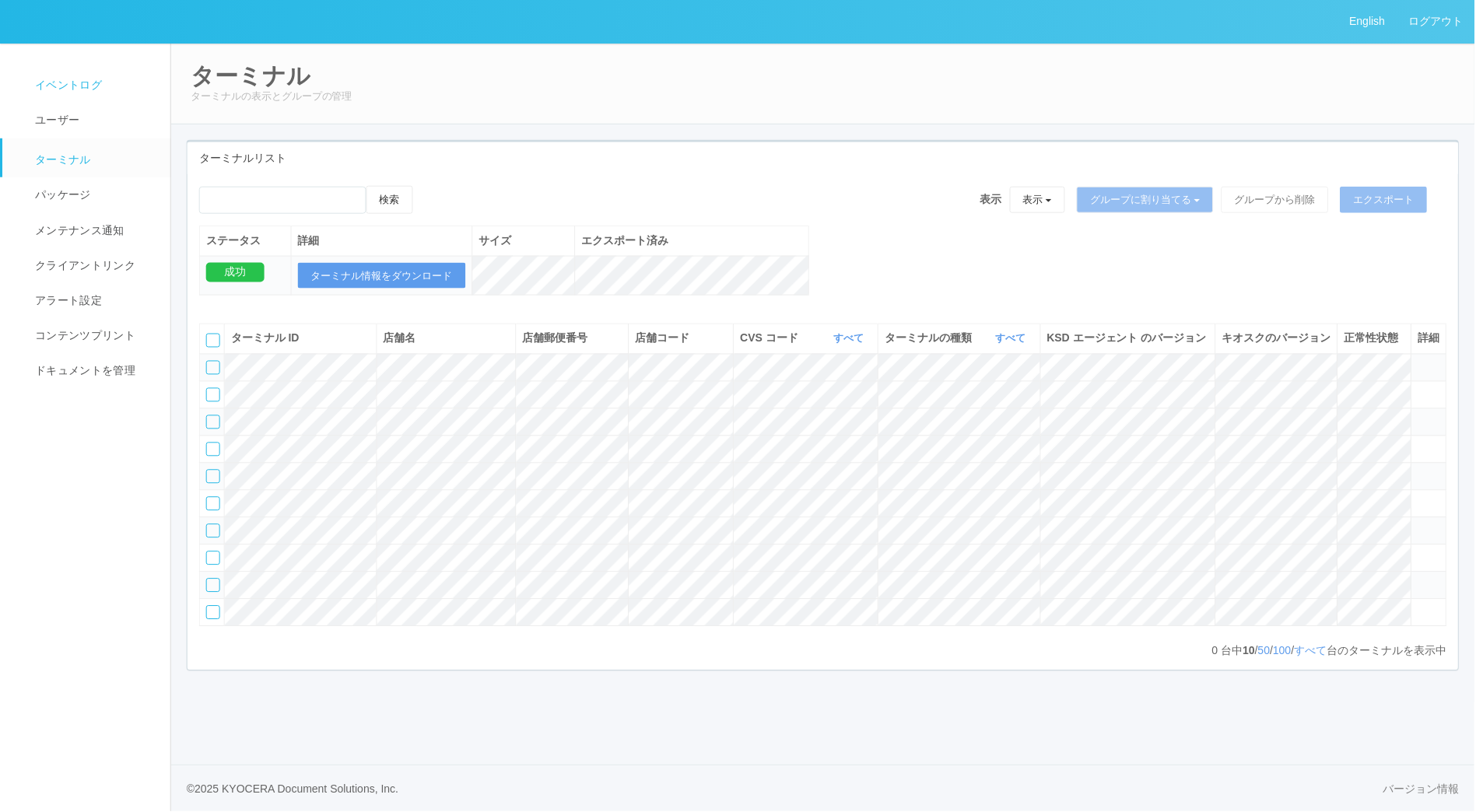
click at [71, 81] on span "イベントログ" at bounding box center [66, 84] width 71 height 12
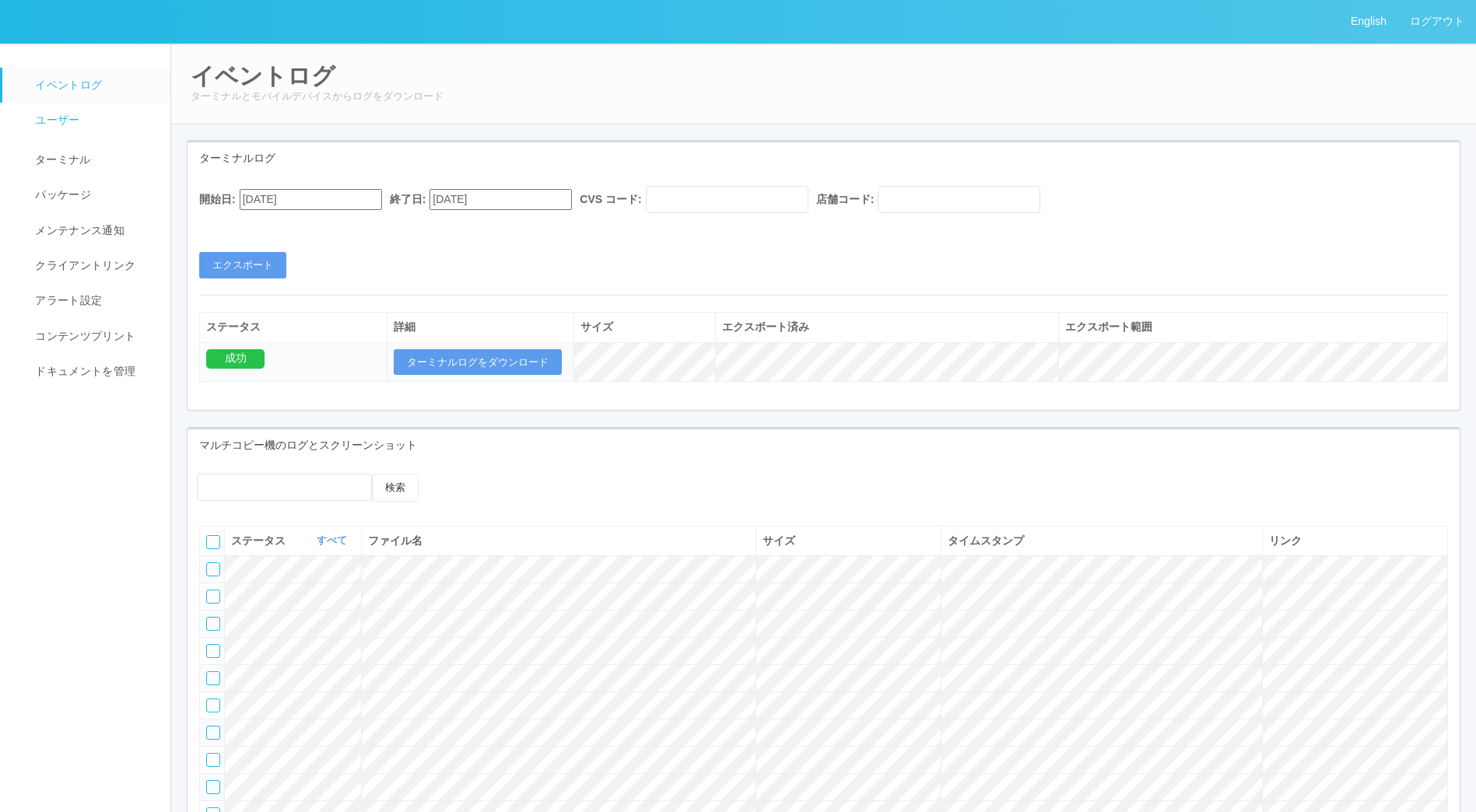
click at [54, 123] on span "ユーザー" at bounding box center [54, 119] width 48 height 12
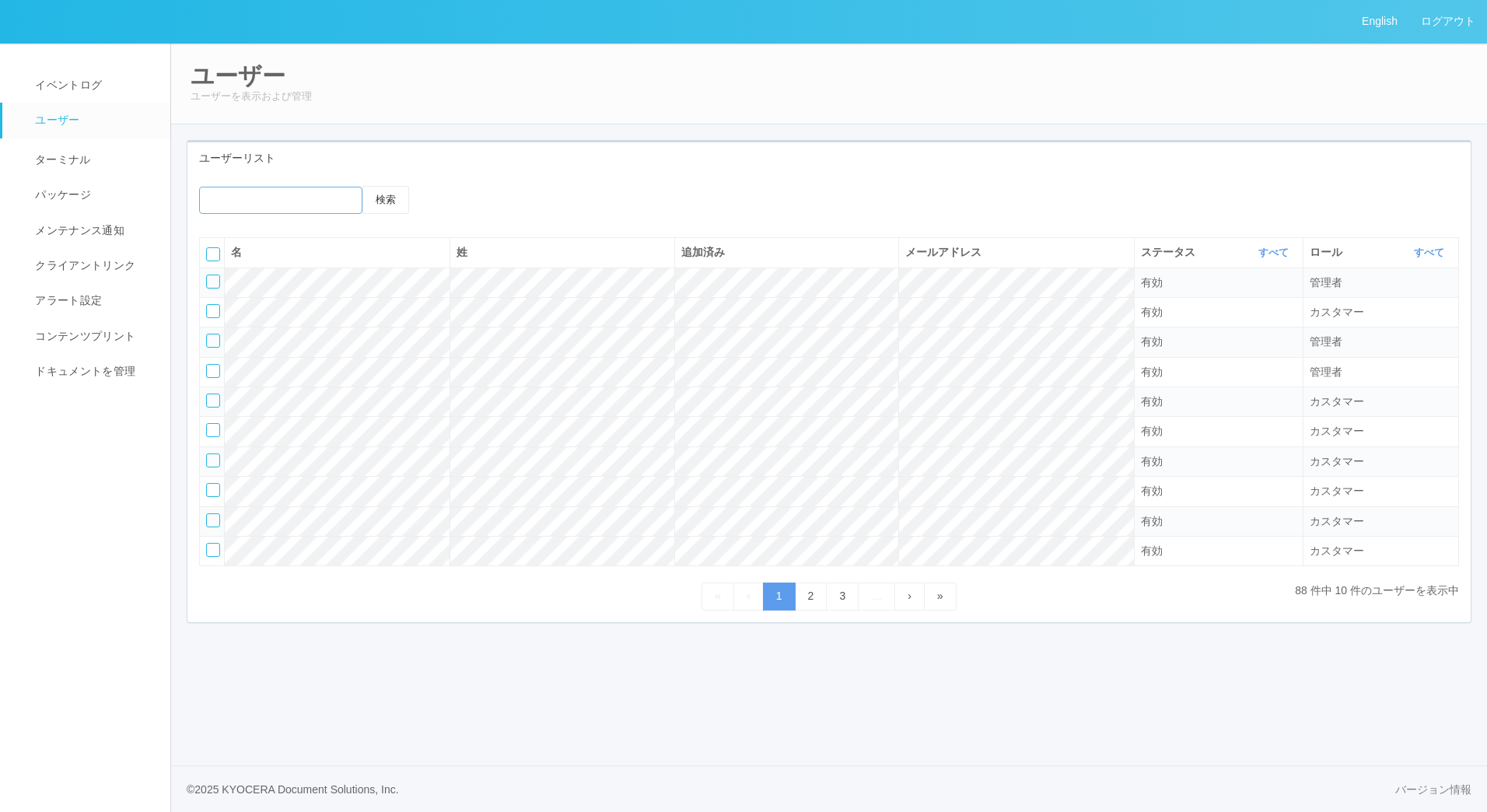
click at [282, 198] on input "emailSearch" at bounding box center [280, 200] width 163 height 28
type input "masaya"
click at [363, 186] on button "検索" at bounding box center [386, 200] width 47 height 28
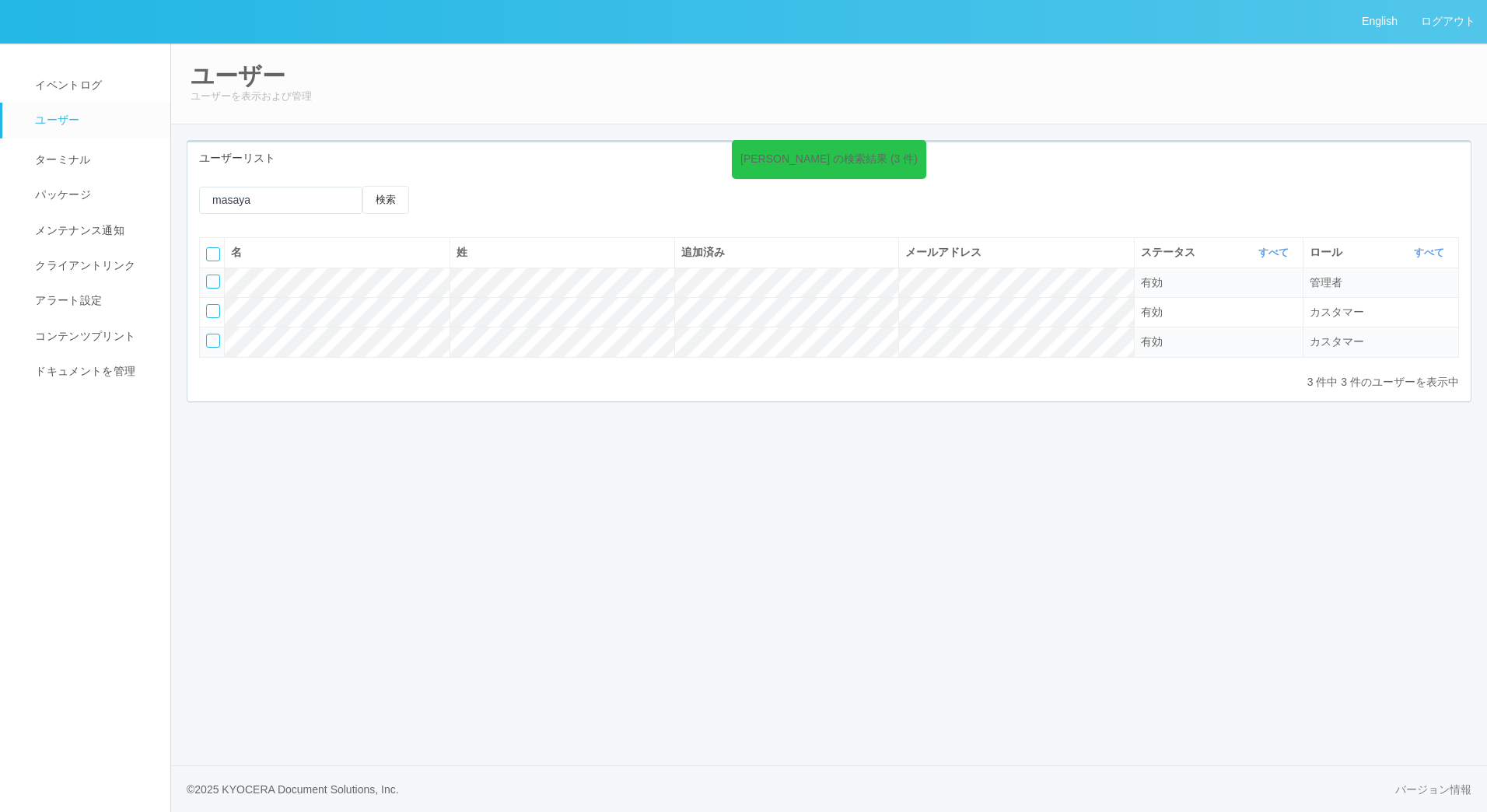
click at [881, 449] on div "English ログアウト イベントログ ユーザー ターミナル パッケージ メンテナンス通知 クライアントリンク アラート設定 コンテンツプリント ドキュメン…" at bounding box center [743, 406] width 1487 height 812
click at [206, 308] on div at bounding box center [213, 311] width 14 height 14
click at [505, 199] on icon at bounding box center [505, 199] width 0 height 0
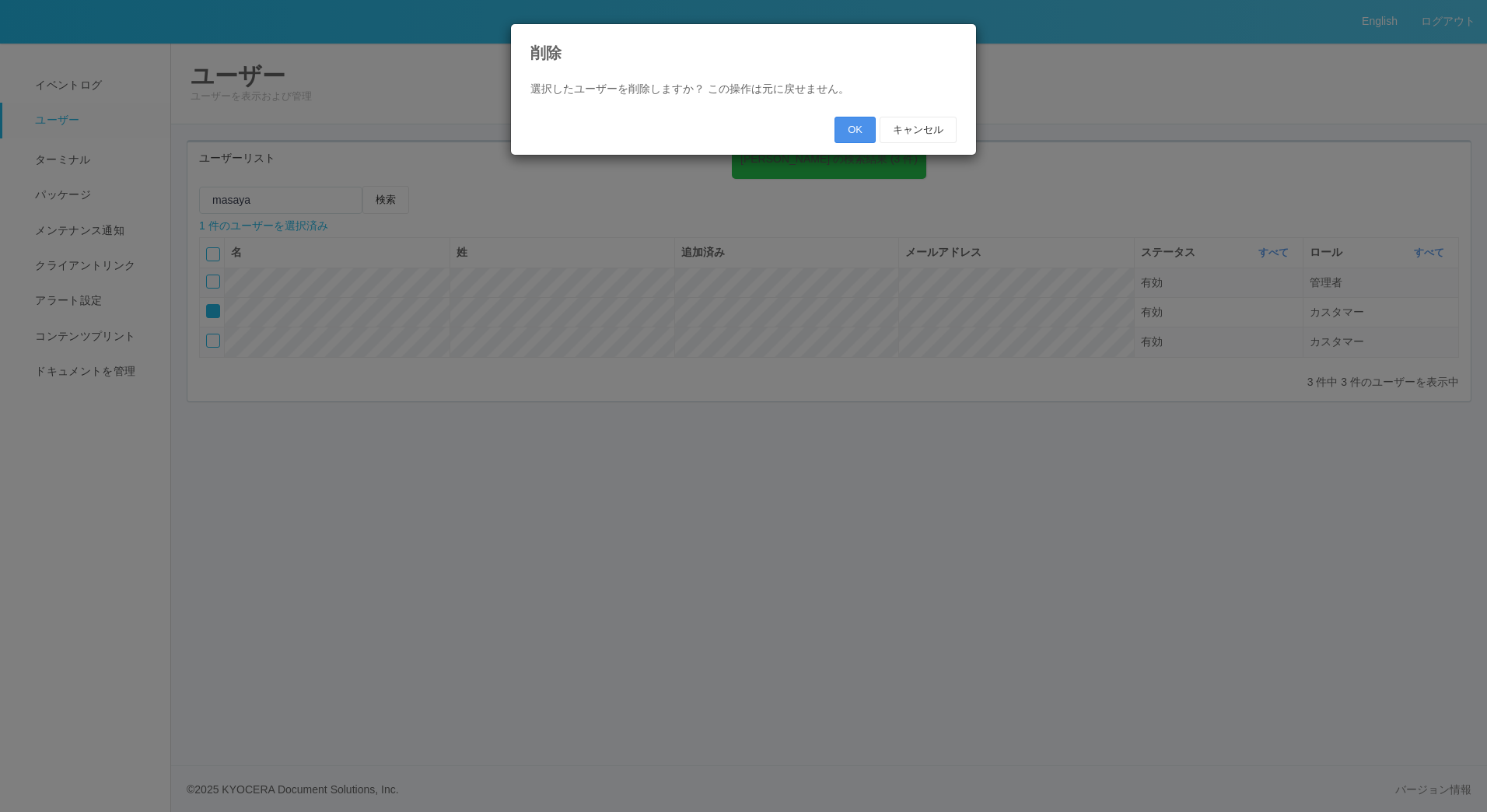
click at [844, 129] on button "OK" at bounding box center [855, 130] width 41 height 27
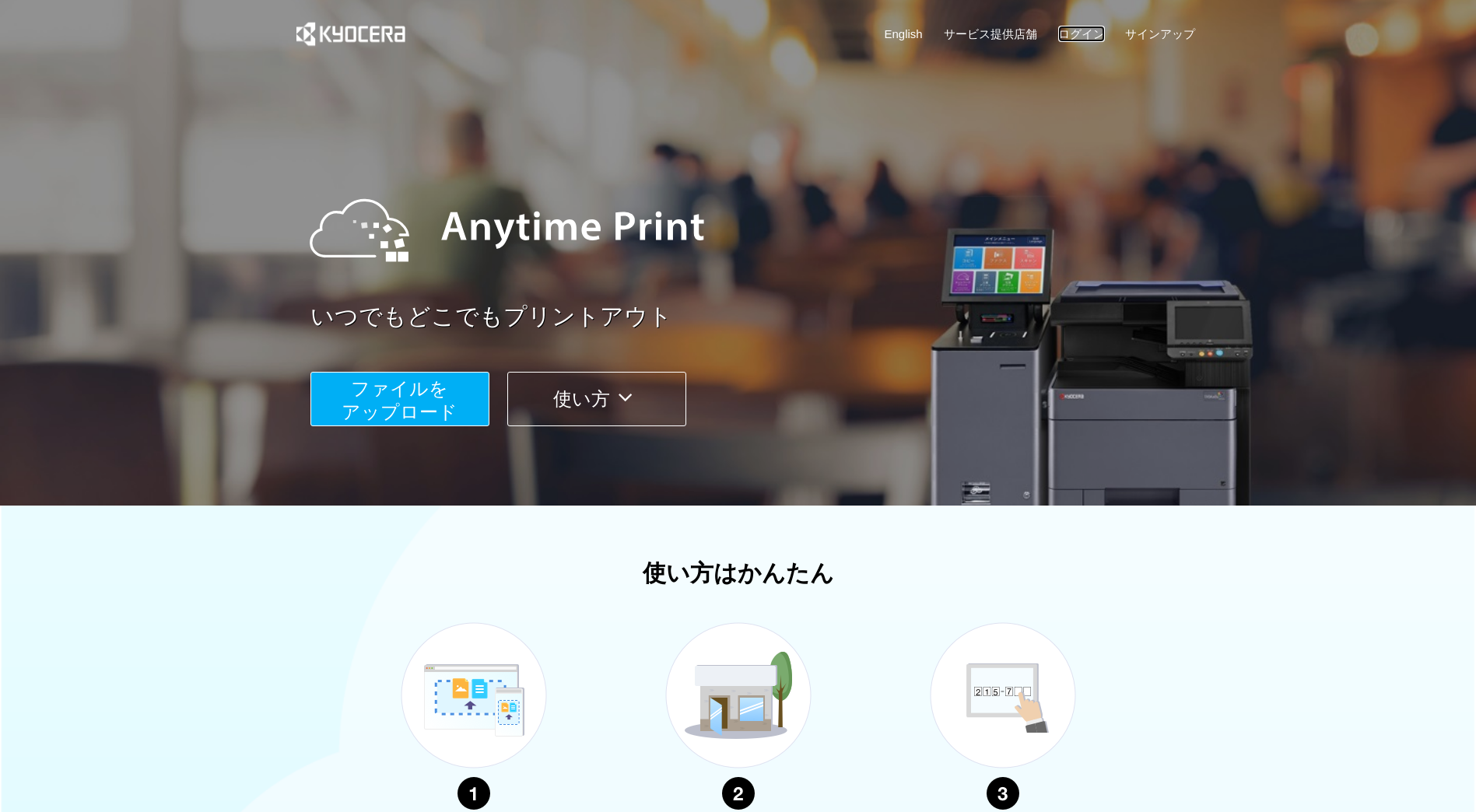
click at [1071, 37] on link "ログイン" at bounding box center [1082, 34] width 47 height 16
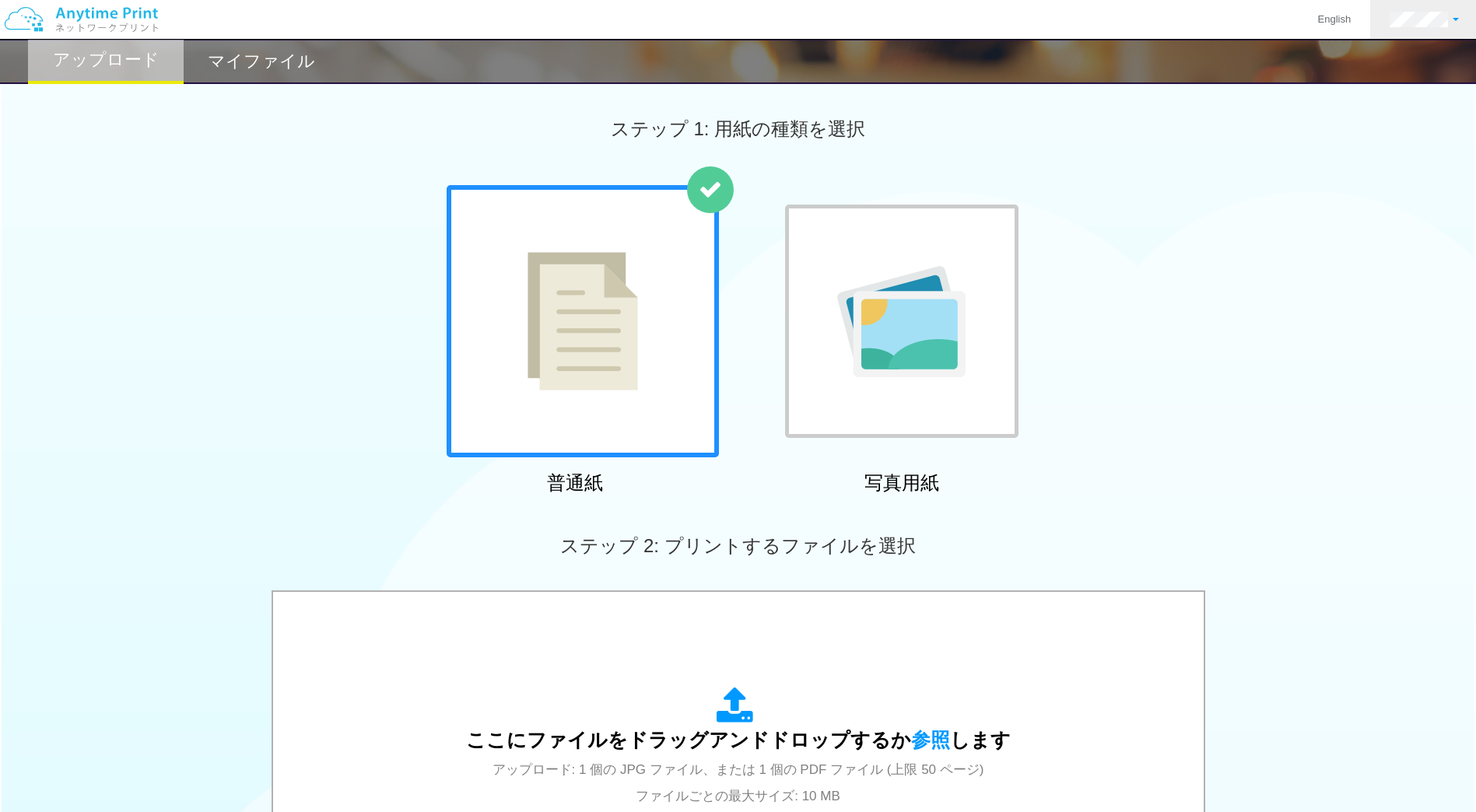
click at [1421, 32] on link at bounding box center [1423, 19] width 108 height 39
click at [1399, 111] on link "ログアウト" at bounding box center [1404, 101] width 123 height 27
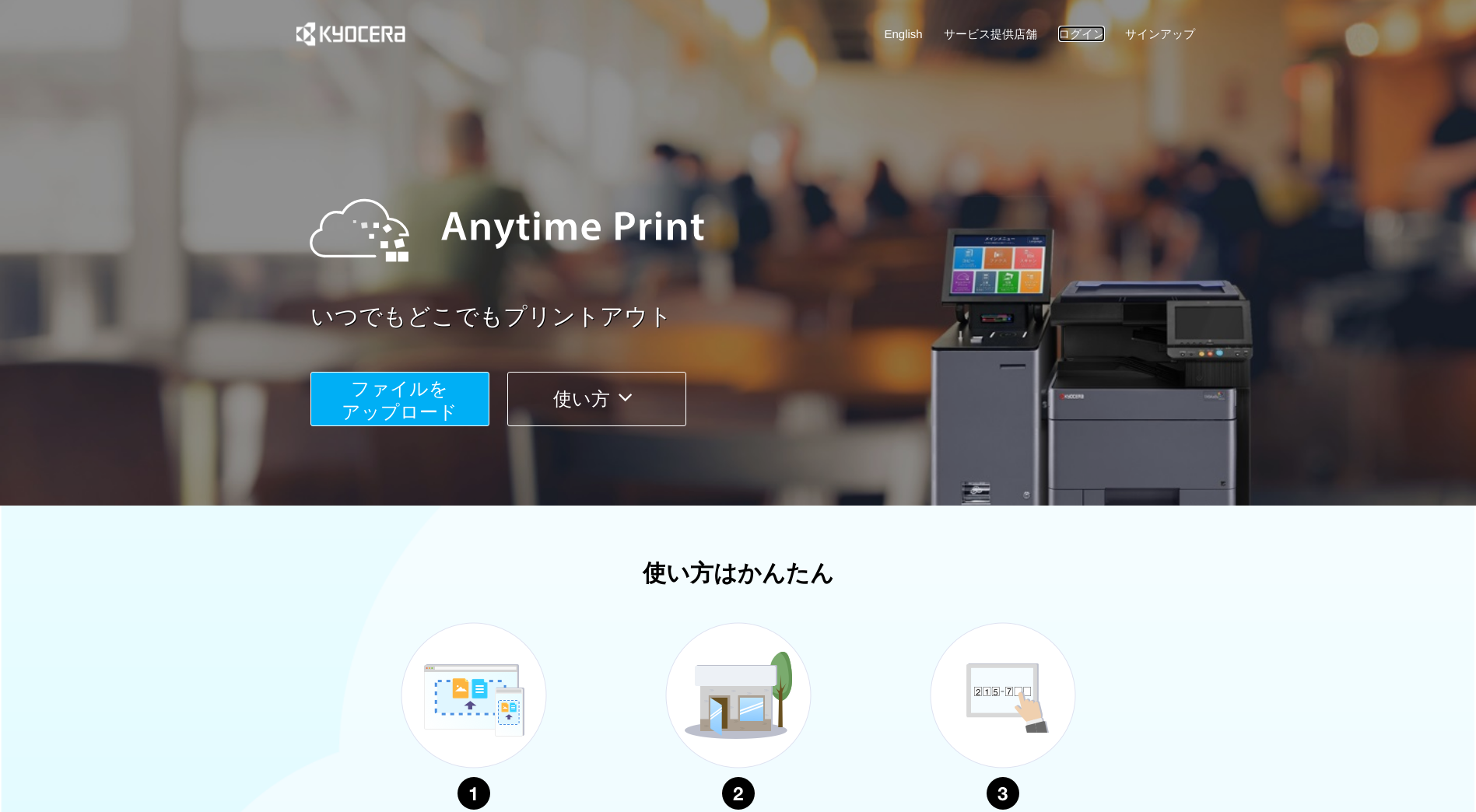
click at [1076, 28] on link "ログイン" at bounding box center [1082, 34] width 47 height 16
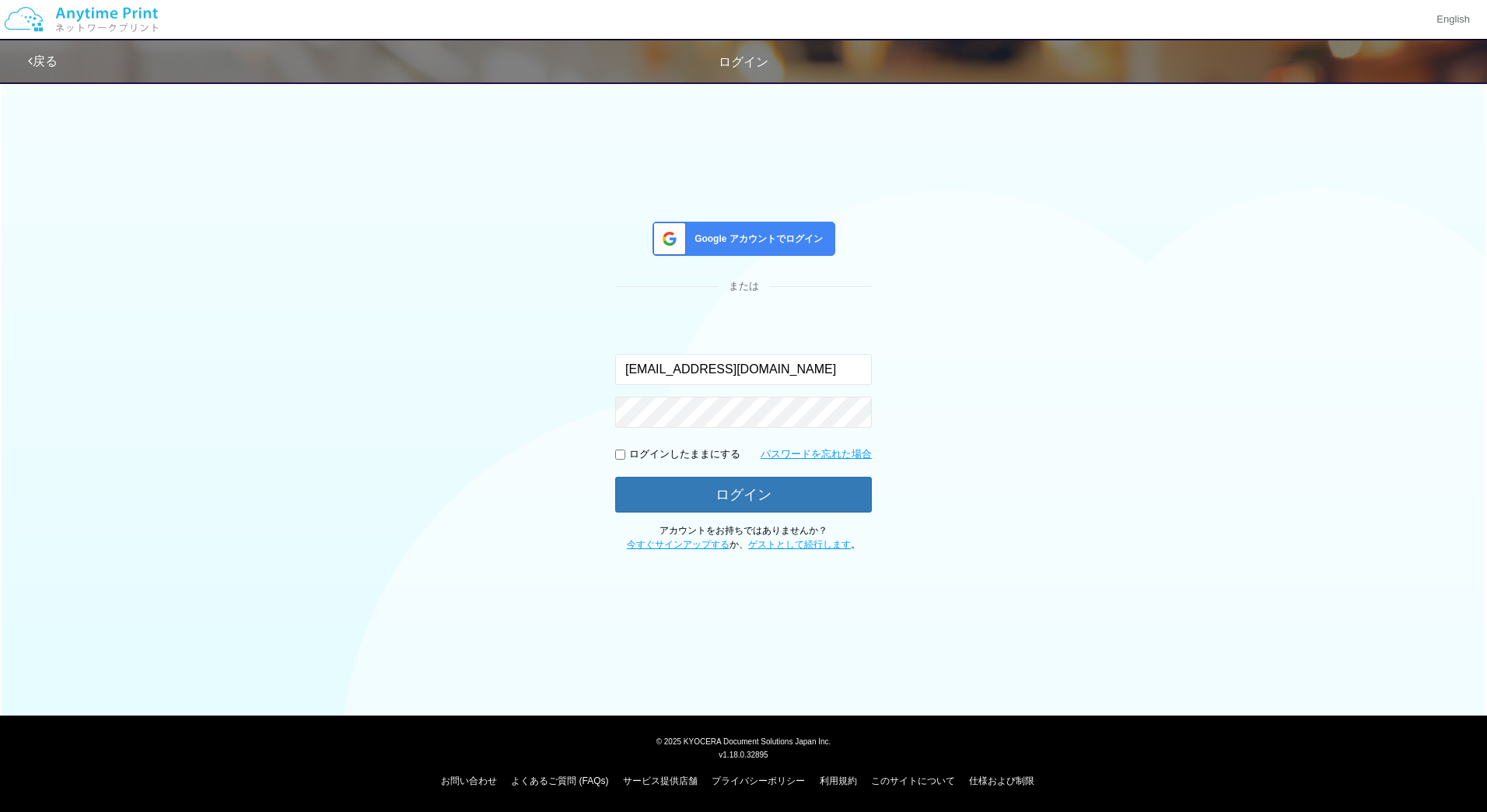
click at [739, 236] on span "Google アカウントでログイン" at bounding box center [755, 239] width 135 height 13
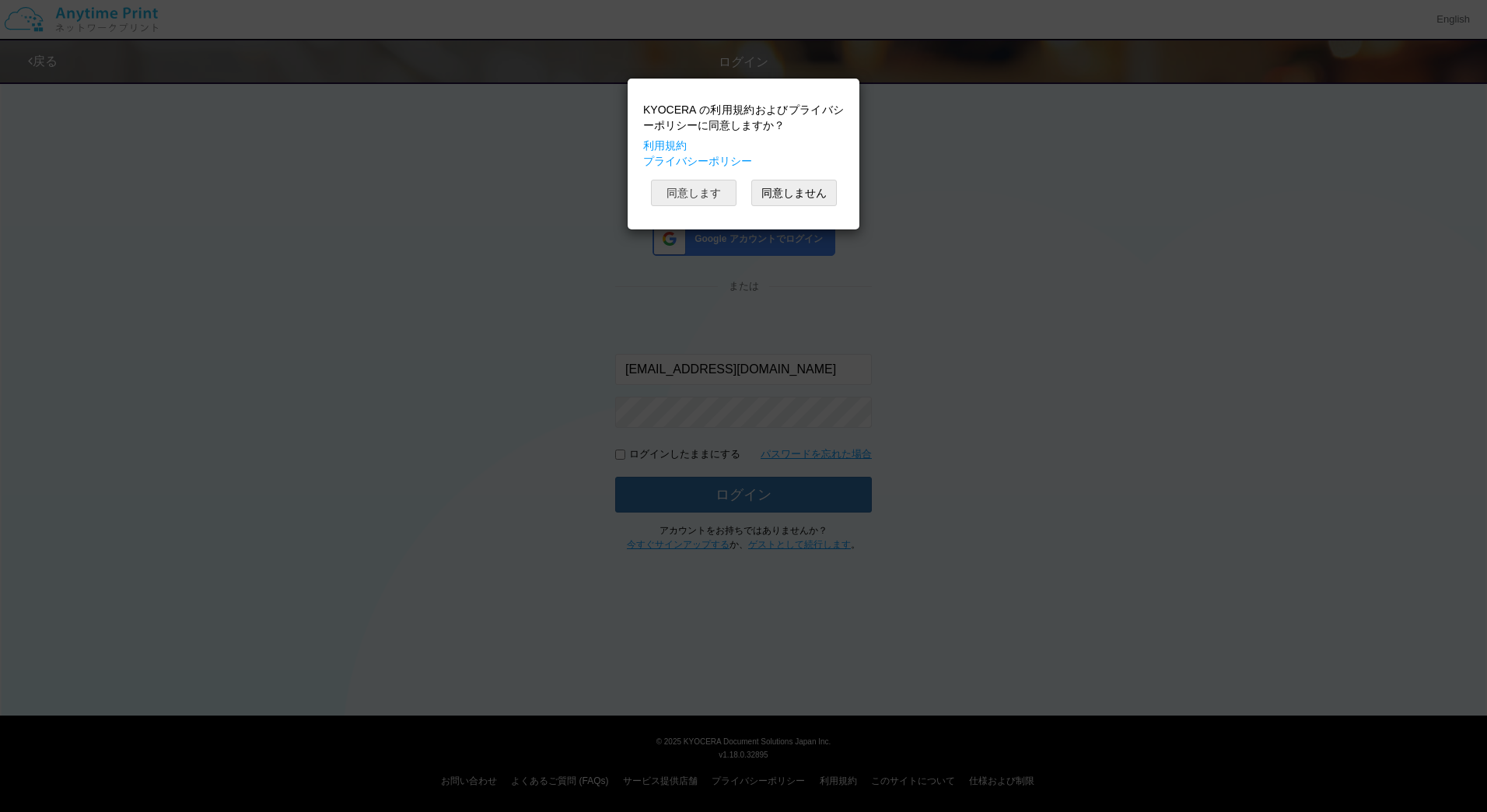
click at [702, 191] on button "同意します" at bounding box center [693, 192] width 85 height 27
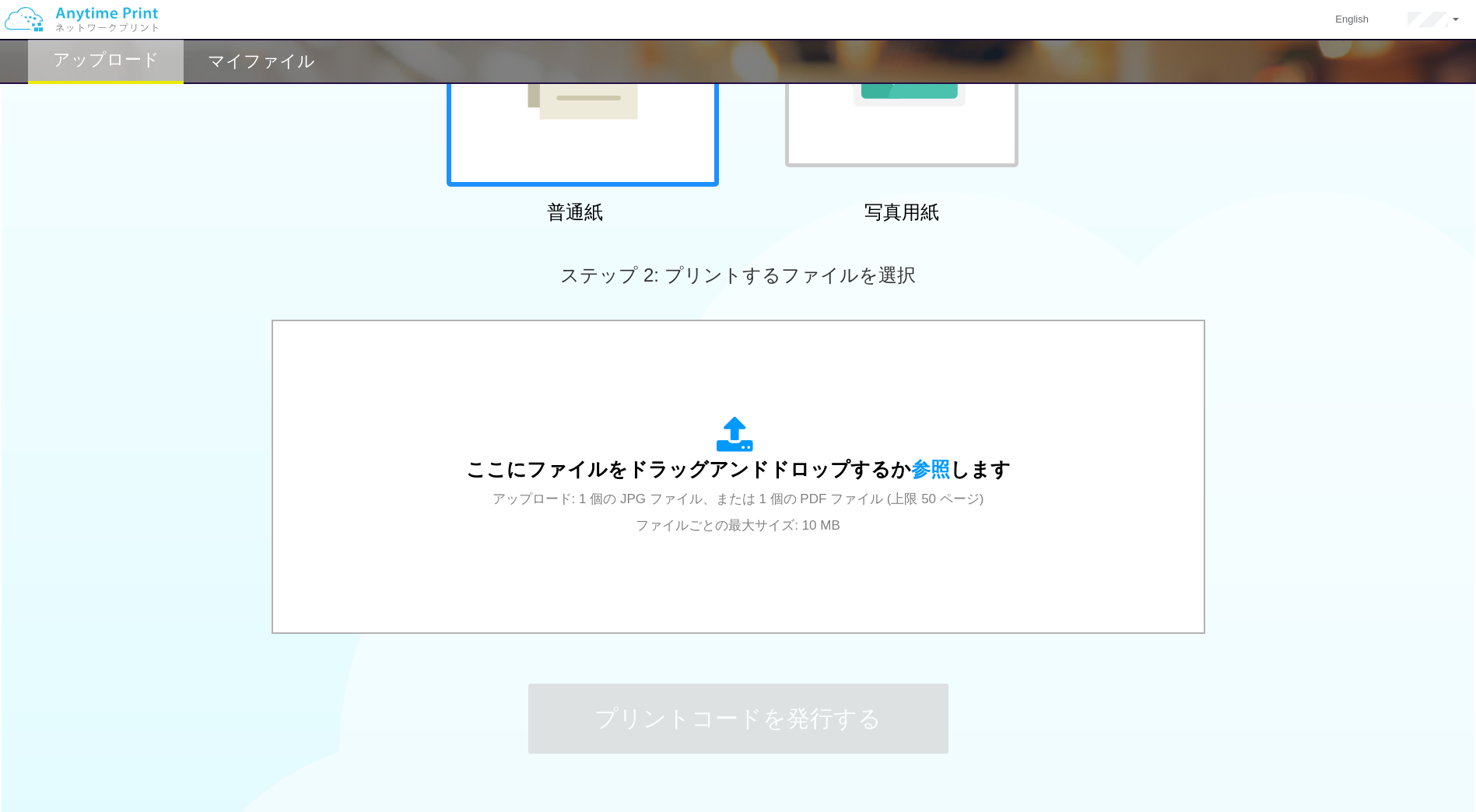
scroll to position [371, 0]
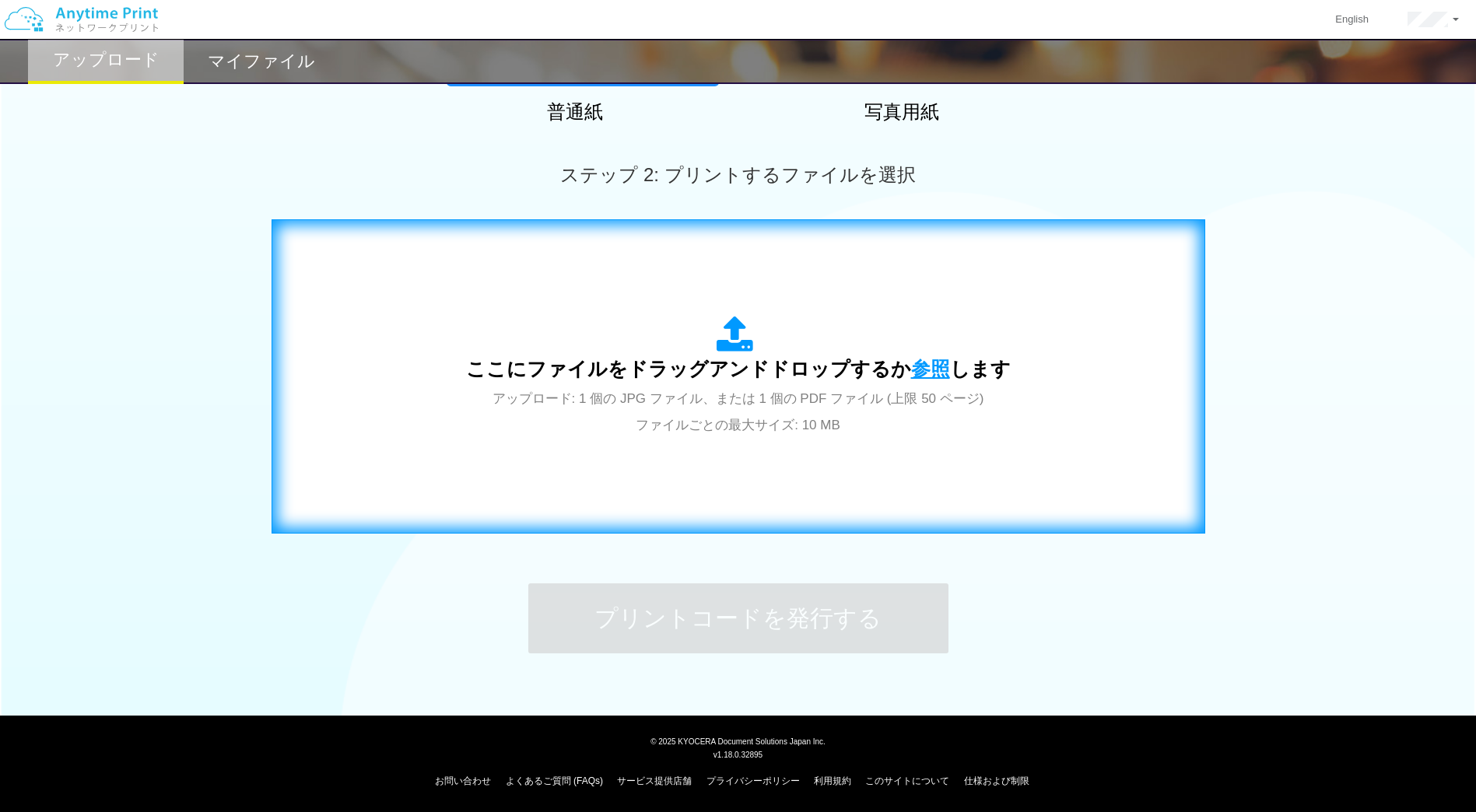
click at [936, 367] on span "参照" at bounding box center [931, 368] width 39 height 22
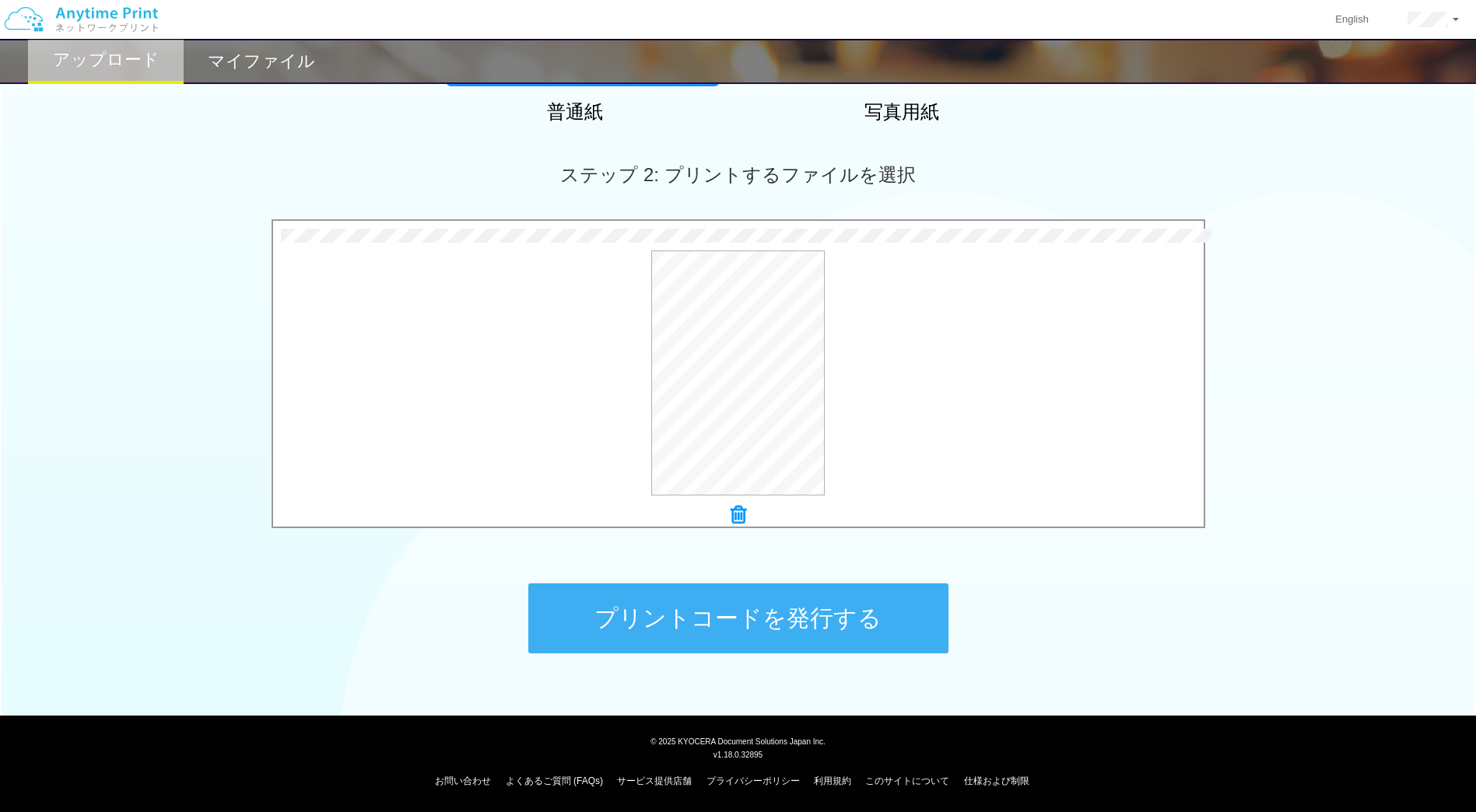
click at [726, 617] on button "プリントコードを発行する" at bounding box center [738, 618] width 420 height 70
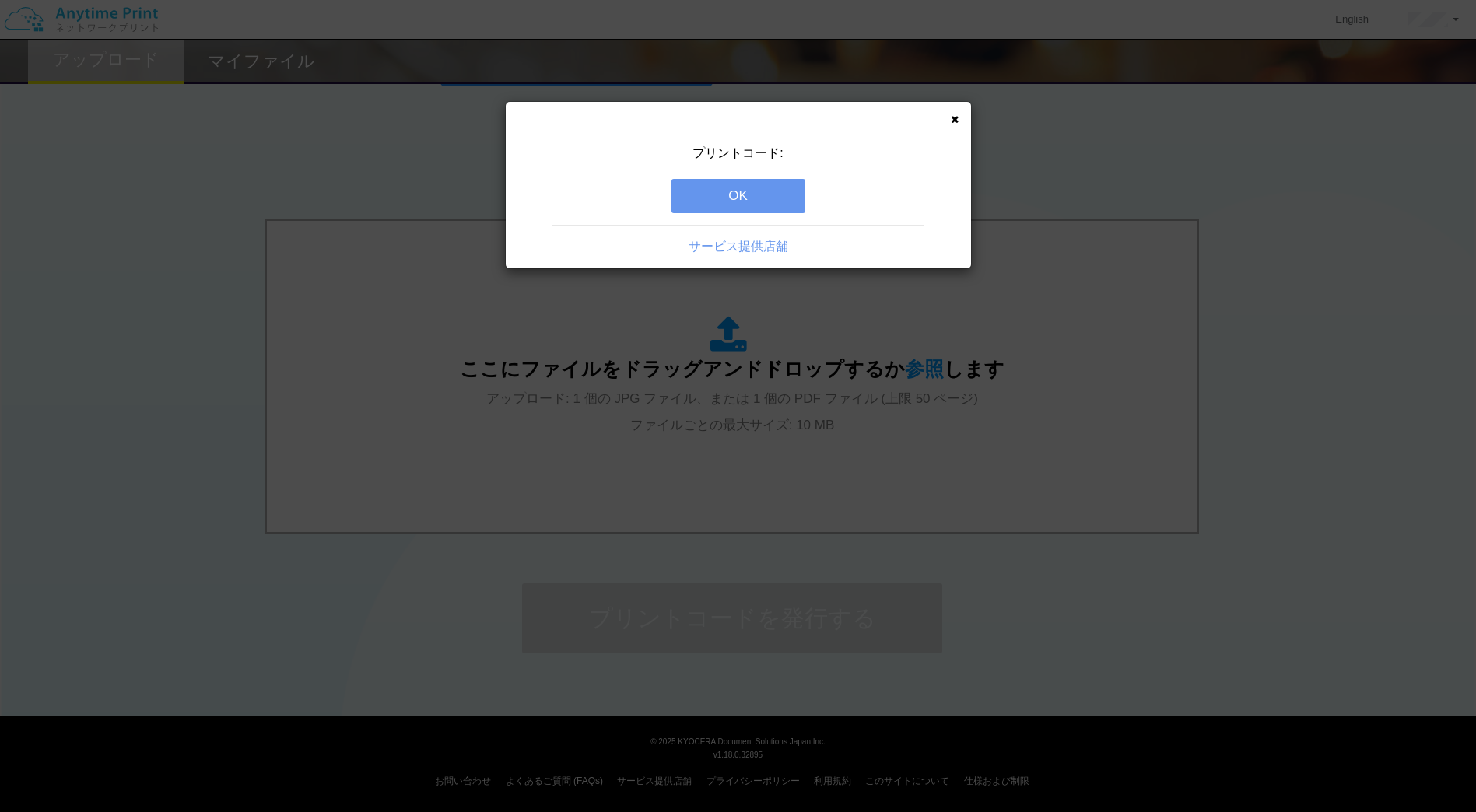
scroll to position [0, 0]
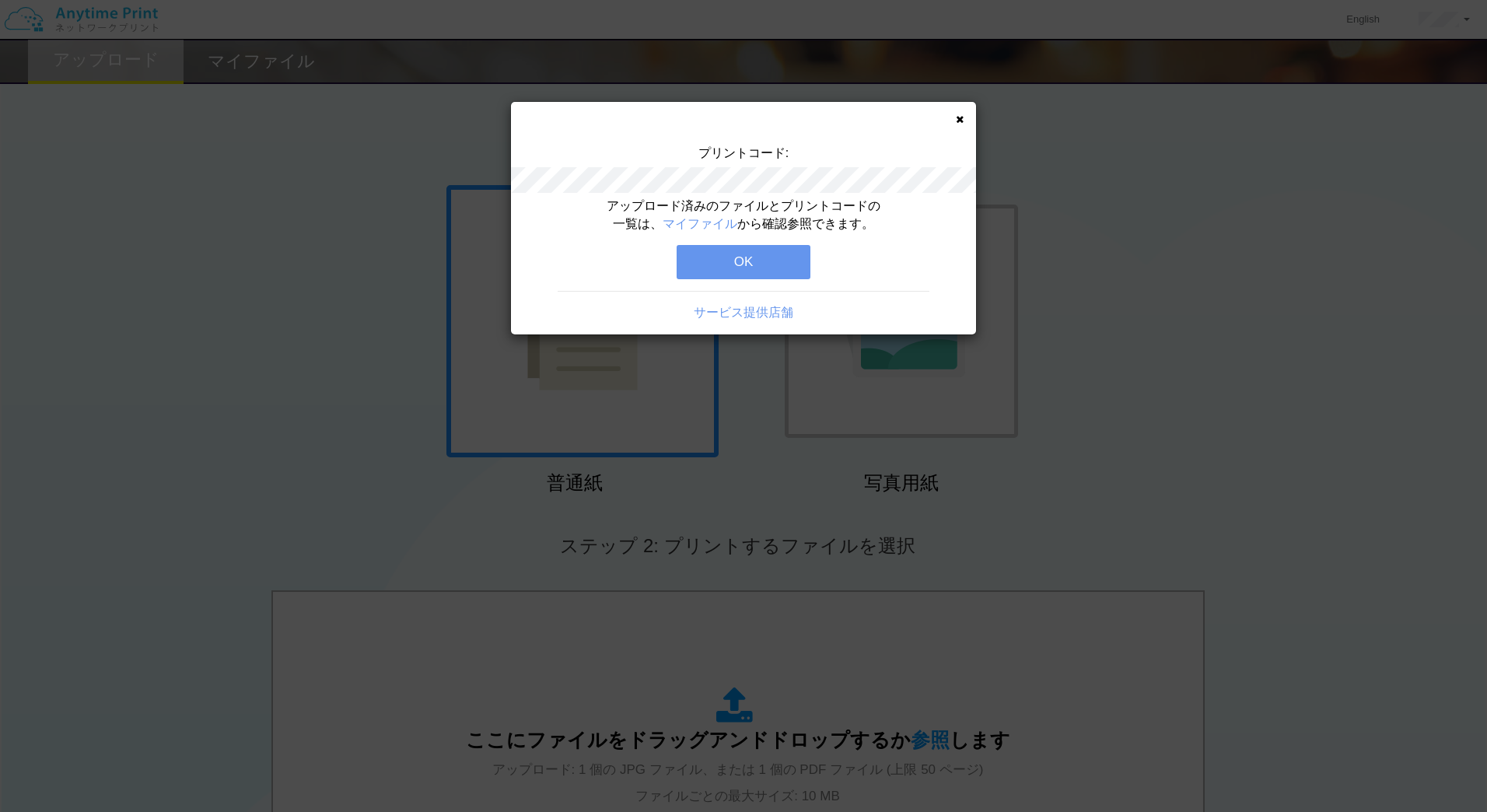
click at [745, 254] on button "OK" at bounding box center [743, 262] width 134 height 34
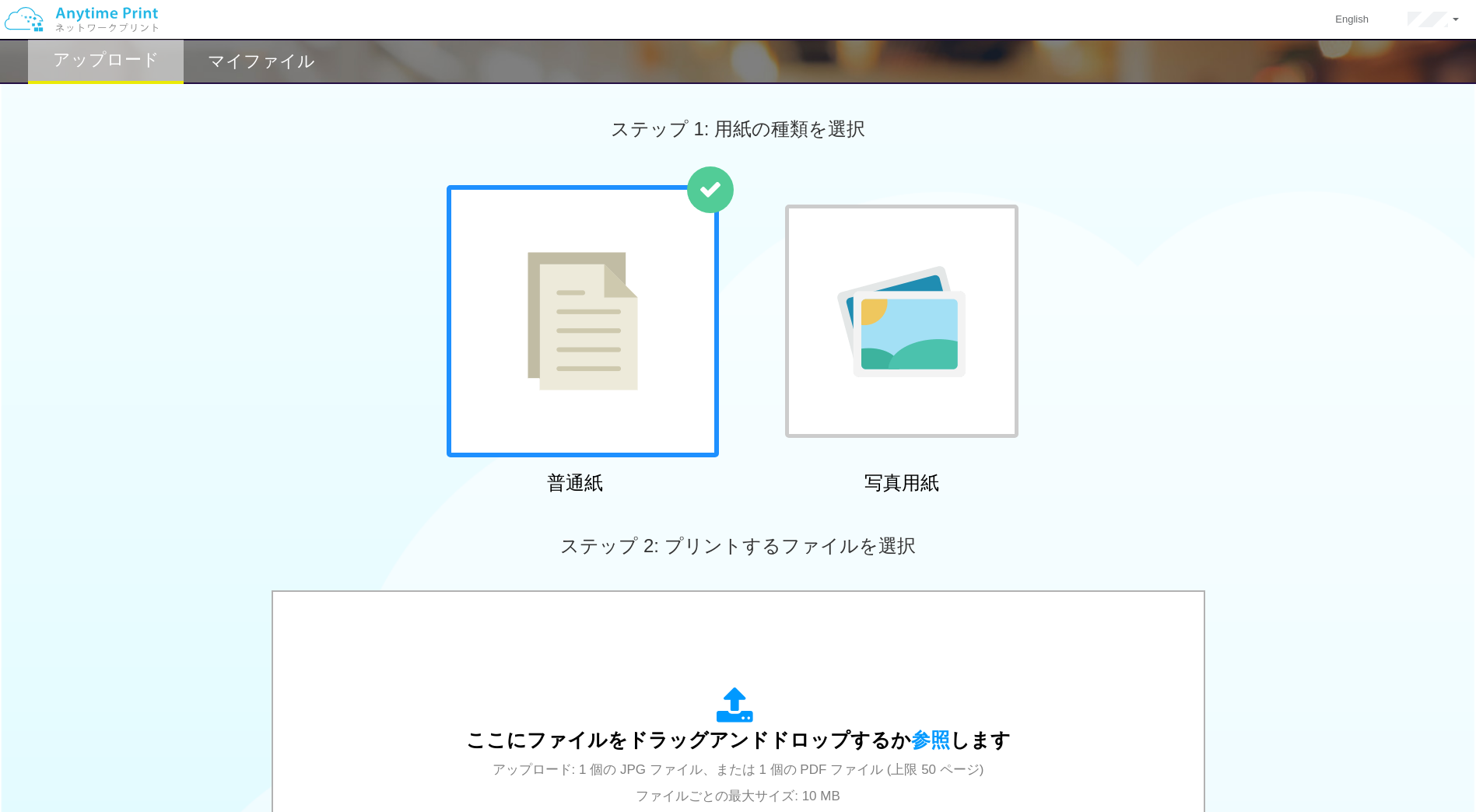
click at [239, 52] on h2 "マイファイル" at bounding box center [261, 61] width 107 height 19
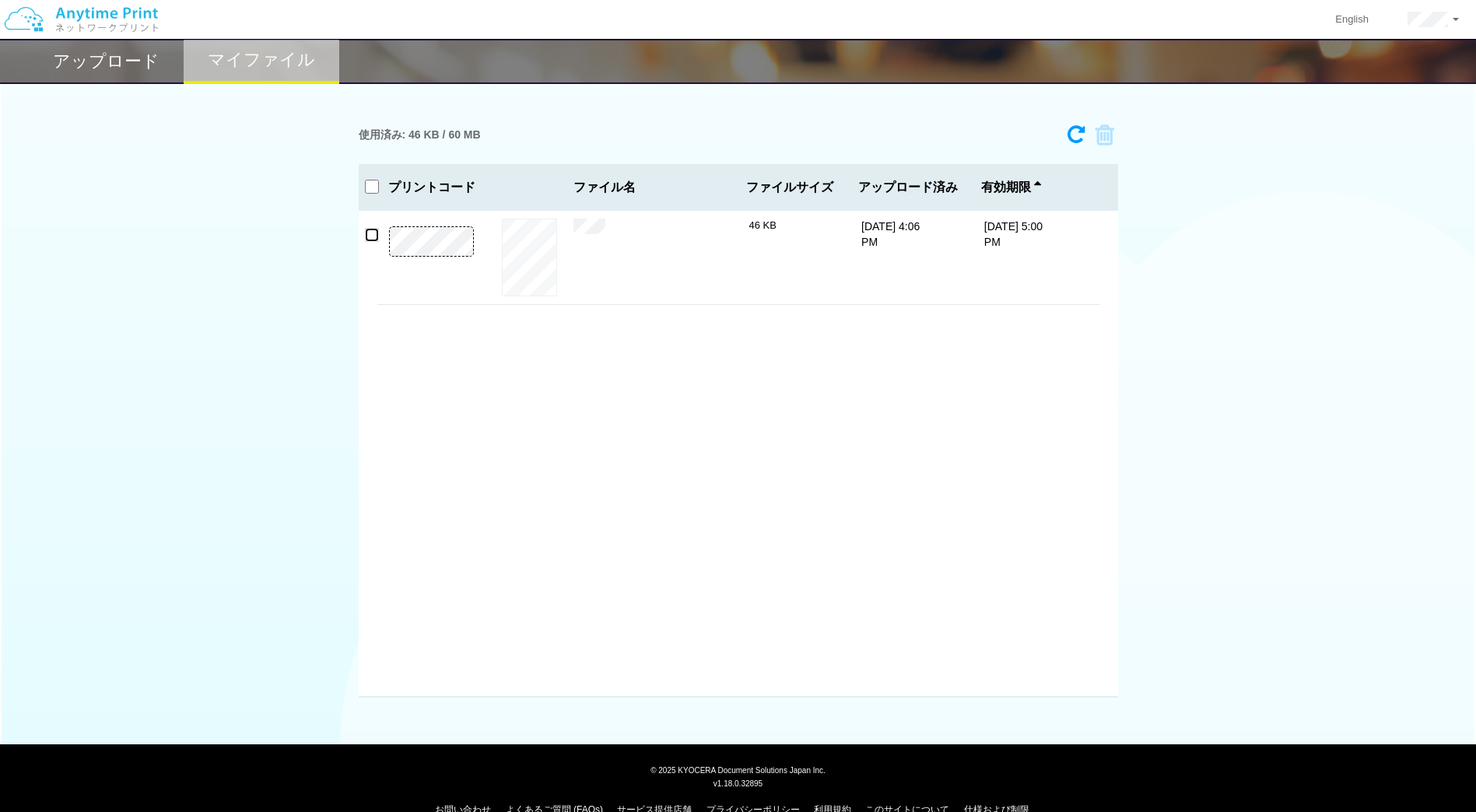
click at [370, 237] on input "checkbox" at bounding box center [372, 234] width 14 height 14
checkbox input "true"
click at [135, 61] on h2 "アップロード" at bounding box center [105, 61] width 106 height 19
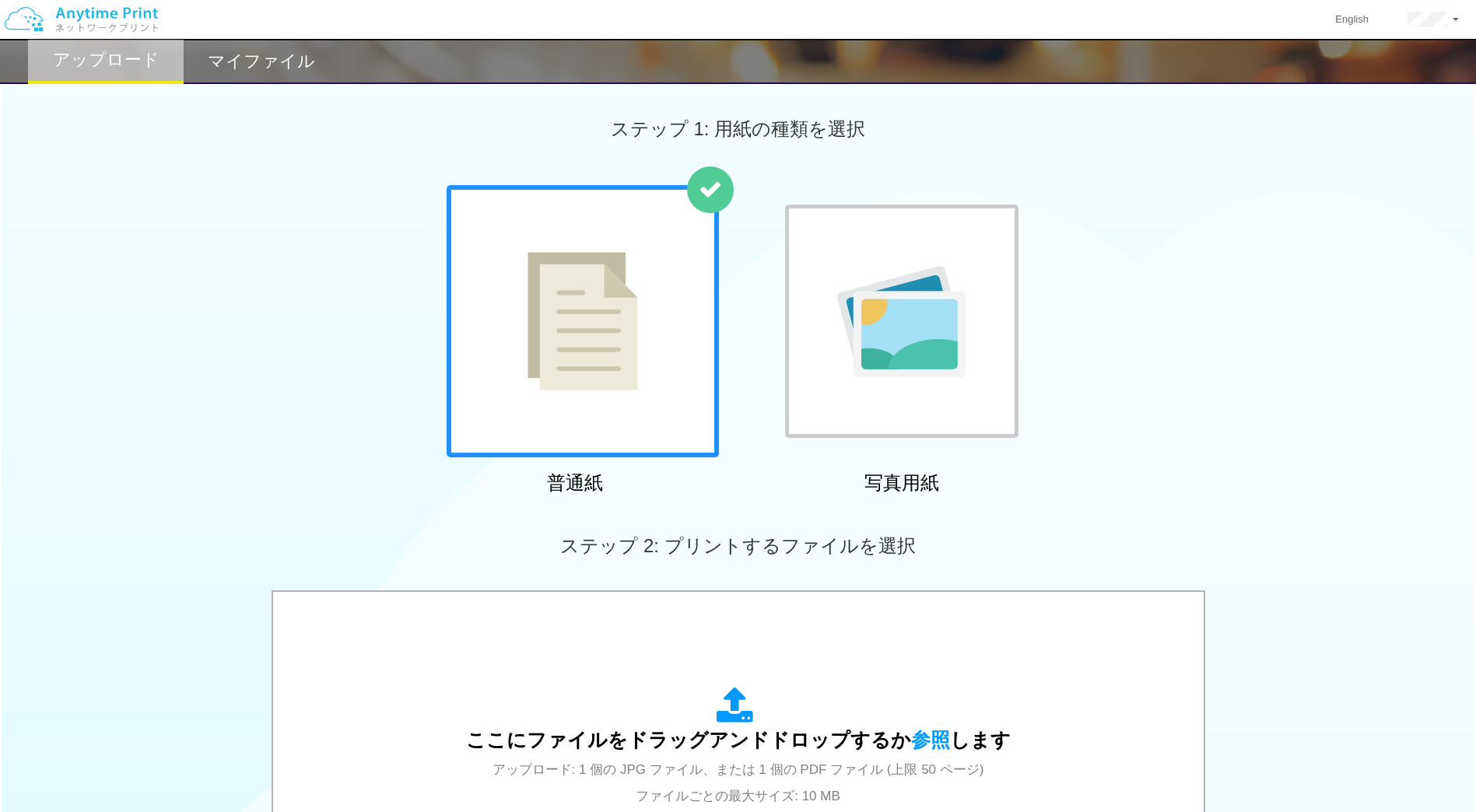
click at [257, 52] on h2 "マイファイル" at bounding box center [261, 61] width 107 height 19
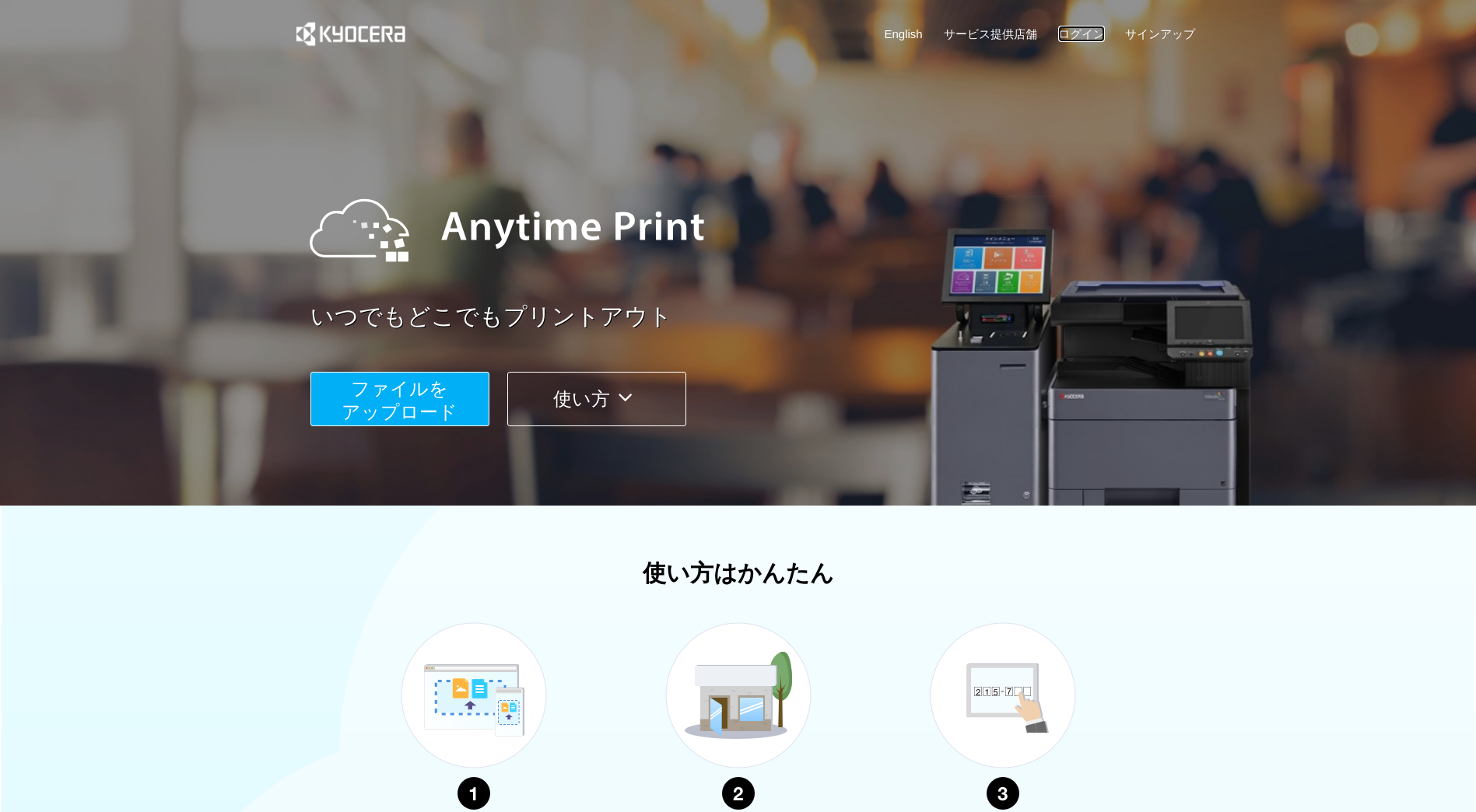
click at [1067, 31] on link "ログイン" at bounding box center [1082, 34] width 47 height 16
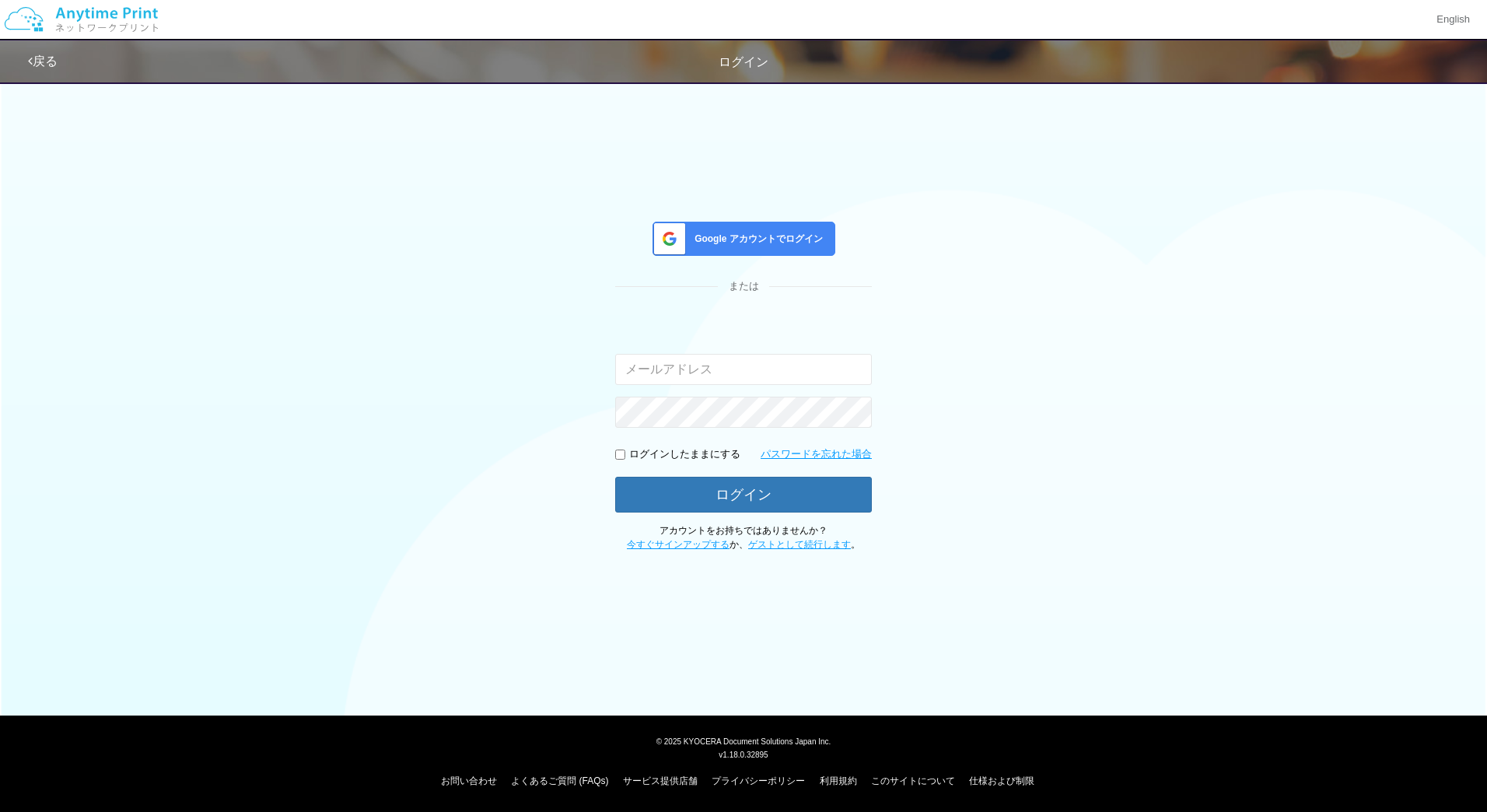
type input "[EMAIL_ADDRESS][DOMAIN_NAME]"
click at [48, 49] on div "戻る ログイン" at bounding box center [495, 62] width 933 height 42
click at [37, 63] on link "戻る" at bounding box center [43, 61] width 29 height 13
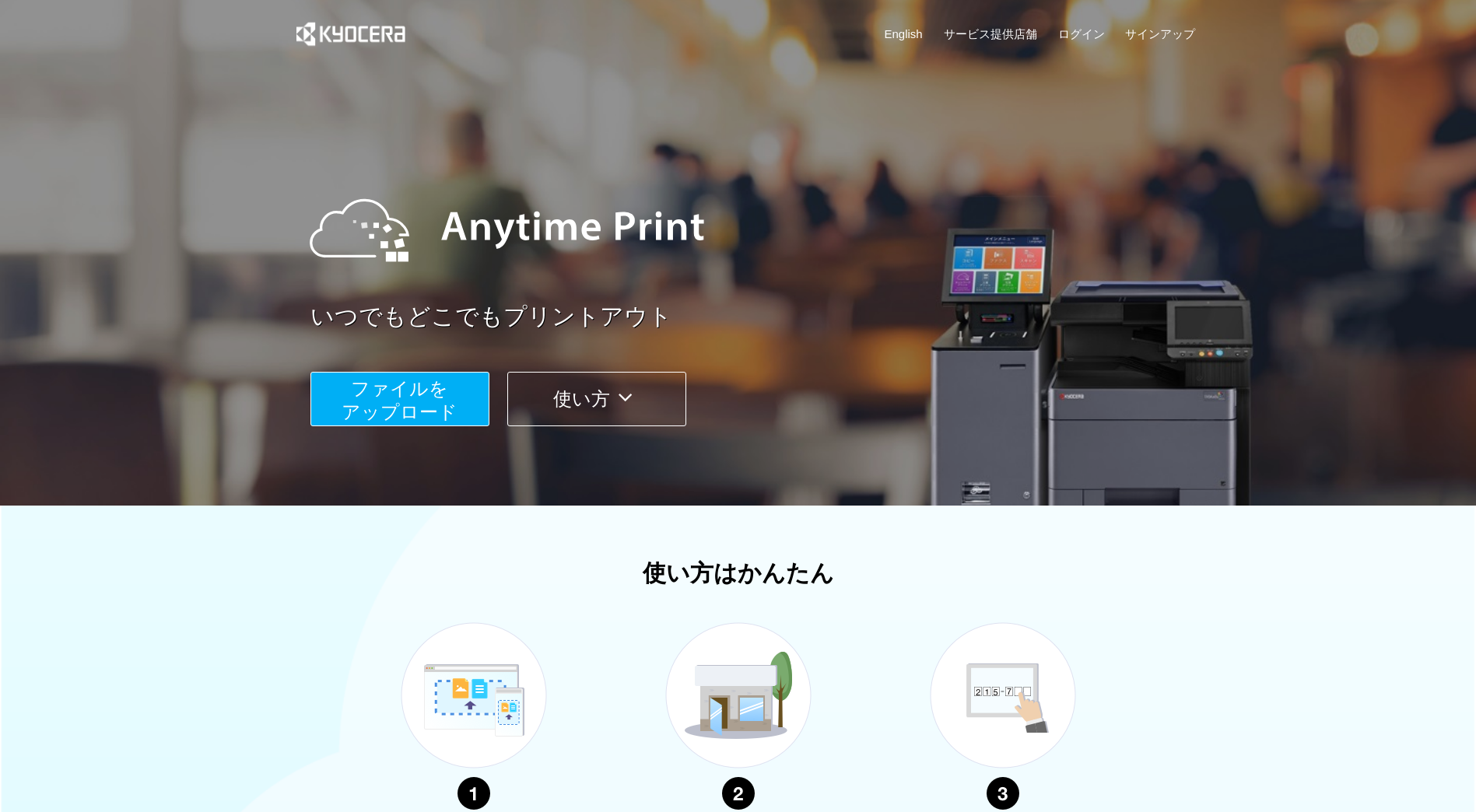
scroll to position [293, 0]
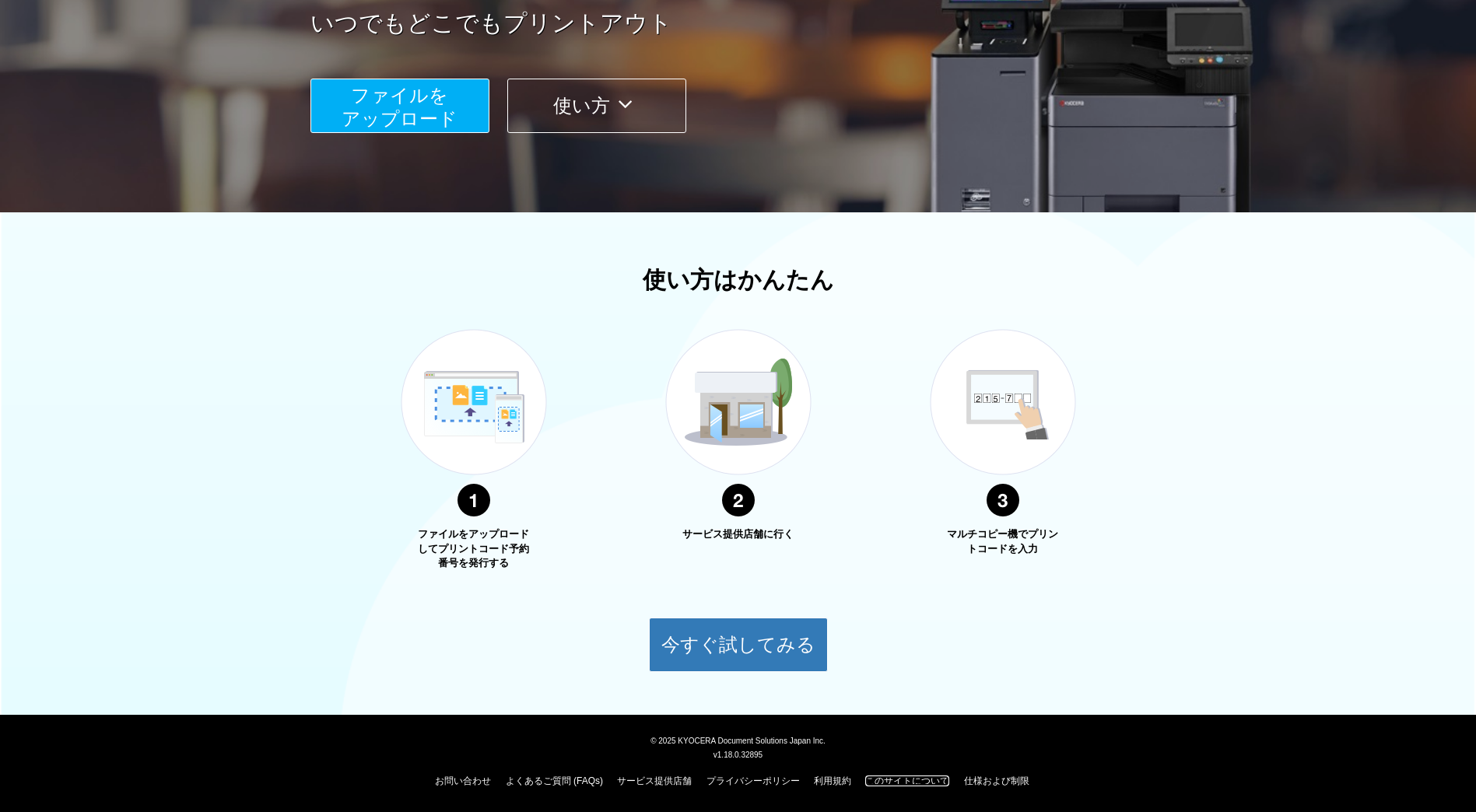
click at [925, 783] on link "このサイトについて" at bounding box center [907, 780] width 84 height 11
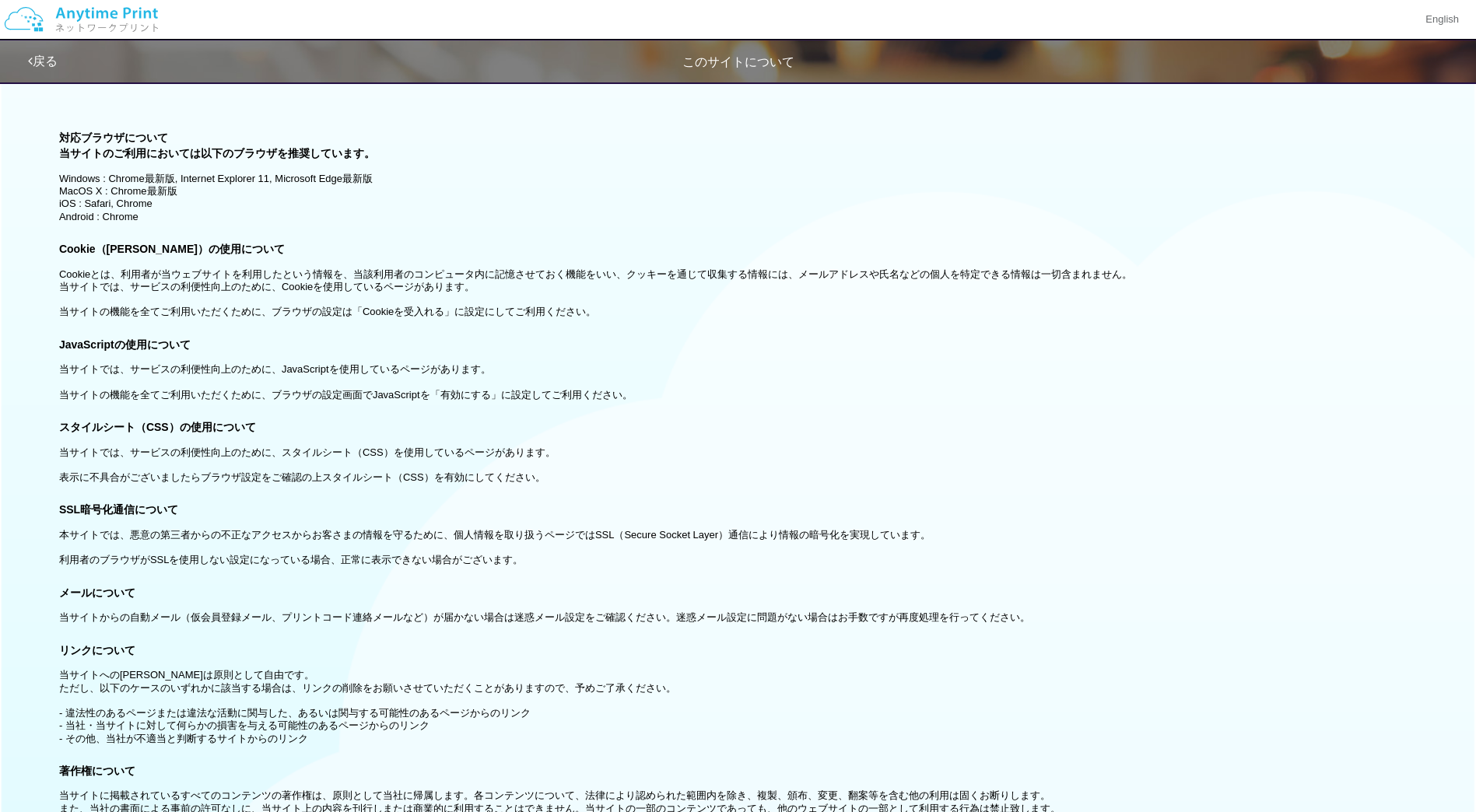
scroll to position [159, 0]
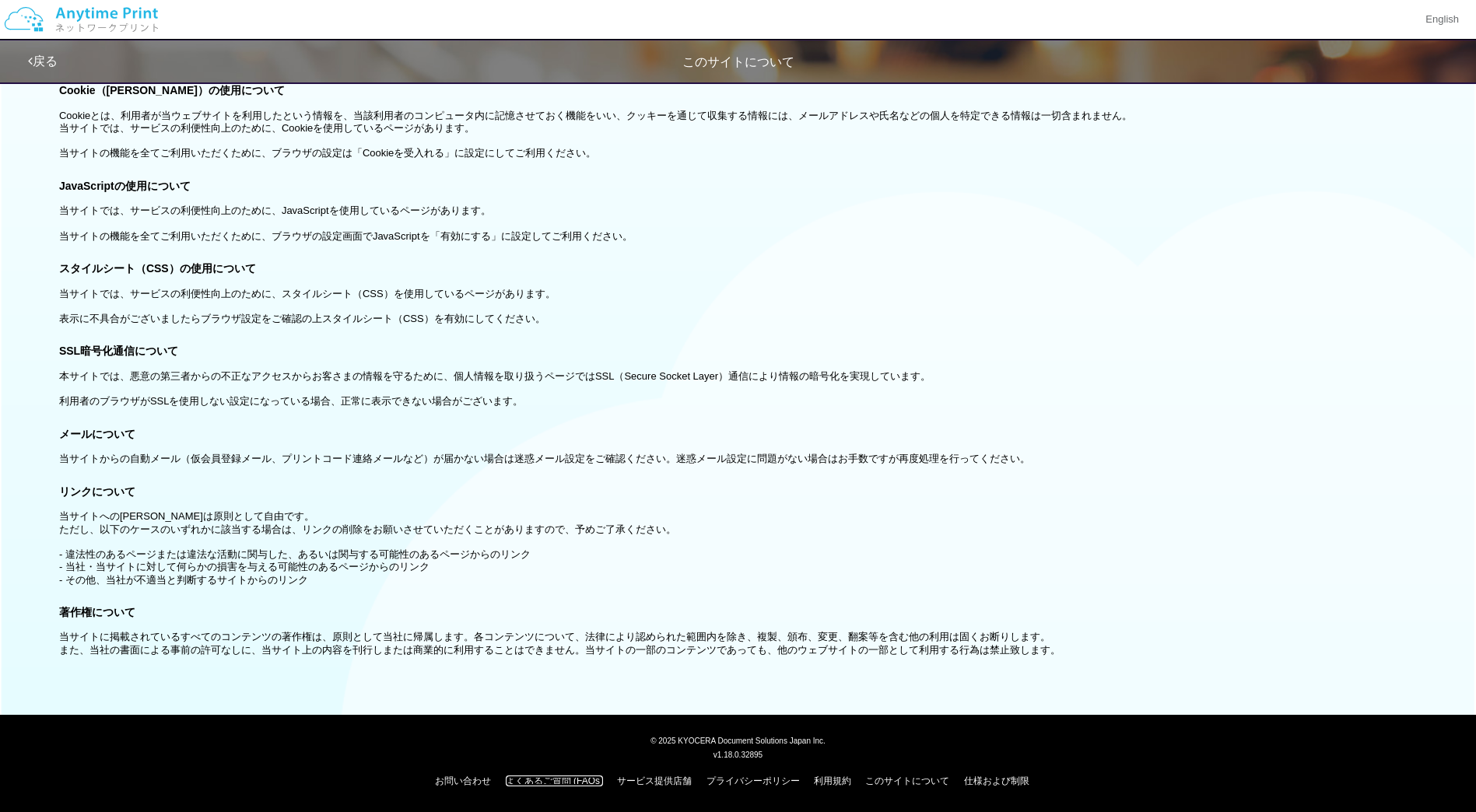
click at [514, 781] on link "よくあるご質問 (FAQs)" at bounding box center [554, 780] width 97 height 11
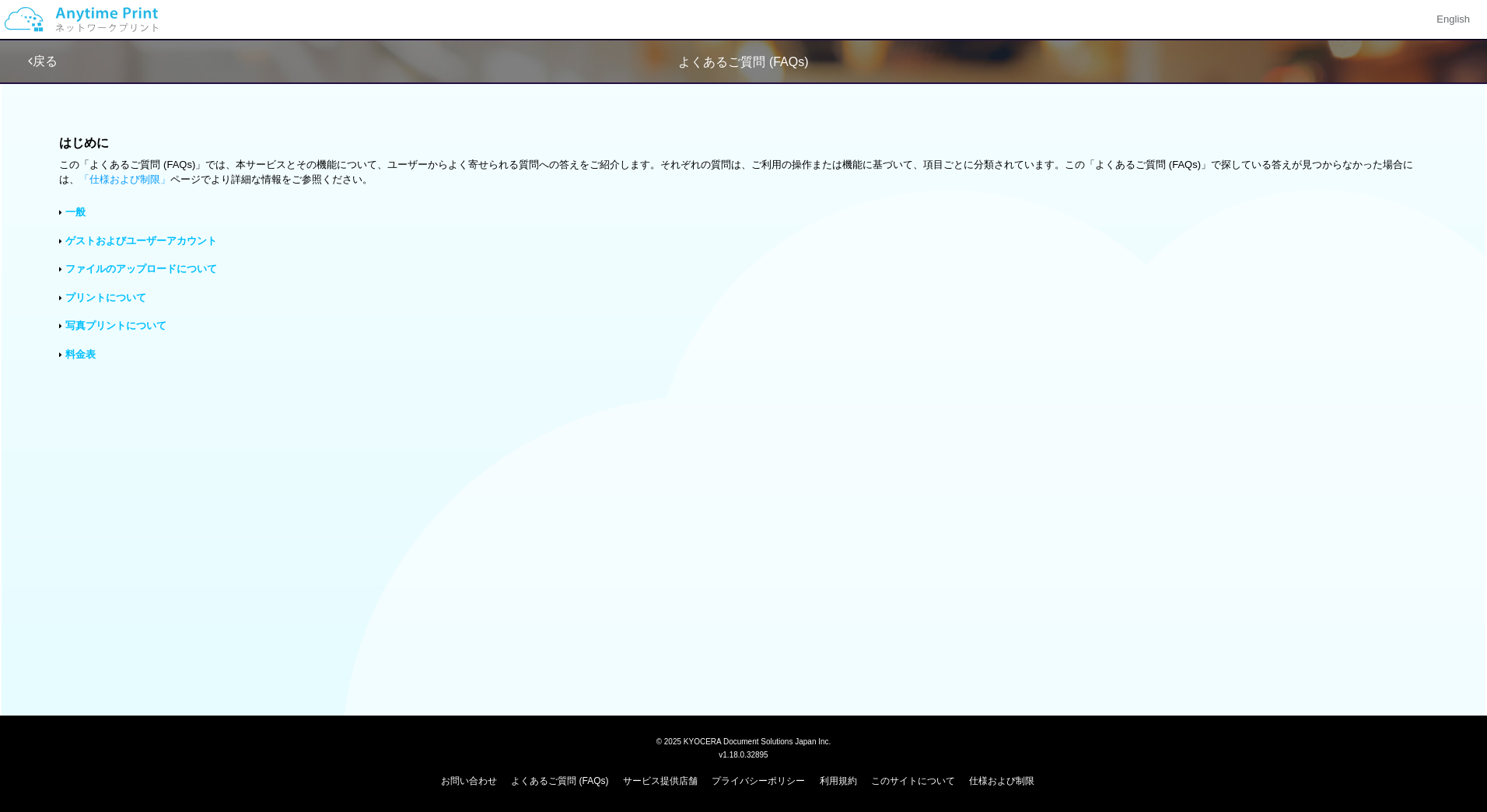
click at [152, 235] on link "ゲストおよびユーザーアカウント" at bounding box center [141, 241] width 152 height 11
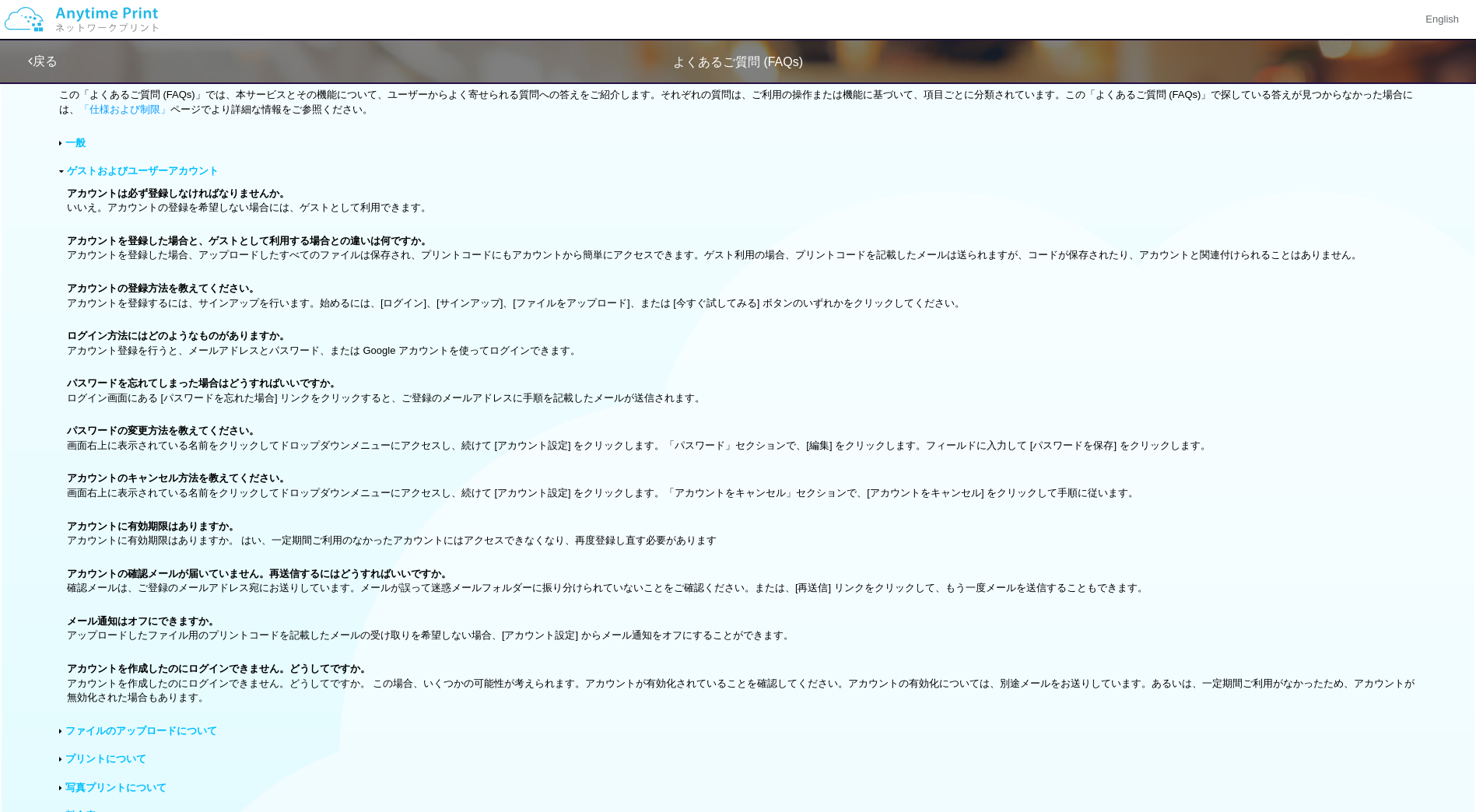
scroll to position [71, 0]
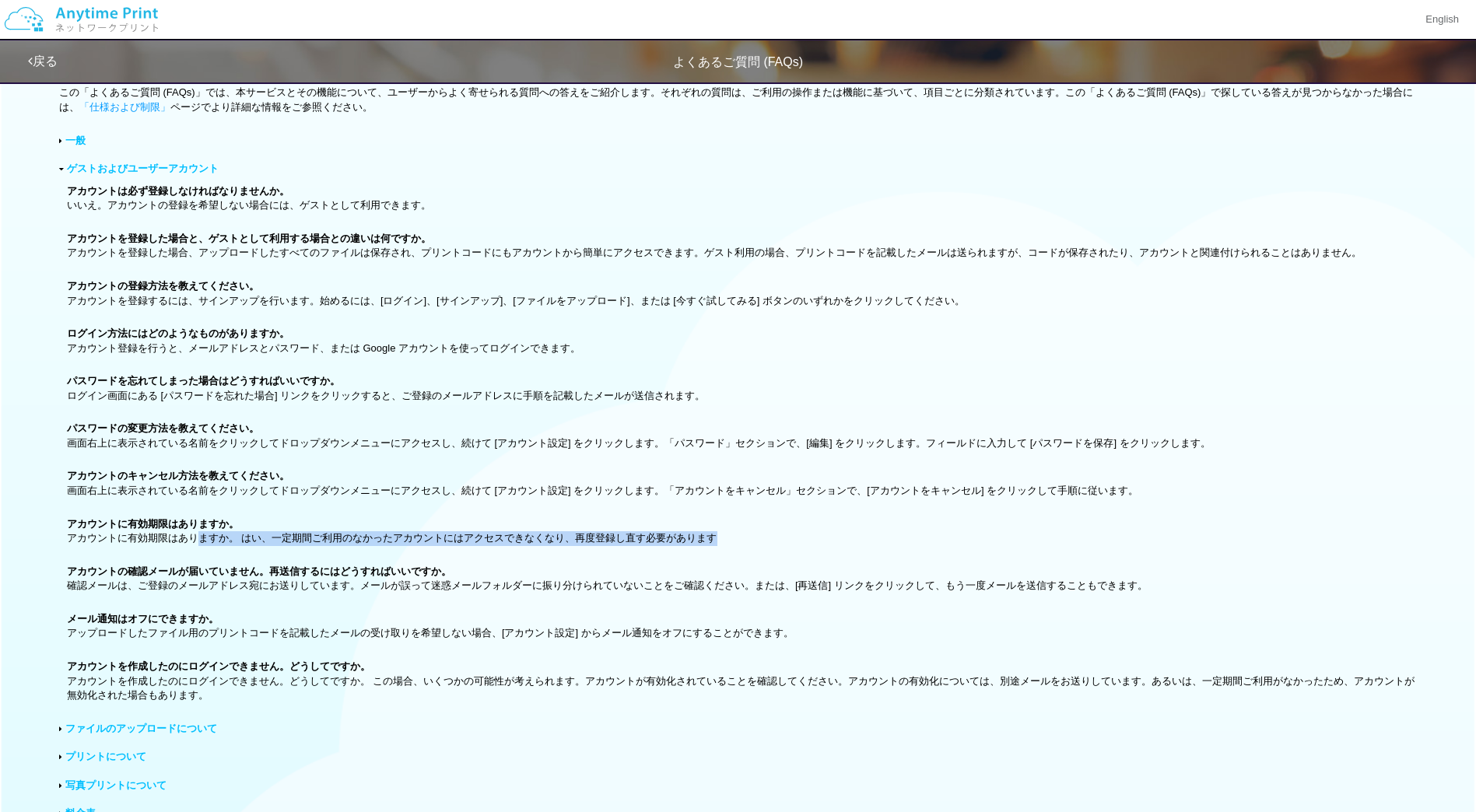
drag, startPoint x: 749, startPoint y: 540, endPoint x: 200, endPoint y: 539, distance: 549.0
click at [200, 539] on p "アカウントに有効期限はありますか。 アカウントに有効期限はありますか。 はい、一定期間ご利用のなかったアカウントにはアクセスできなくなり、再度登録し直す必要が…" at bounding box center [741, 531] width 1349 height 28
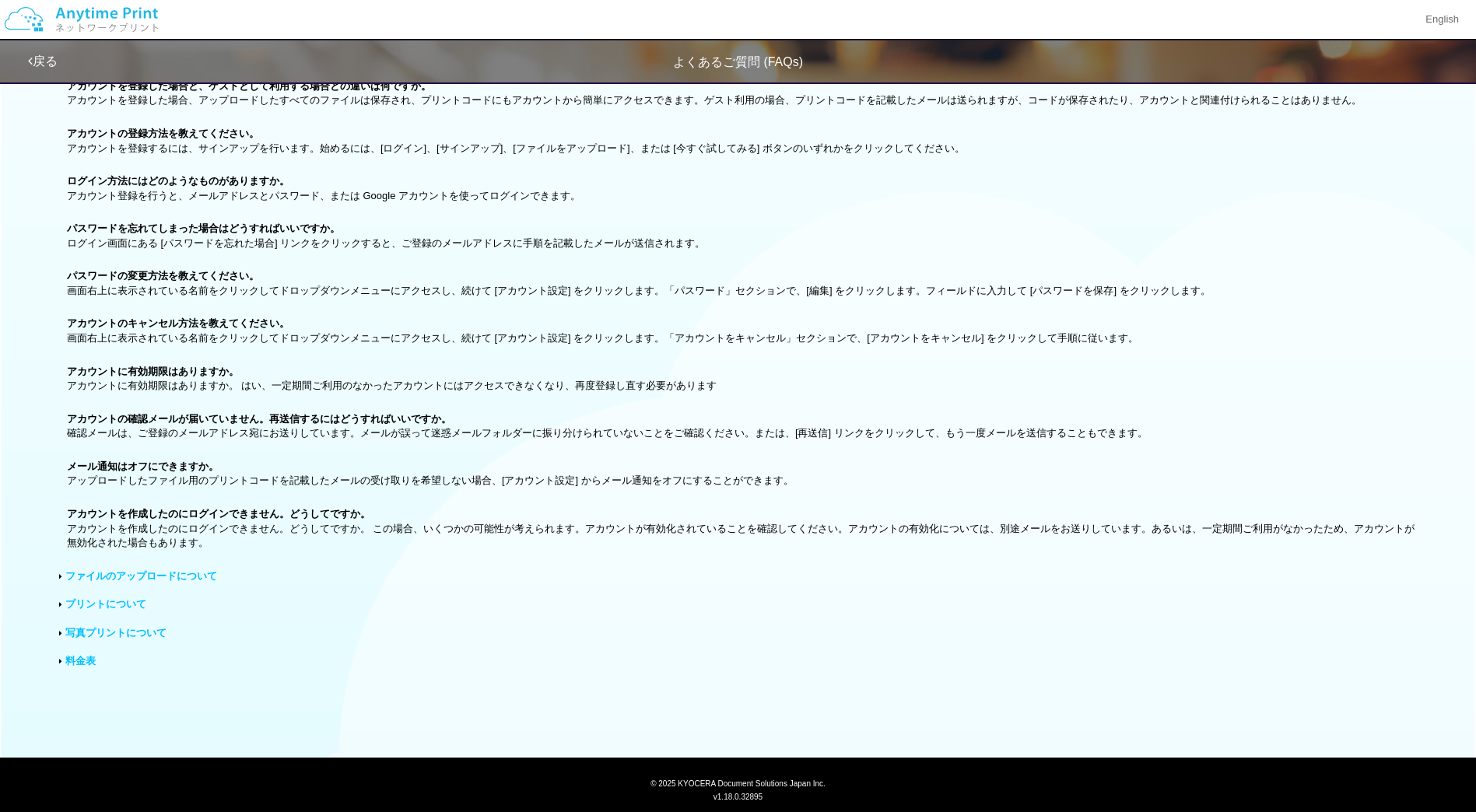
scroll to position [266, 0]
